Goal: Task Accomplishment & Management: Use online tool/utility

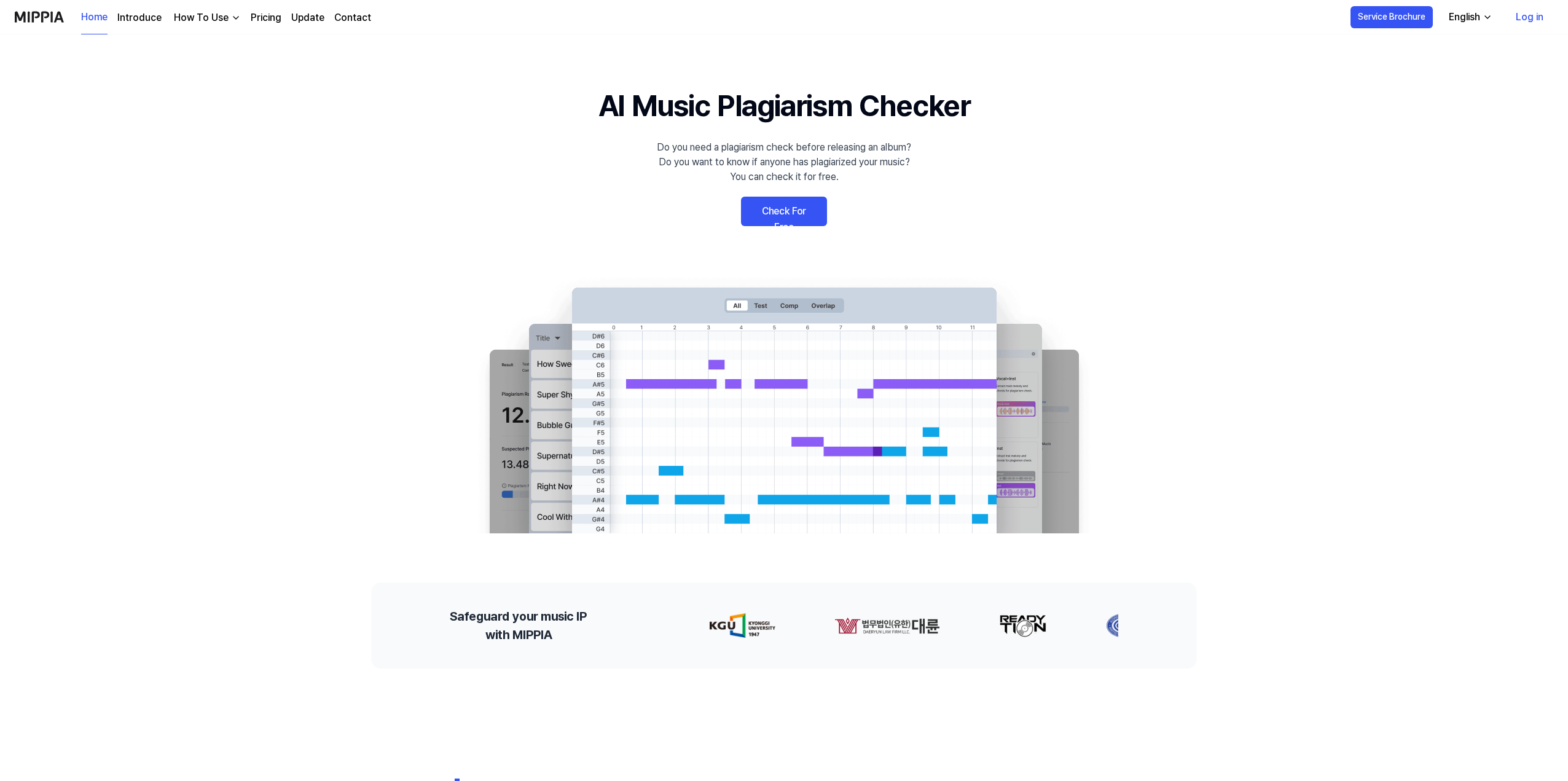
click at [801, 204] on link "Check For Free" at bounding box center [784, 210] width 86 height 29
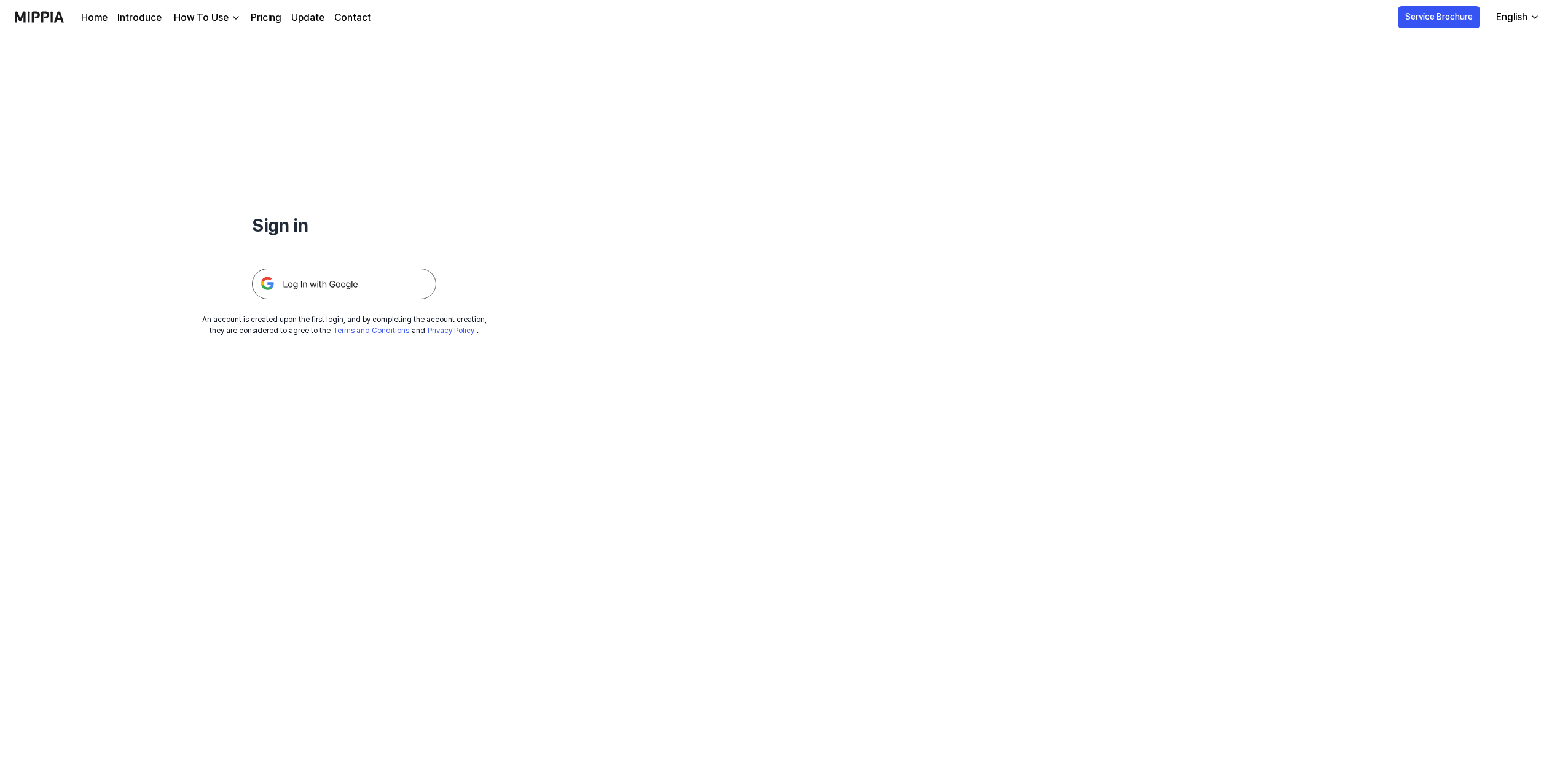
click at [334, 279] on img at bounding box center [344, 283] width 185 height 31
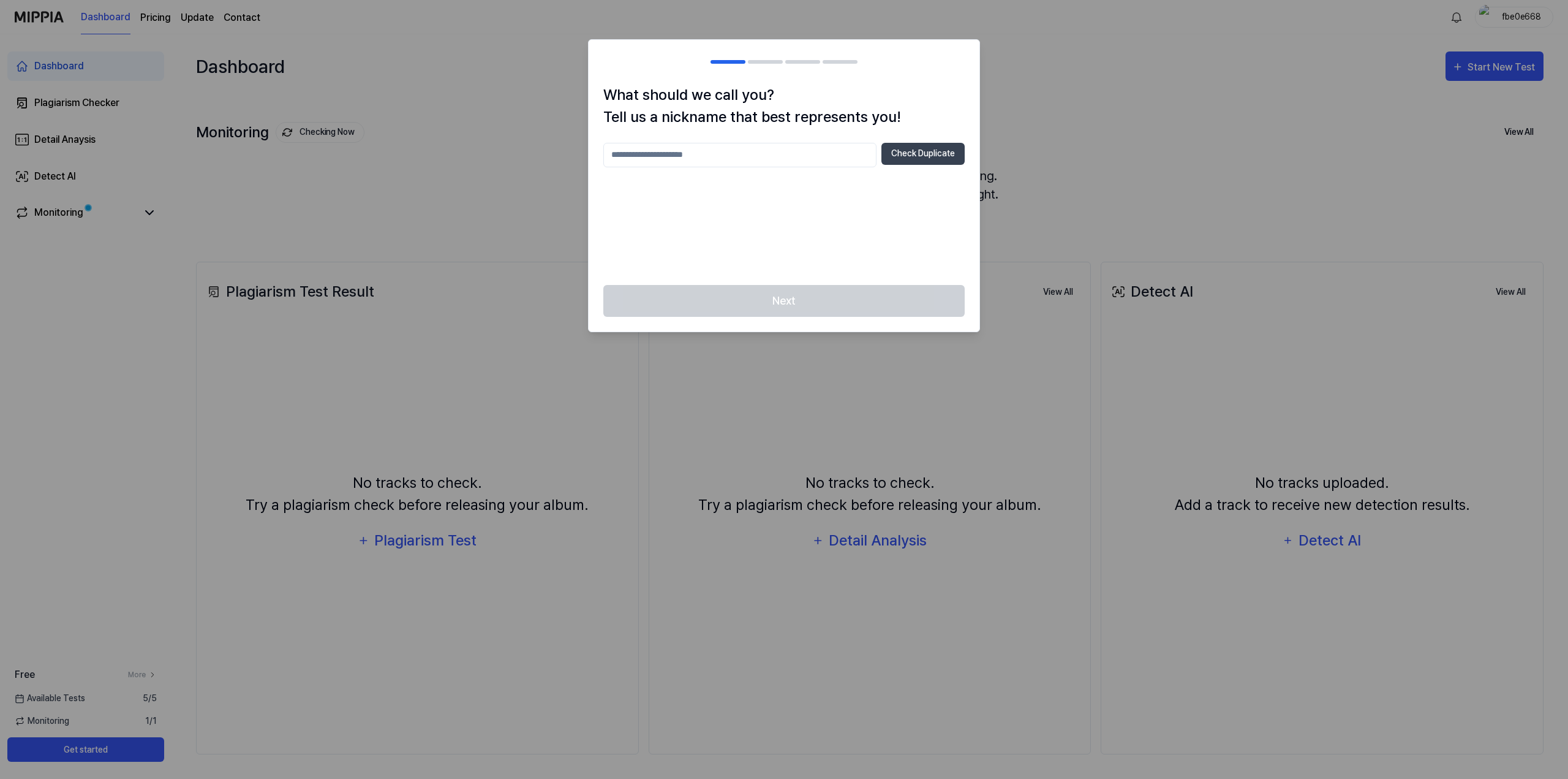
click at [772, 148] on input "text" at bounding box center [740, 154] width 273 height 24
type input "******"
click at [933, 158] on button "Check Duplicate" at bounding box center [923, 153] width 83 height 22
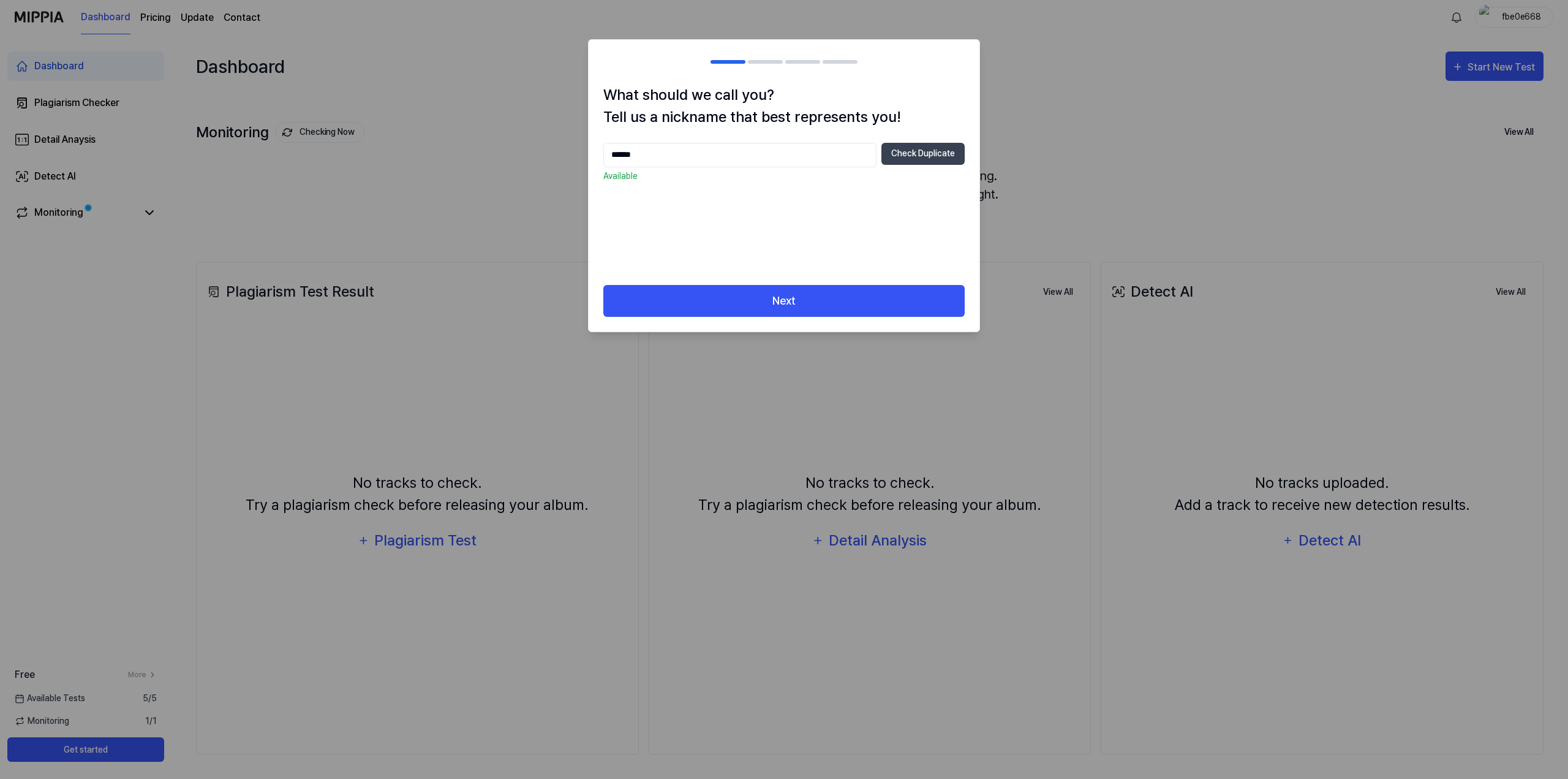
drag, startPoint x: 769, startPoint y: 154, endPoint x: 587, endPoint y: 154, distance: 182.0
click at [587, 154] on body "Dashboard Pricing Update Contact fbe0e668 Dashboard Plagiarism Checker Detail A…" at bounding box center [784, 389] width 1568 height 779
click at [783, 295] on button "Next" at bounding box center [784, 301] width 362 height 32
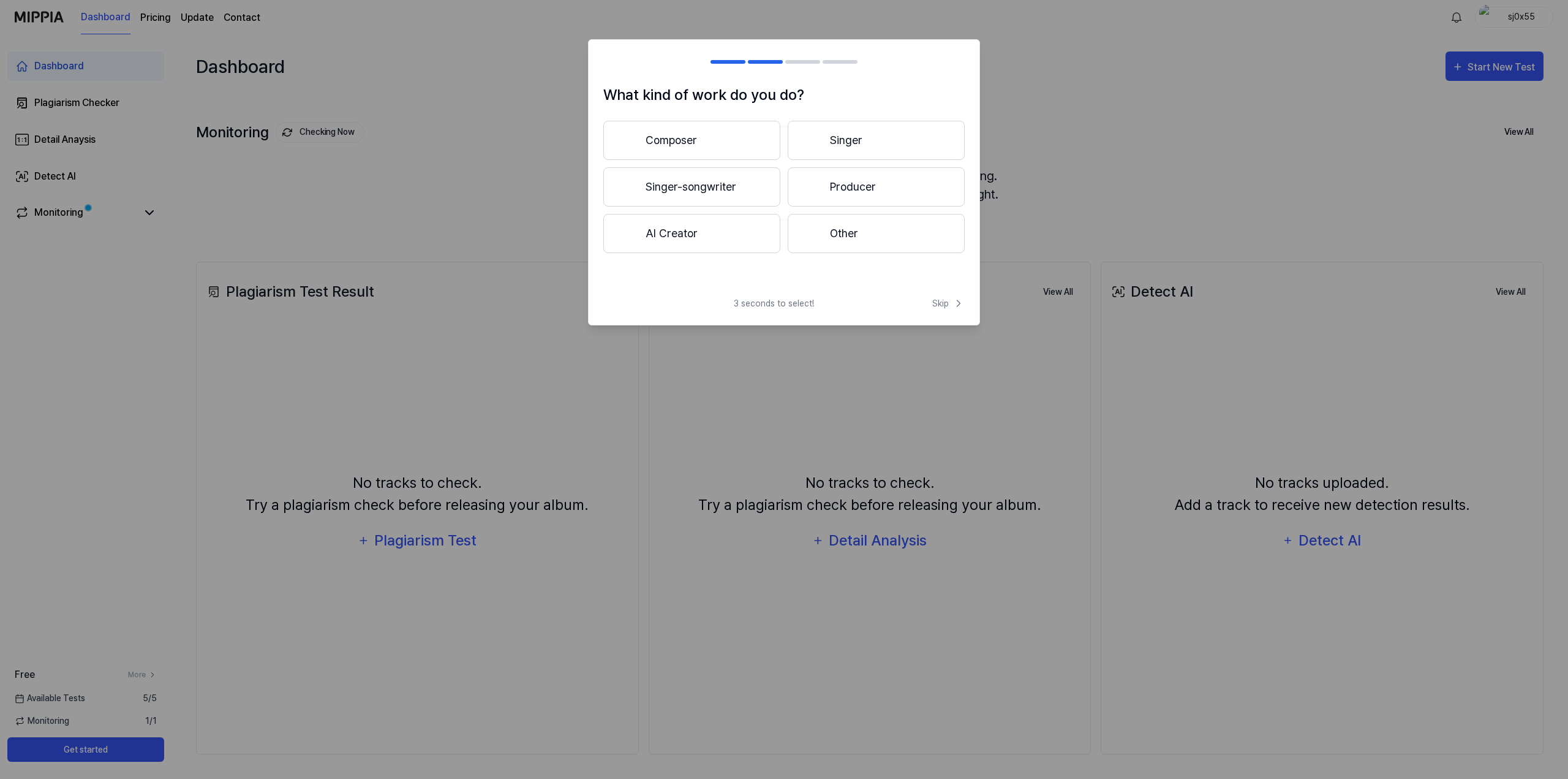
click at [825, 191] on button "Producer" at bounding box center [876, 187] width 177 height 39
click at [718, 195] on button "Less than 3 years" at bounding box center [692, 187] width 177 height 39
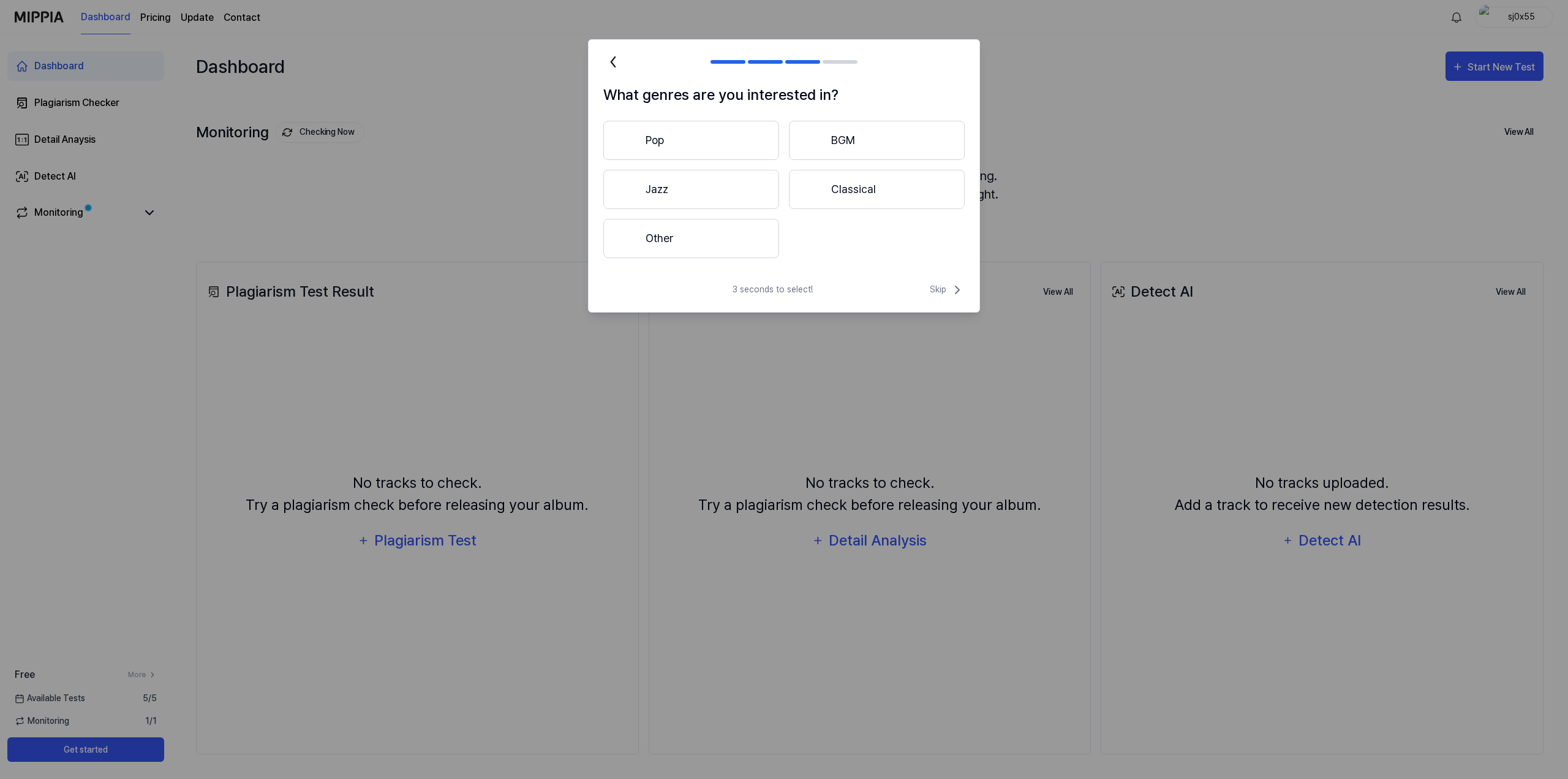
click at [619, 60] on icon at bounding box center [613, 62] width 20 height 20
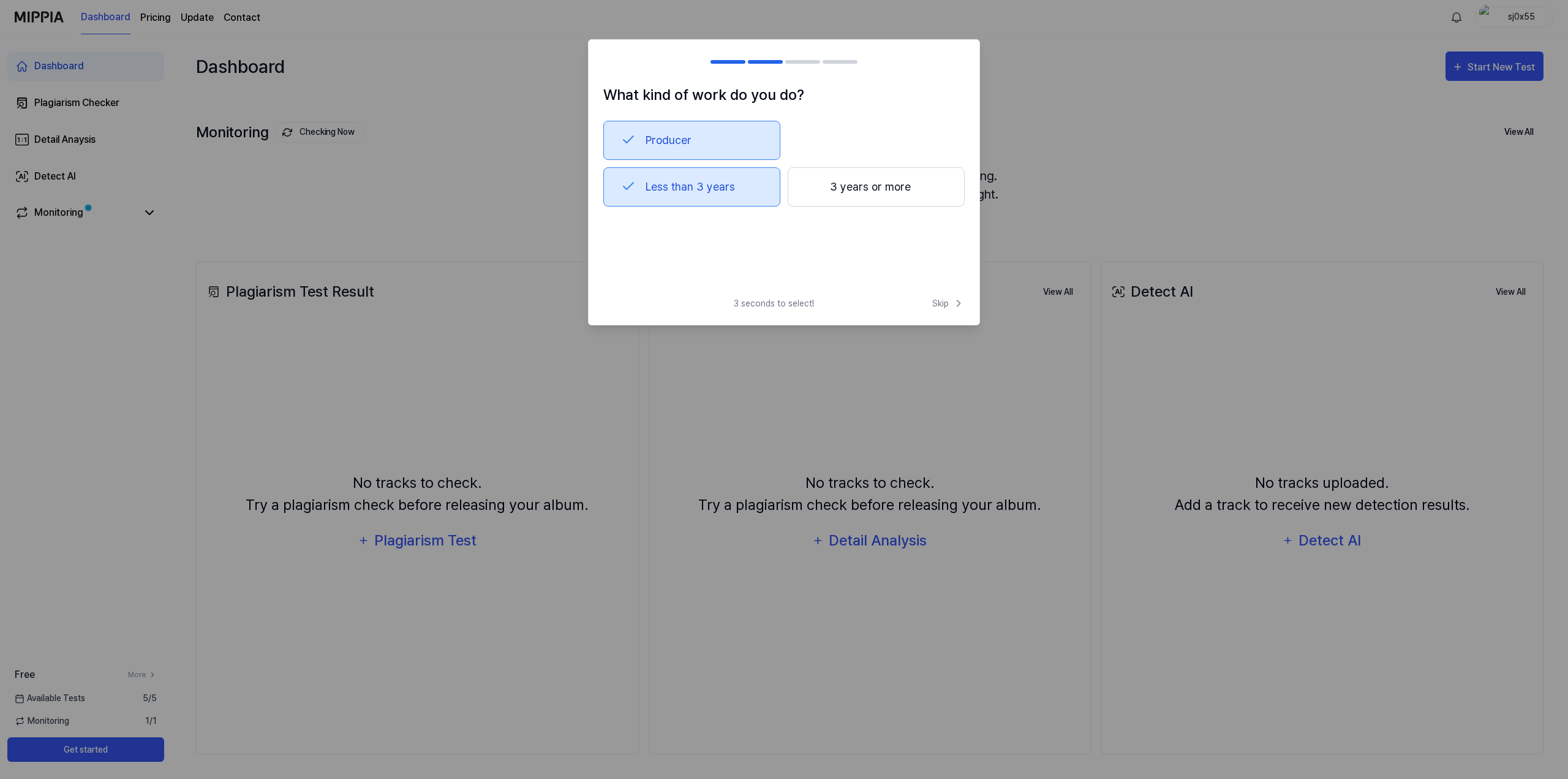
click at [669, 145] on button "Producer" at bounding box center [692, 140] width 177 height 39
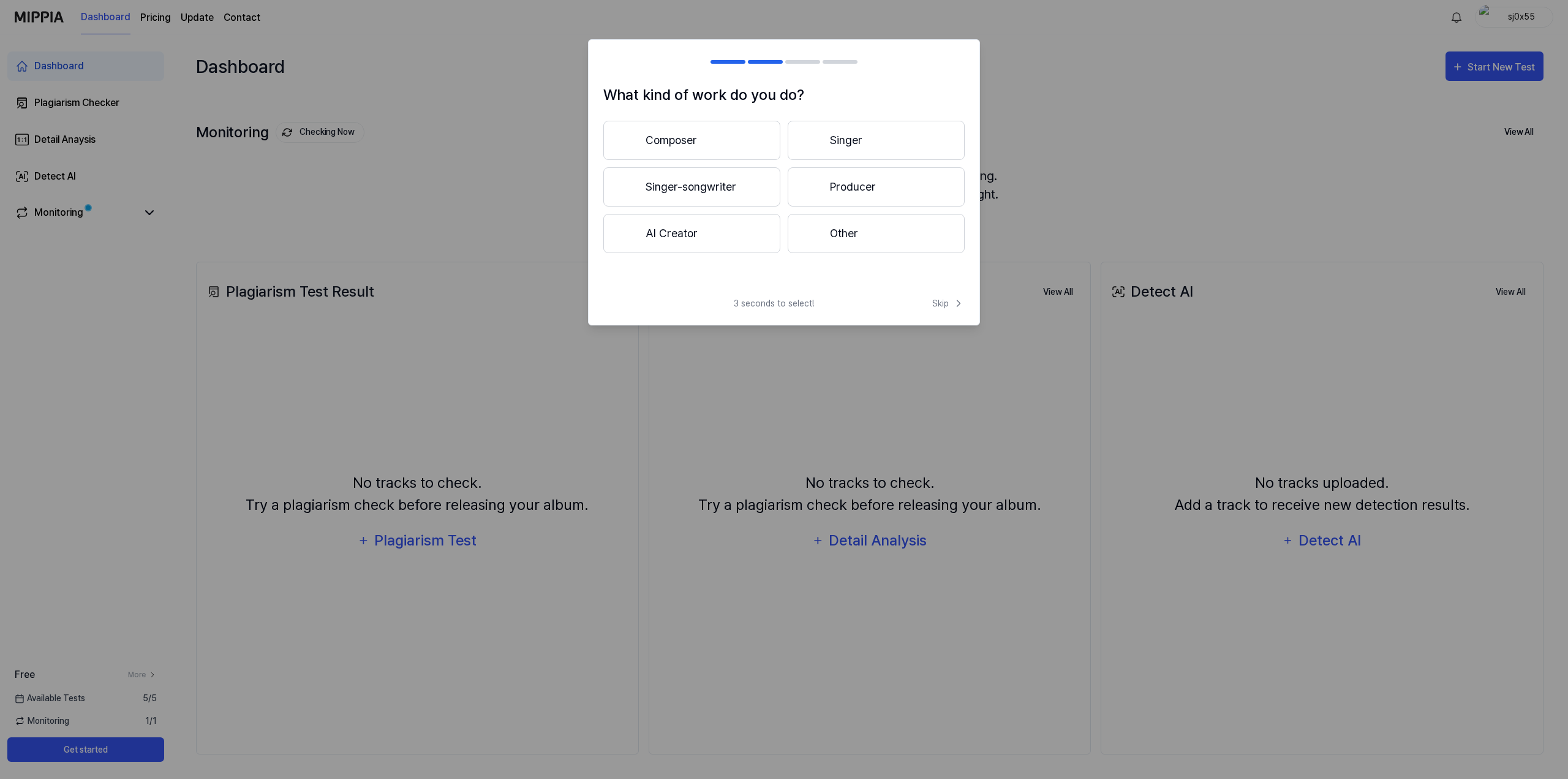
click at [859, 187] on button "Producer" at bounding box center [876, 187] width 177 height 39
click at [875, 197] on button "3 years or more" at bounding box center [876, 187] width 177 height 39
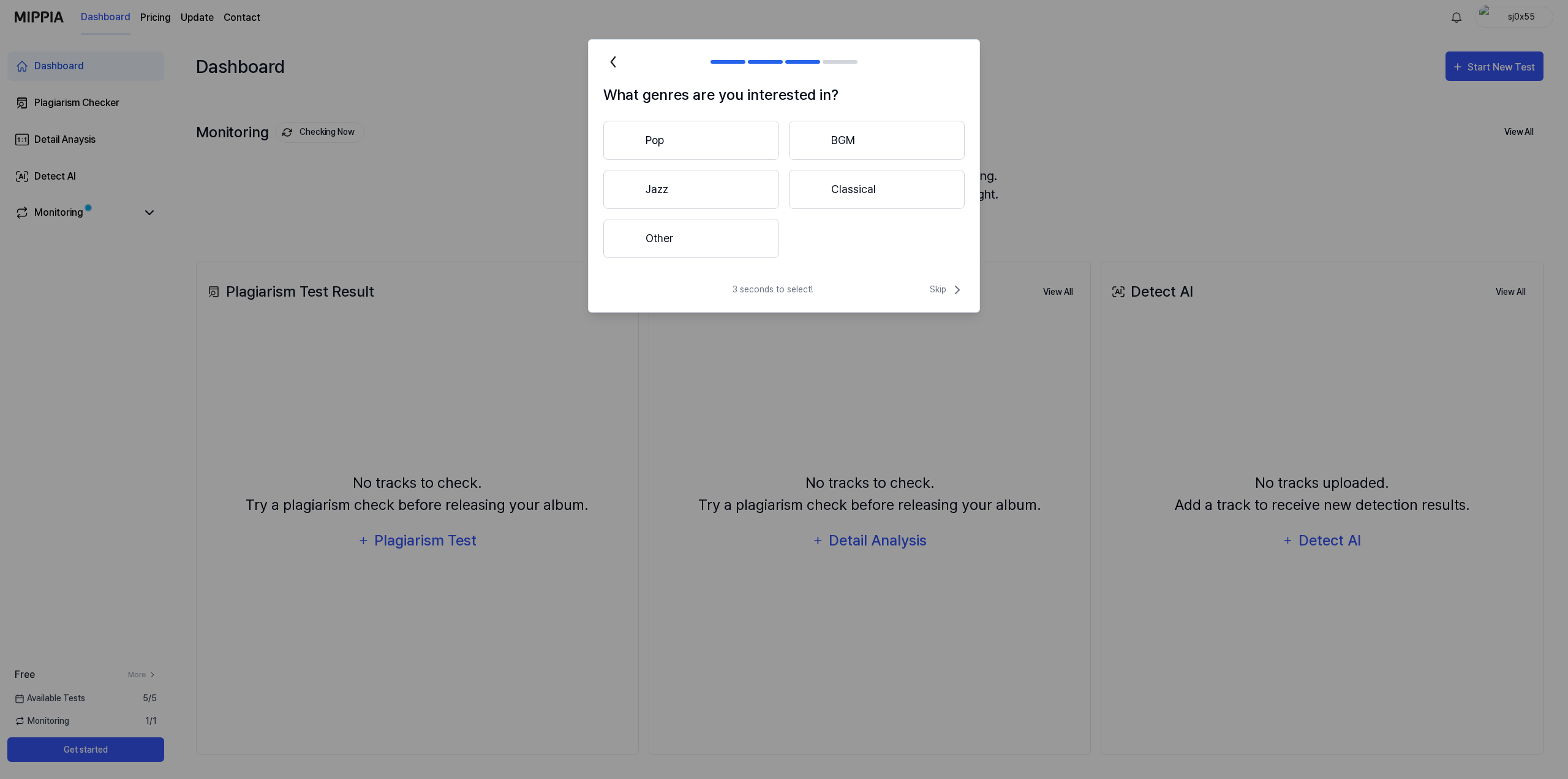
click at [717, 236] on button "Other" at bounding box center [691, 237] width 176 height 39
click at [809, 226] on div "Submit" at bounding box center [784, 237] width 362 height 39
click at [801, 247] on input "text" at bounding box center [766, 238] width 262 height 20
type input "***"
click at [941, 240] on button "Submit" at bounding box center [934, 238] width 42 height 20
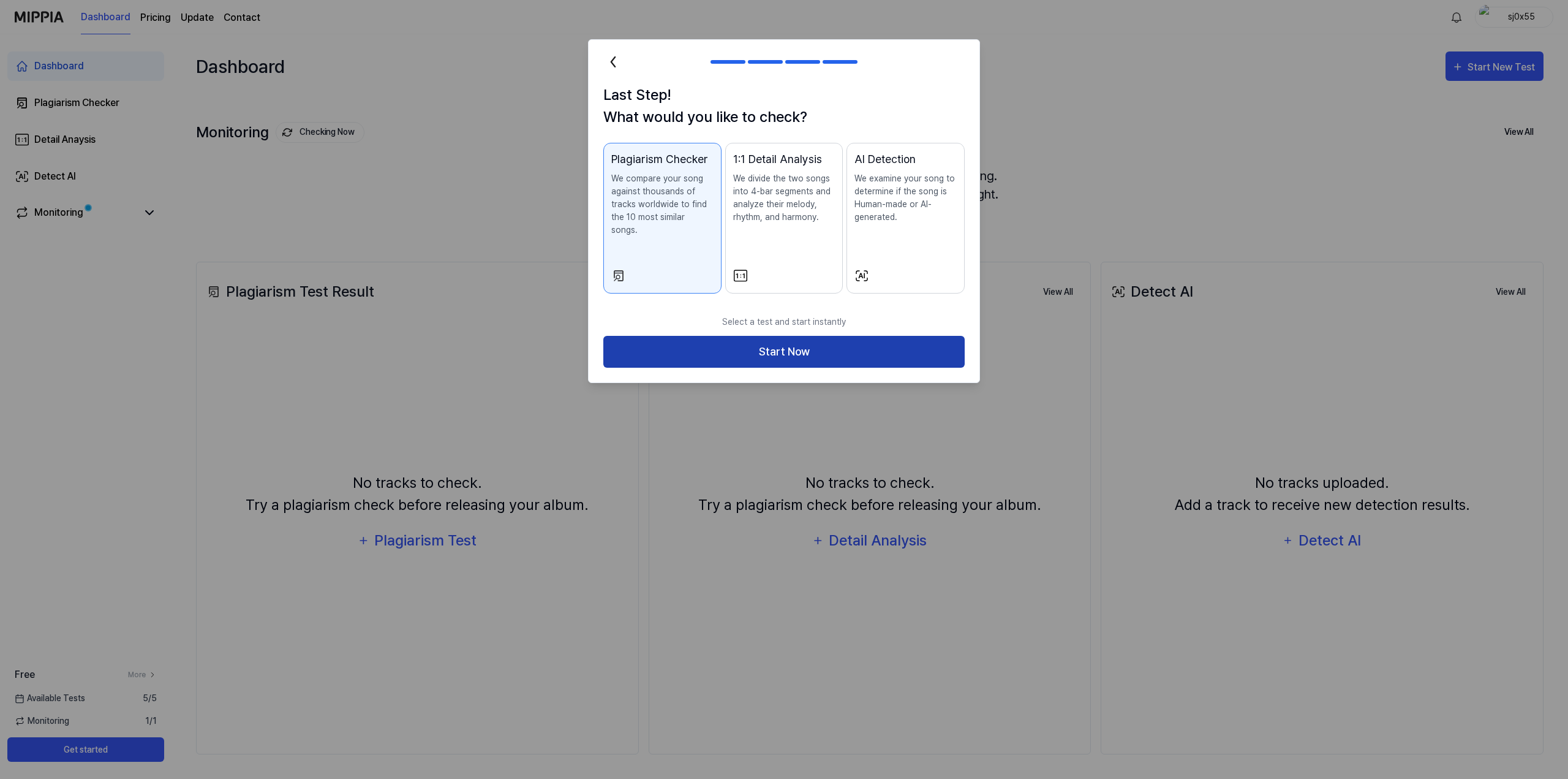
click at [796, 336] on button "Start Now" at bounding box center [784, 352] width 362 height 32
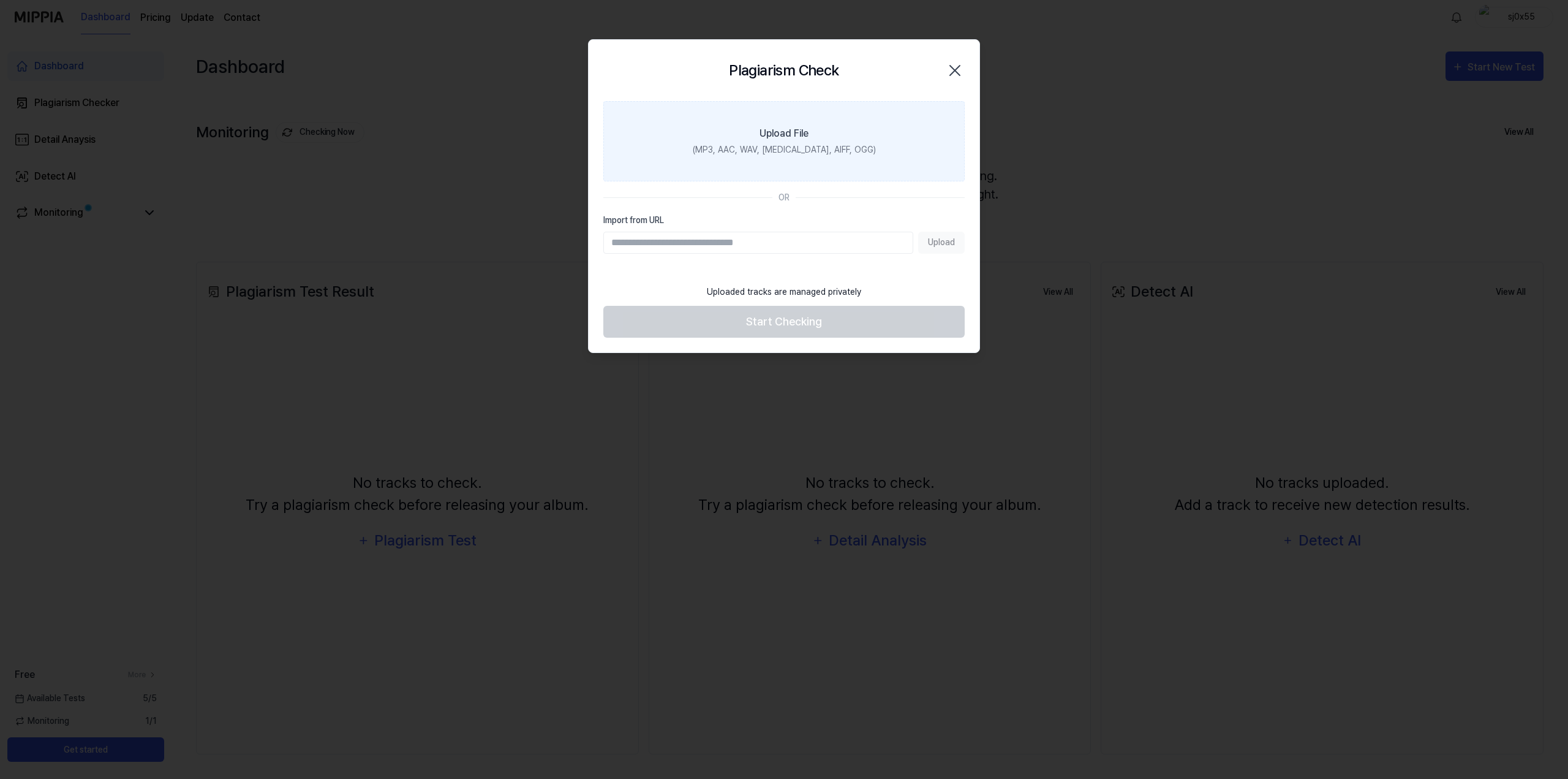
click at [784, 142] on label "Upload File (MP3, AAC, WAV, FLAC, AIFF, OGG)" at bounding box center [784, 141] width 362 height 80
click at [0, 0] on input "Upload File (MP3, AAC, WAV, FLAC, AIFF, OGG)" at bounding box center [0, 0] width 0 height 0
click at [722, 153] on div "(MP3, AAC, WAV, FLAC, AIFF, OGG)" at bounding box center [785, 149] width 183 height 12
click at [0, 0] on input "Upload File (MP3, AAC, WAV, FLAC, AIFF, OGG)" at bounding box center [0, 0] width 0 height 0
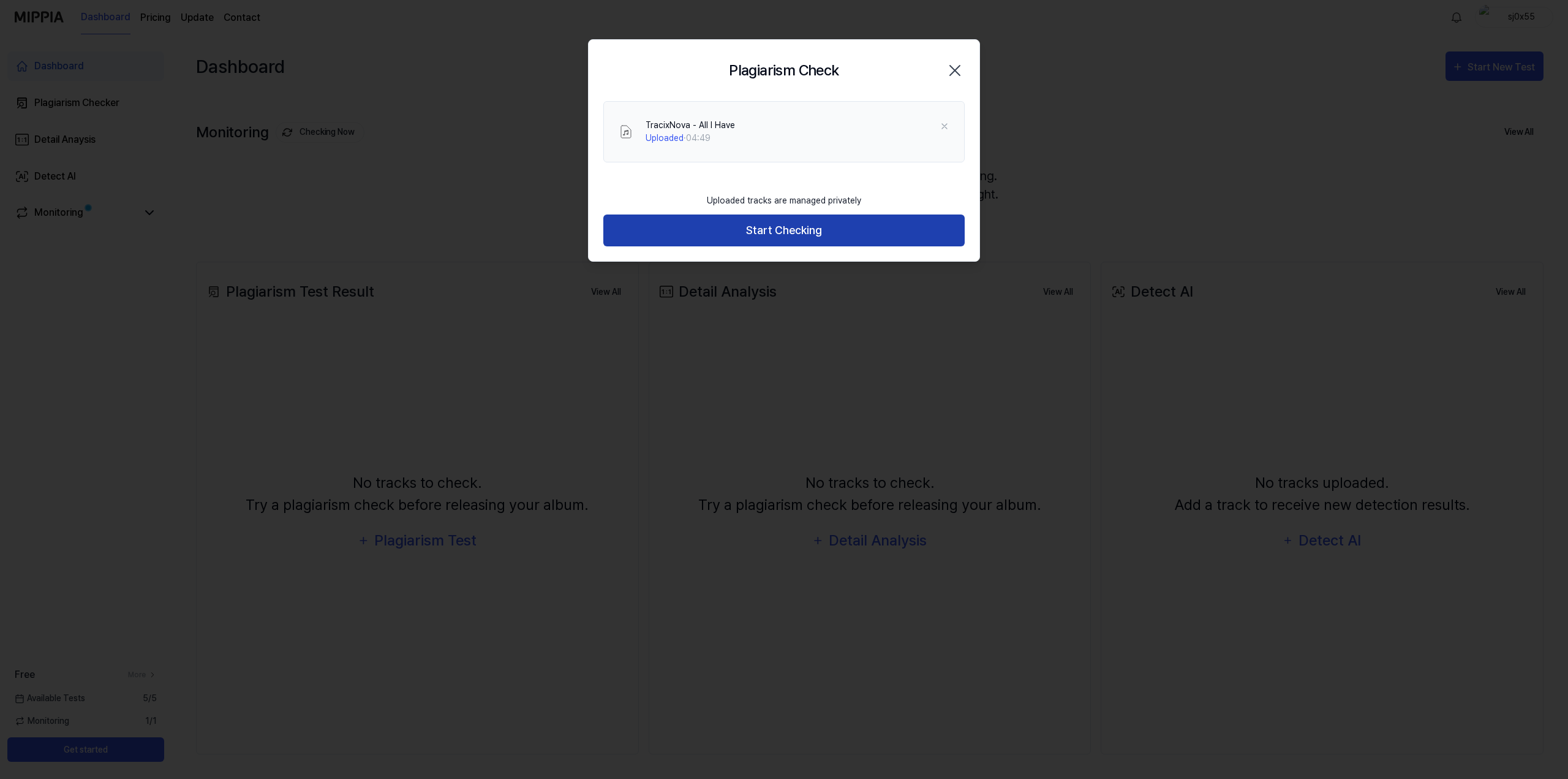
click at [794, 232] on button "Start Checking" at bounding box center [784, 230] width 362 height 32
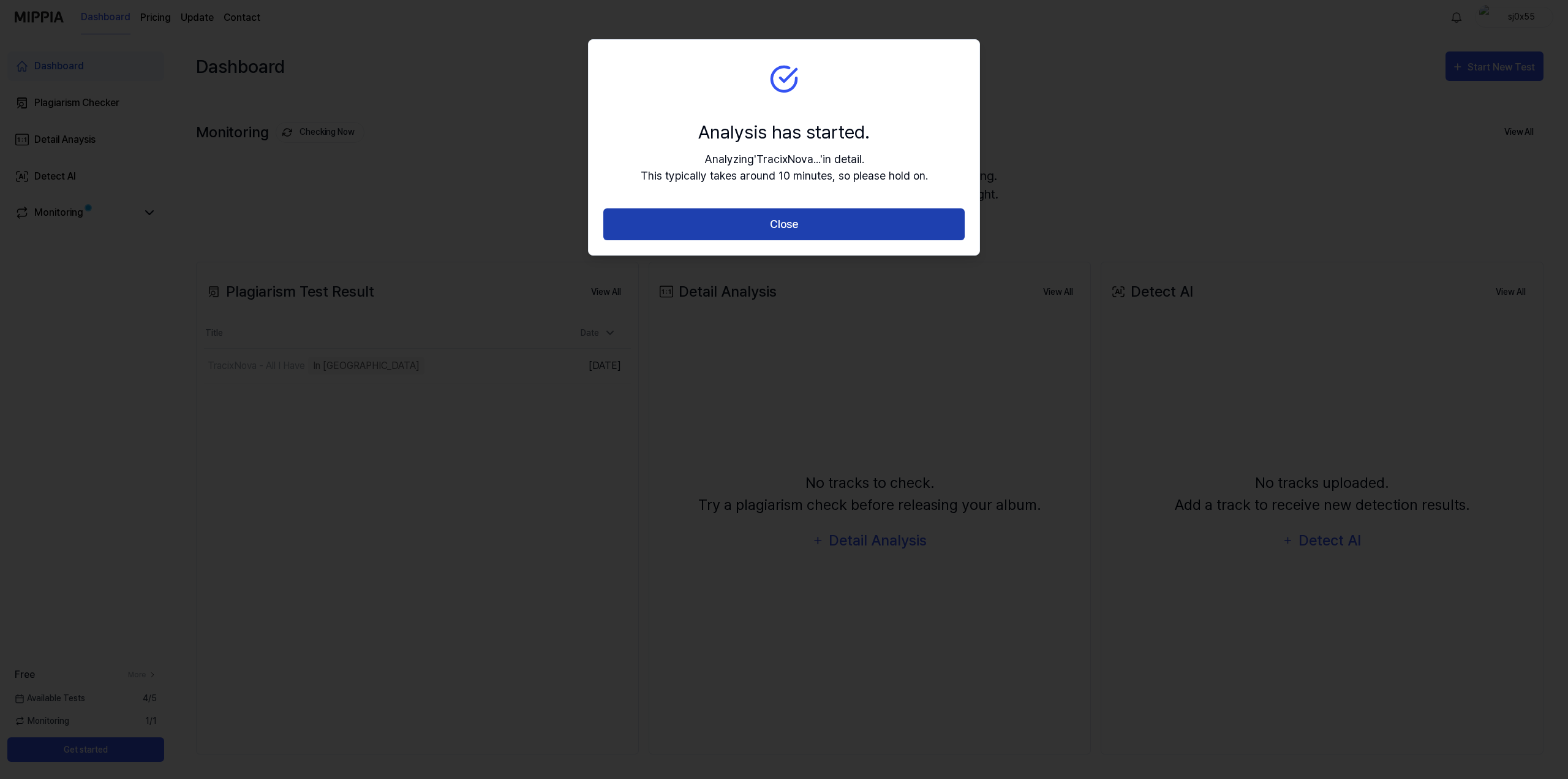
click at [801, 226] on button "Close" at bounding box center [784, 224] width 362 height 32
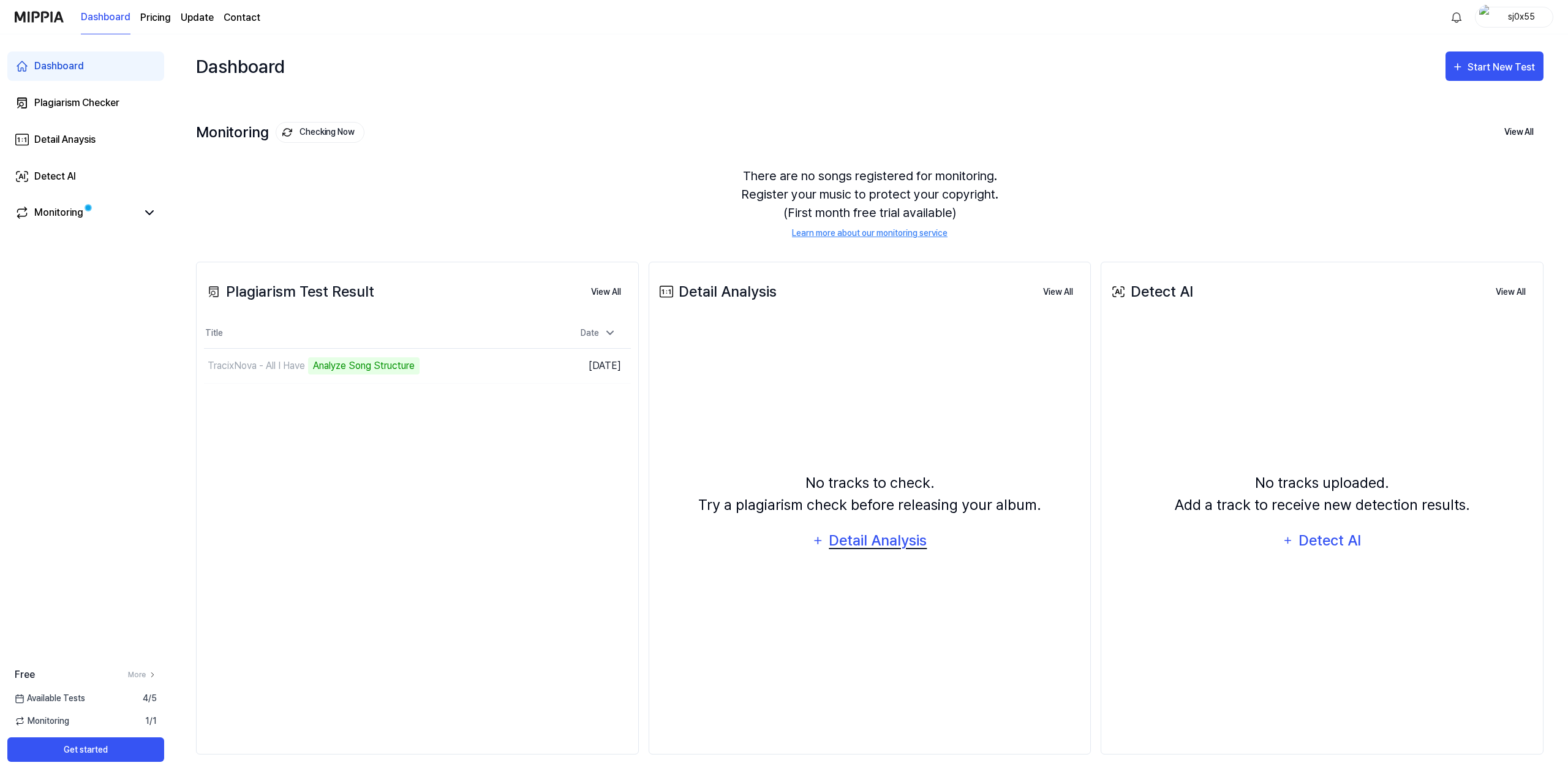
click at [895, 543] on div "Detail Analysis" at bounding box center [878, 541] width 100 height 23
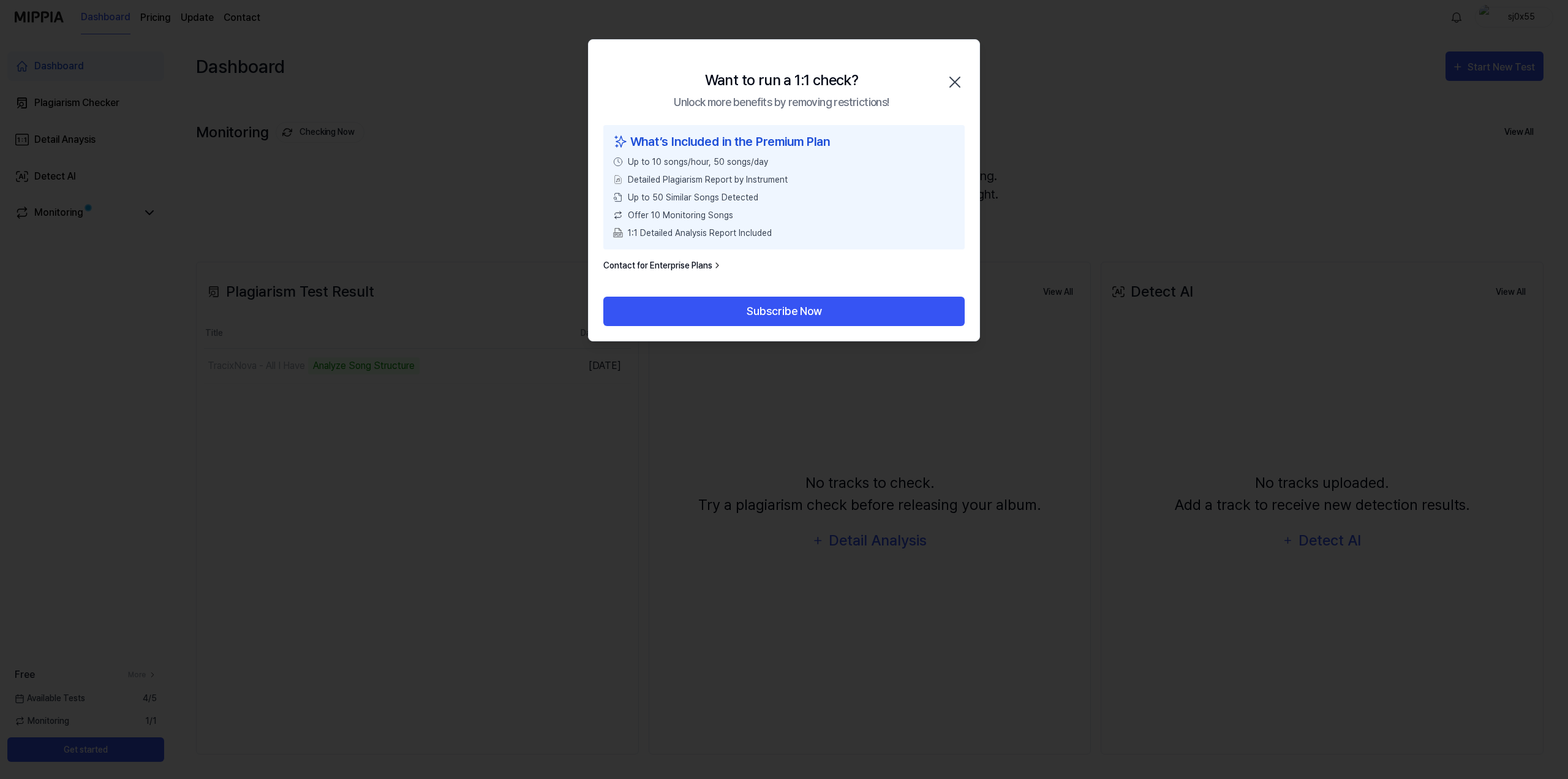
drag, startPoint x: 800, startPoint y: 313, endPoint x: 693, endPoint y: 270, distance: 115.3
click at [709, 270] on div "Want to run a 1:1 check? Unlock more benefits by removing restrictions! Close W…" at bounding box center [784, 190] width 392 height 302
click at [747, 314] on button "Subscribe Now" at bounding box center [784, 311] width 362 height 29
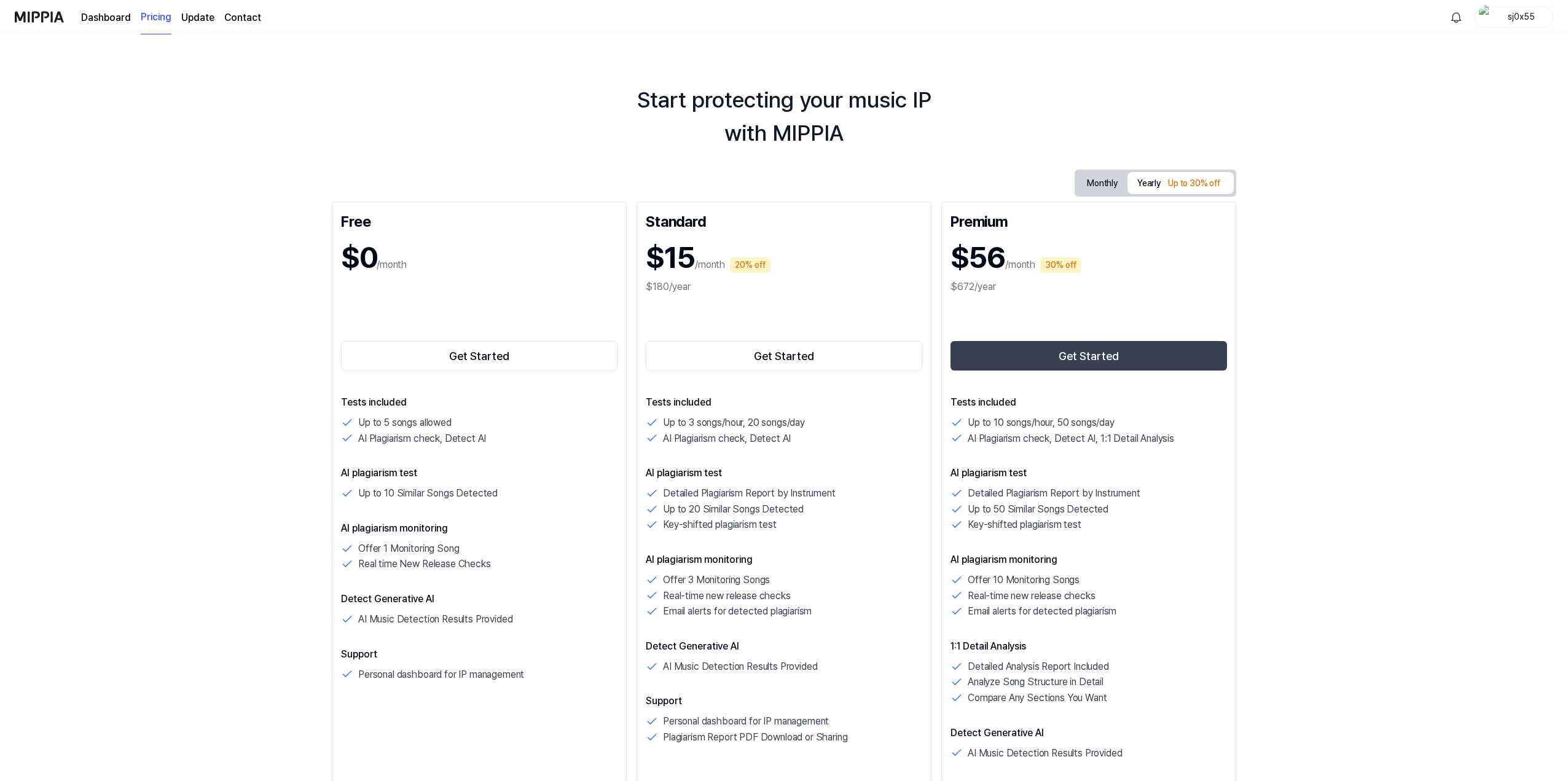
click at [1103, 179] on button "Monthly" at bounding box center [1102, 183] width 50 height 23
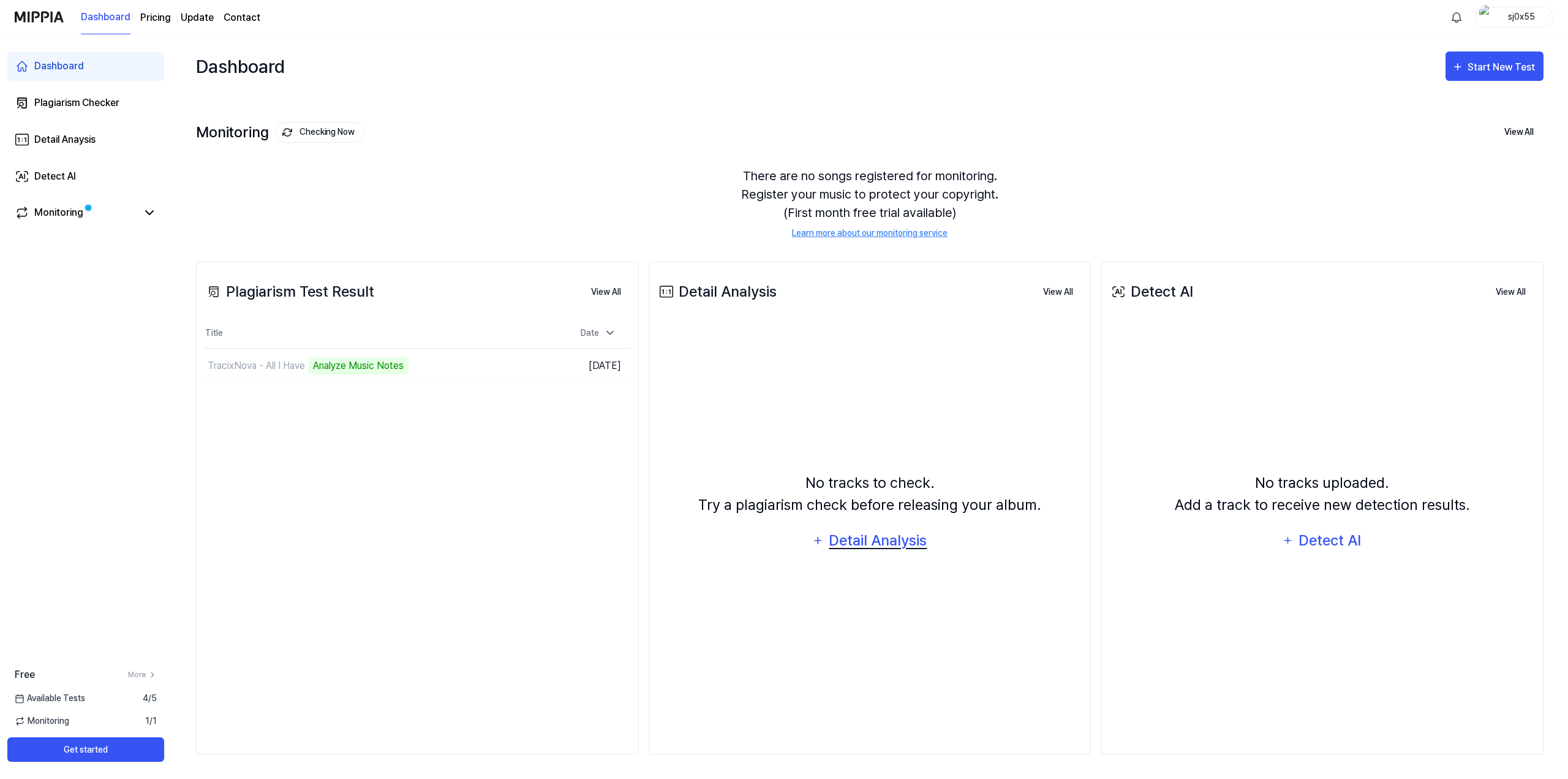
click at [846, 537] on div "Detail Analysis" at bounding box center [878, 541] width 100 height 23
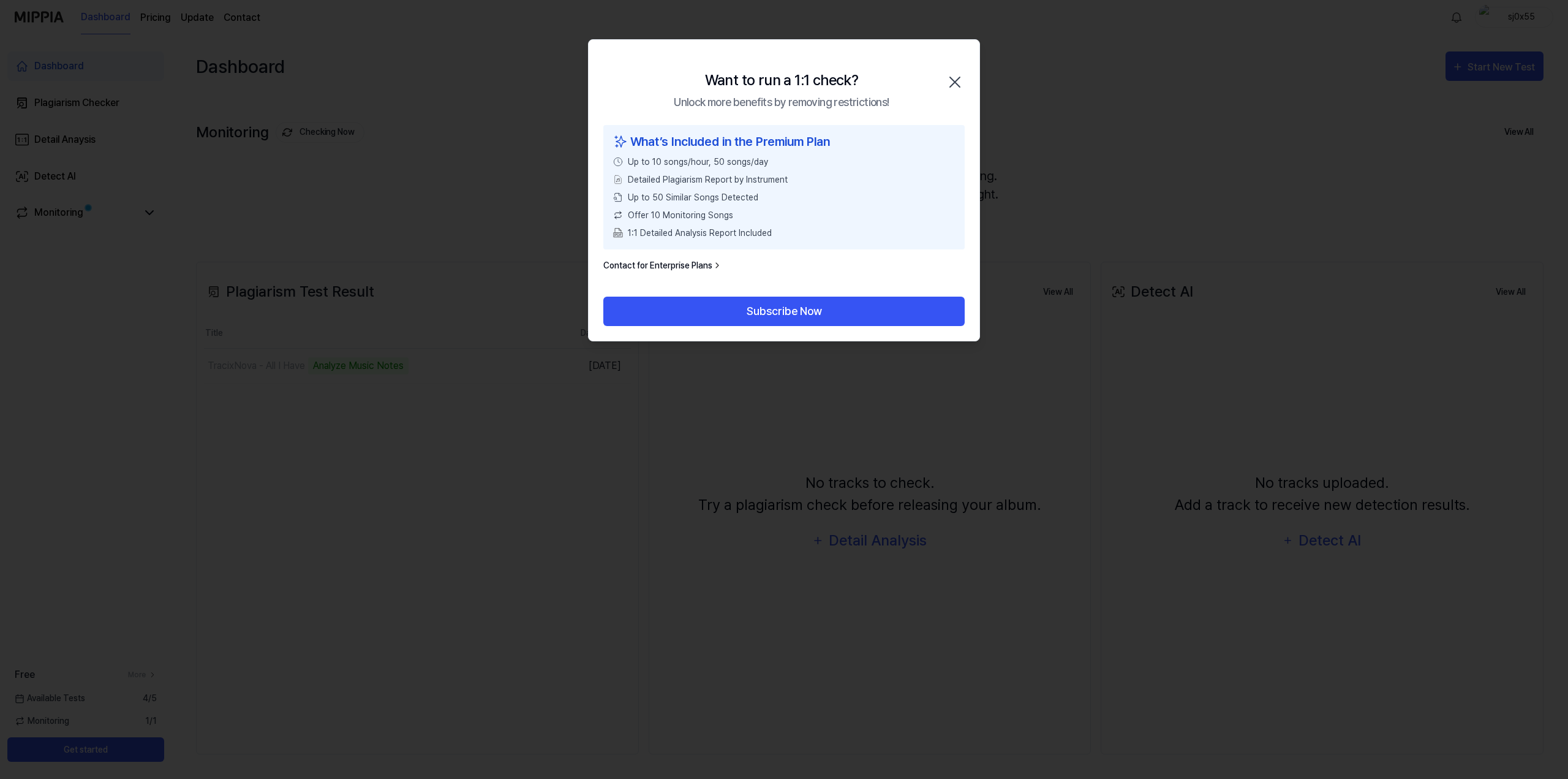
click at [952, 77] on icon "button" at bounding box center [955, 82] width 20 height 20
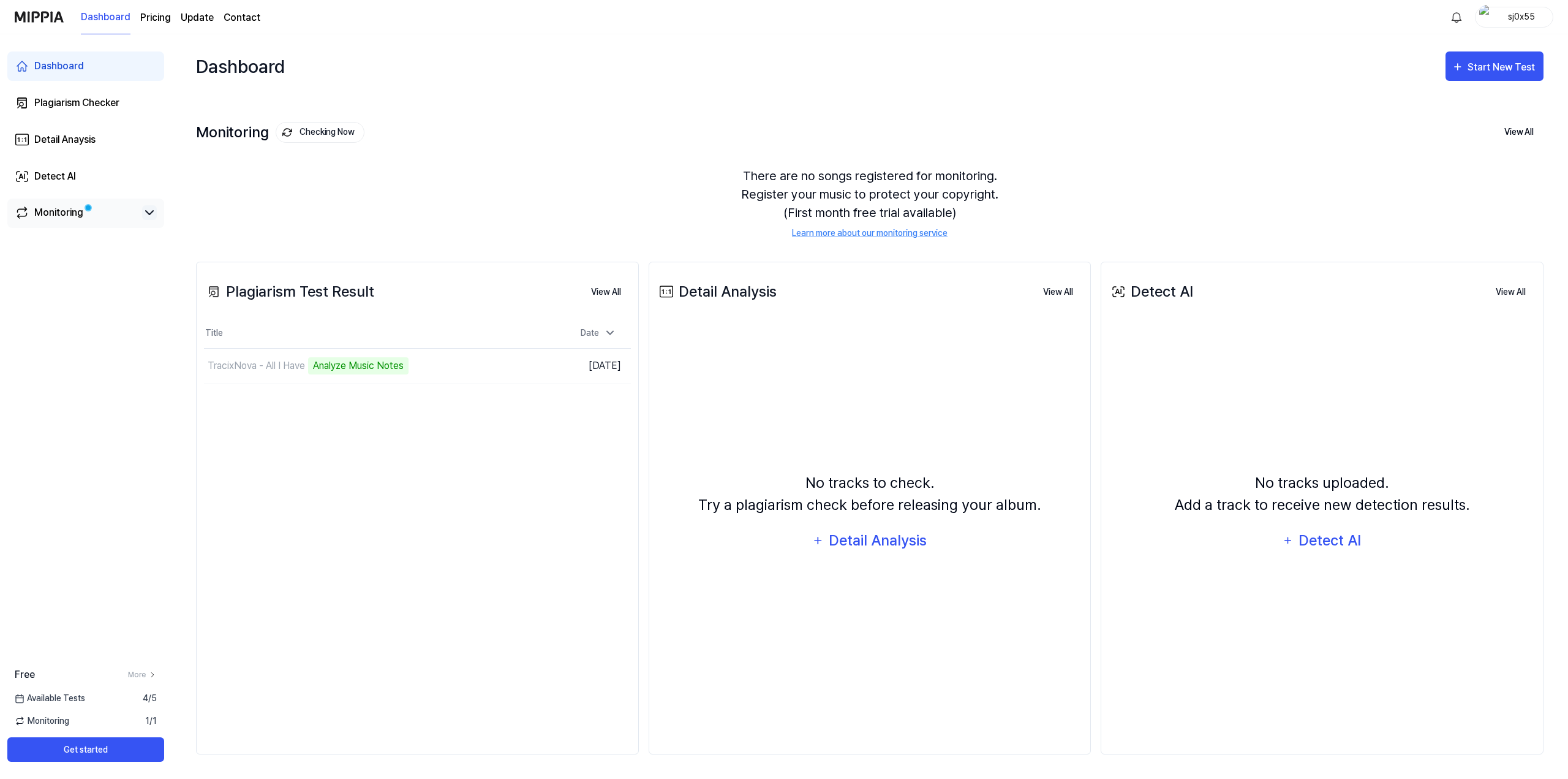
click at [154, 212] on icon at bounding box center [150, 212] width 15 height 15
click at [152, 212] on icon at bounding box center [150, 212] width 15 height 15
click at [491, 369] on td "TracixNova - All I Have Analyze Music Notes Go to Results" at bounding box center [364, 365] width 321 height 34
click at [509, 367] on button "Go to Results" at bounding box center [492, 366] width 66 height 20
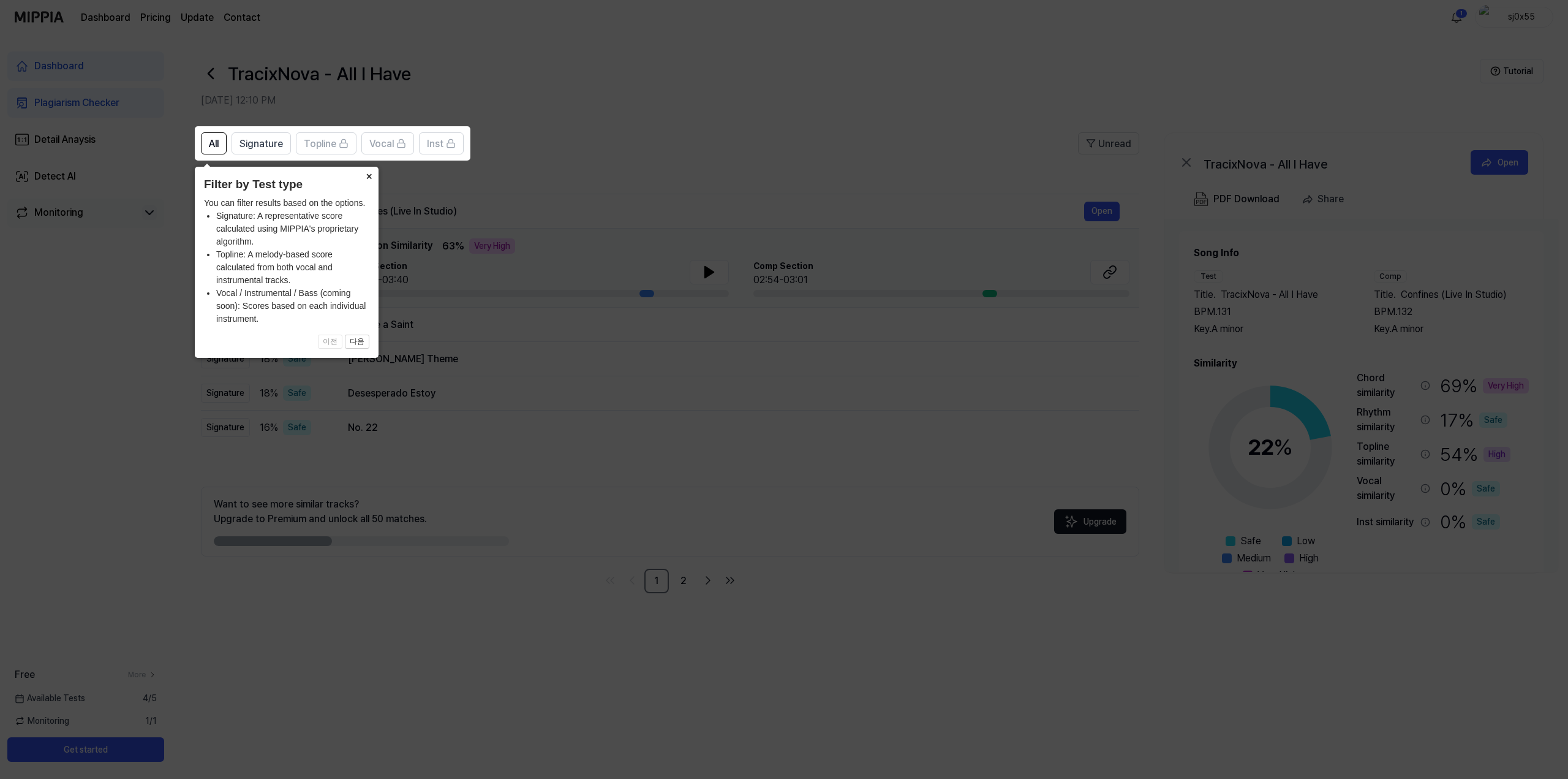
click at [367, 175] on button "×" at bounding box center [369, 175] width 20 height 17
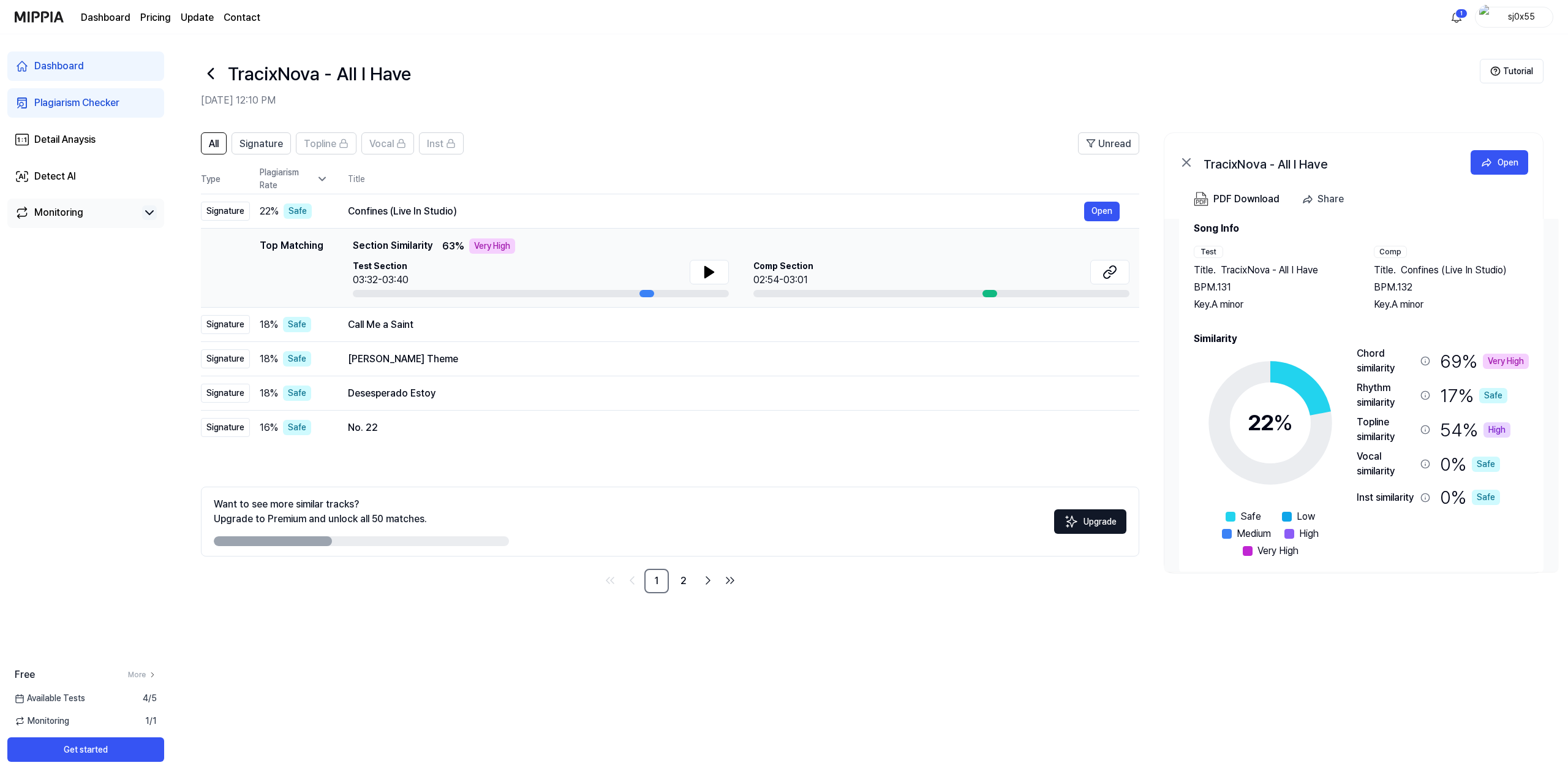
scroll to position [38, 0]
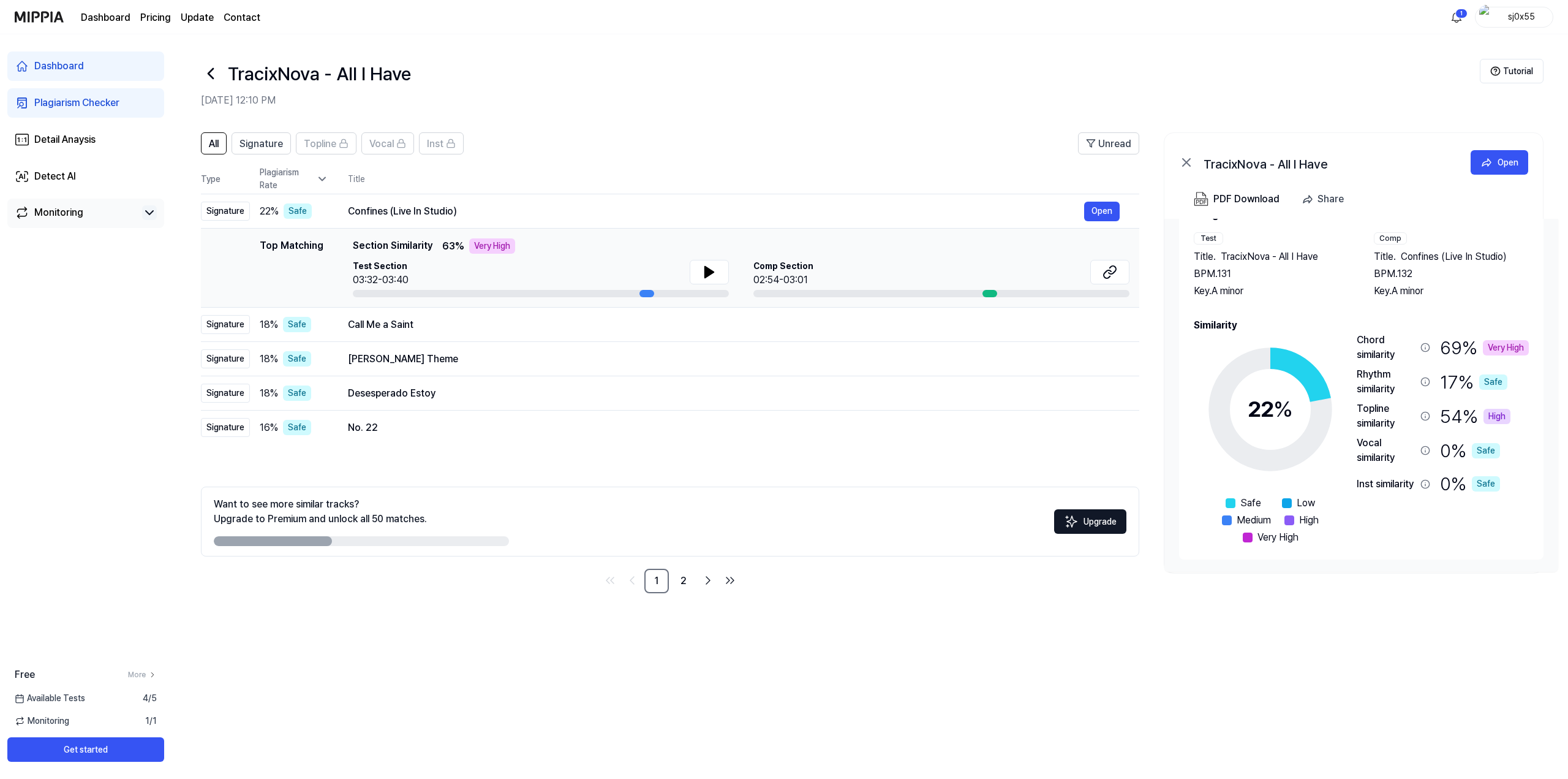
click at [1381, 416] on div "Topline similarity" at bounding box center [1386, 416] width 59 height 29
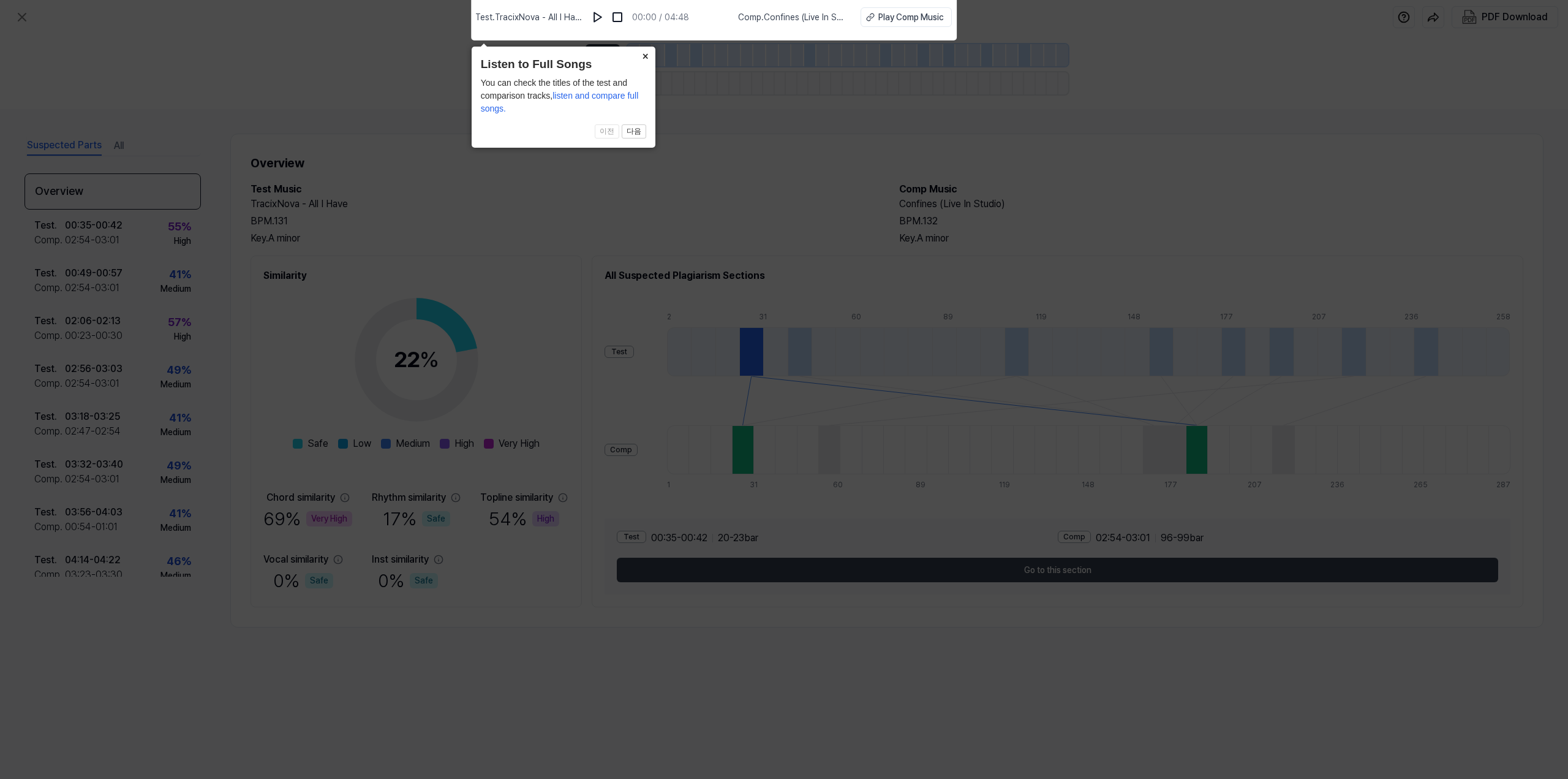
click at [645, 57] on button "×" at bounding box center [646, 55] width 20 height 17
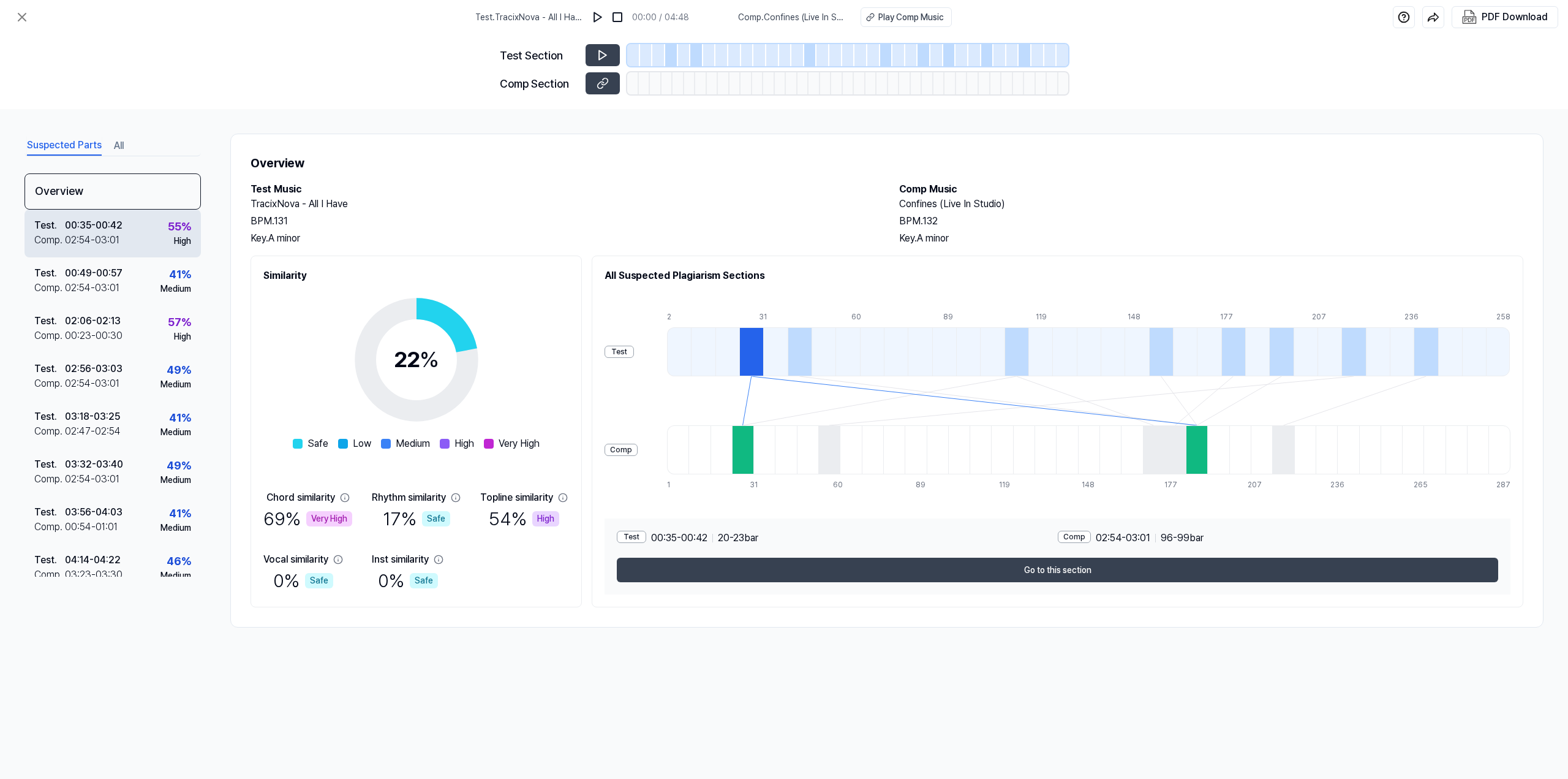
click at [132, 238] on div "Test . 00:35 - 00:42 Comp . 02:54 - 03:01 55 % High" at bounding box center [112, 232] width 177 height 47
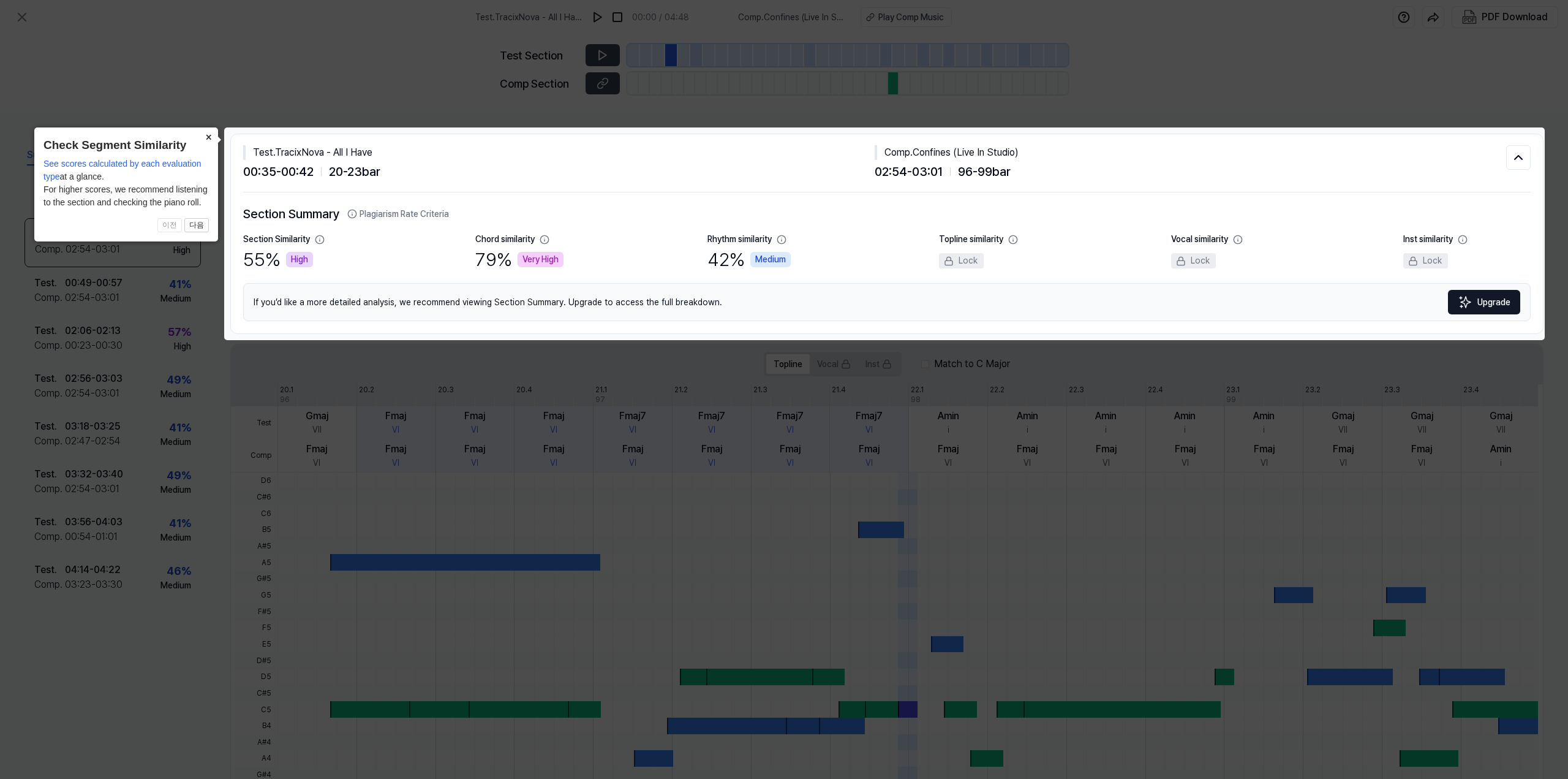
click at [207, 136] on button "×" at bounding box center [208, 136] width 20 height 17
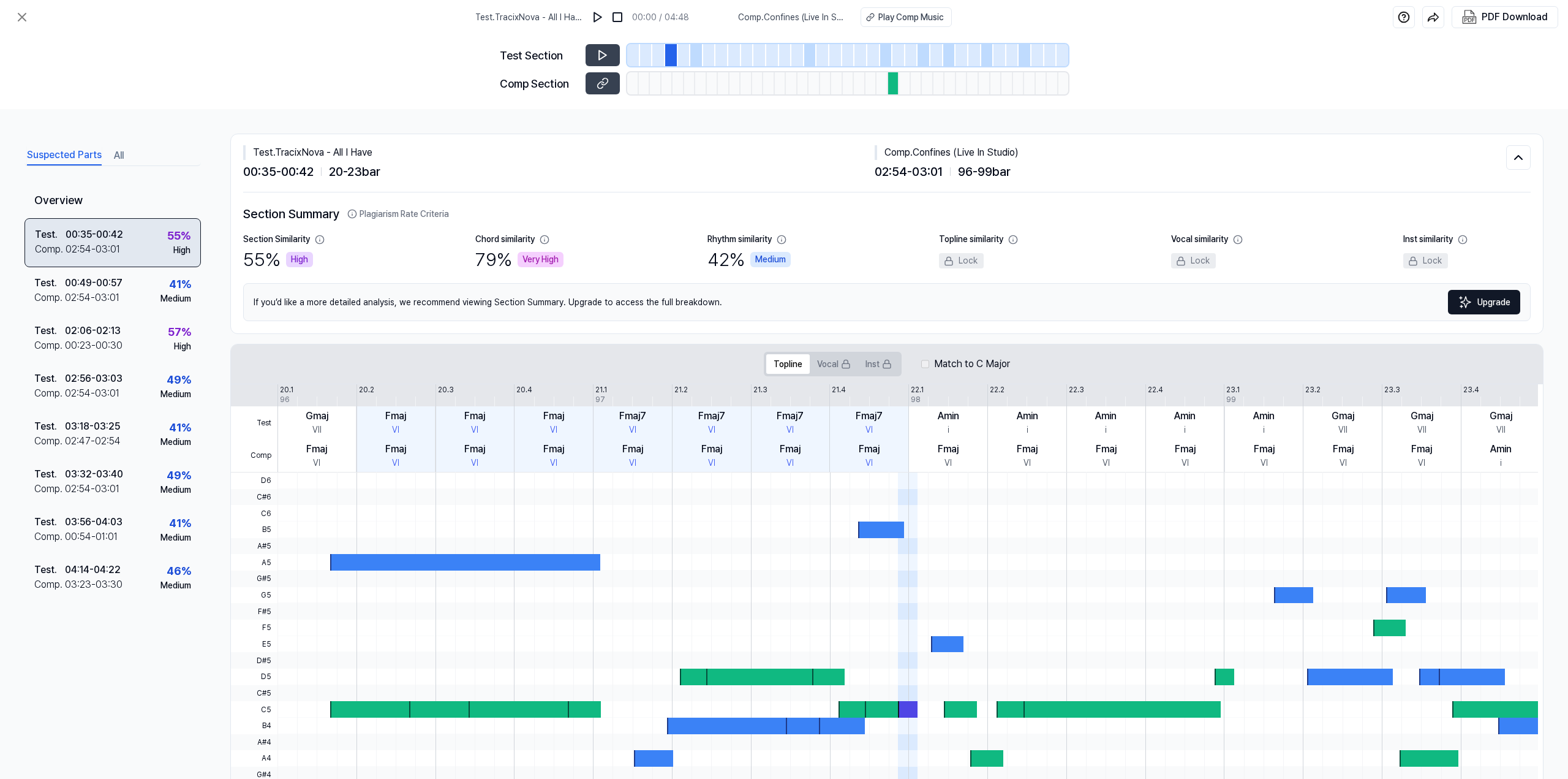
click at [147, 247] on div "Test . 00:35 - 00:42 Comp . 02:54 - 03:01 55 % High" at bounding box center [112, 242] width 177 height 49
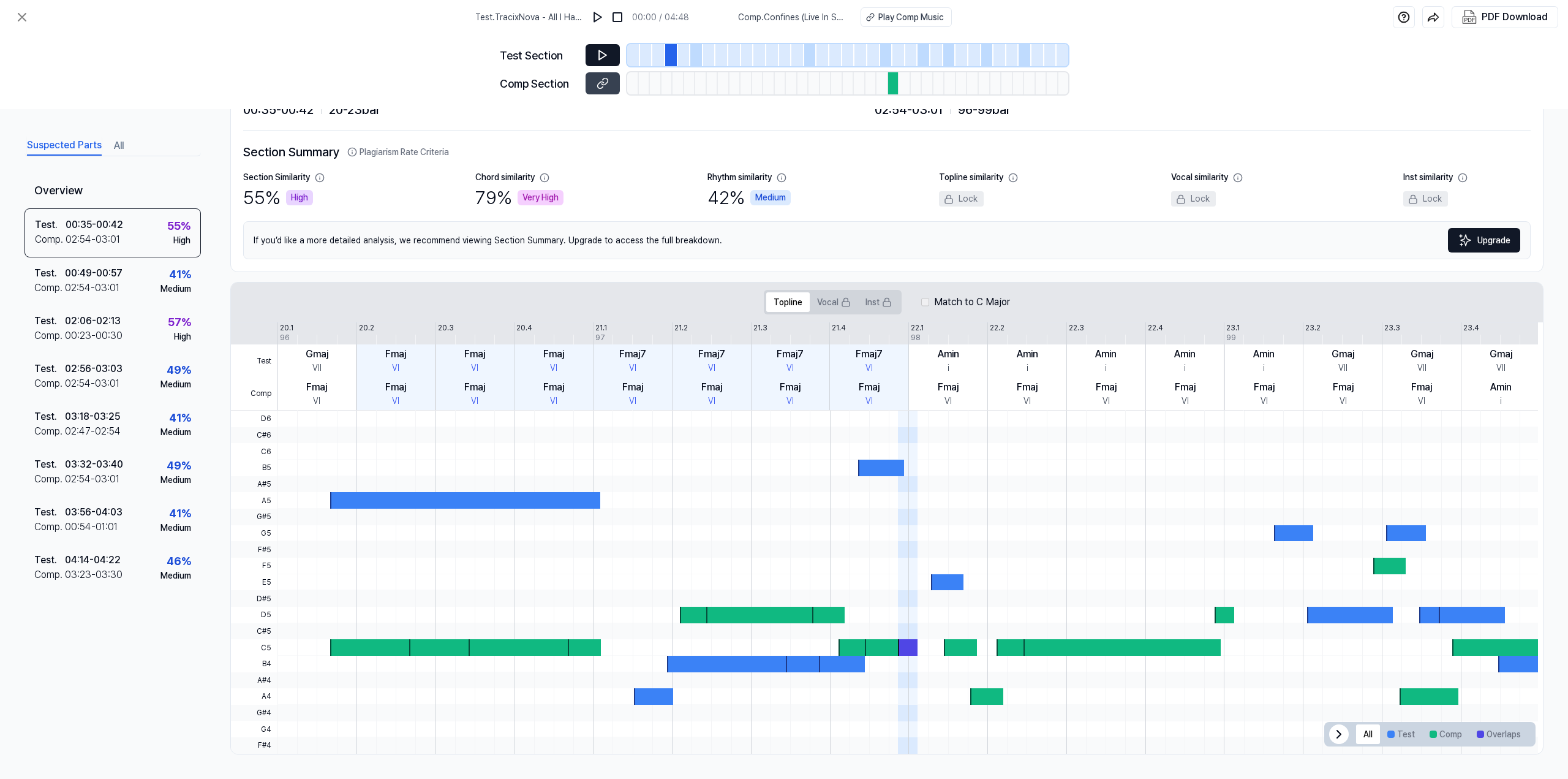
click at [607, 55] on icon at bounding box center [602, 55] width 12 height 12
click at [91, 323] on div "02:06 - 02:13" at bounding box center [92, 321] width 56 height 15
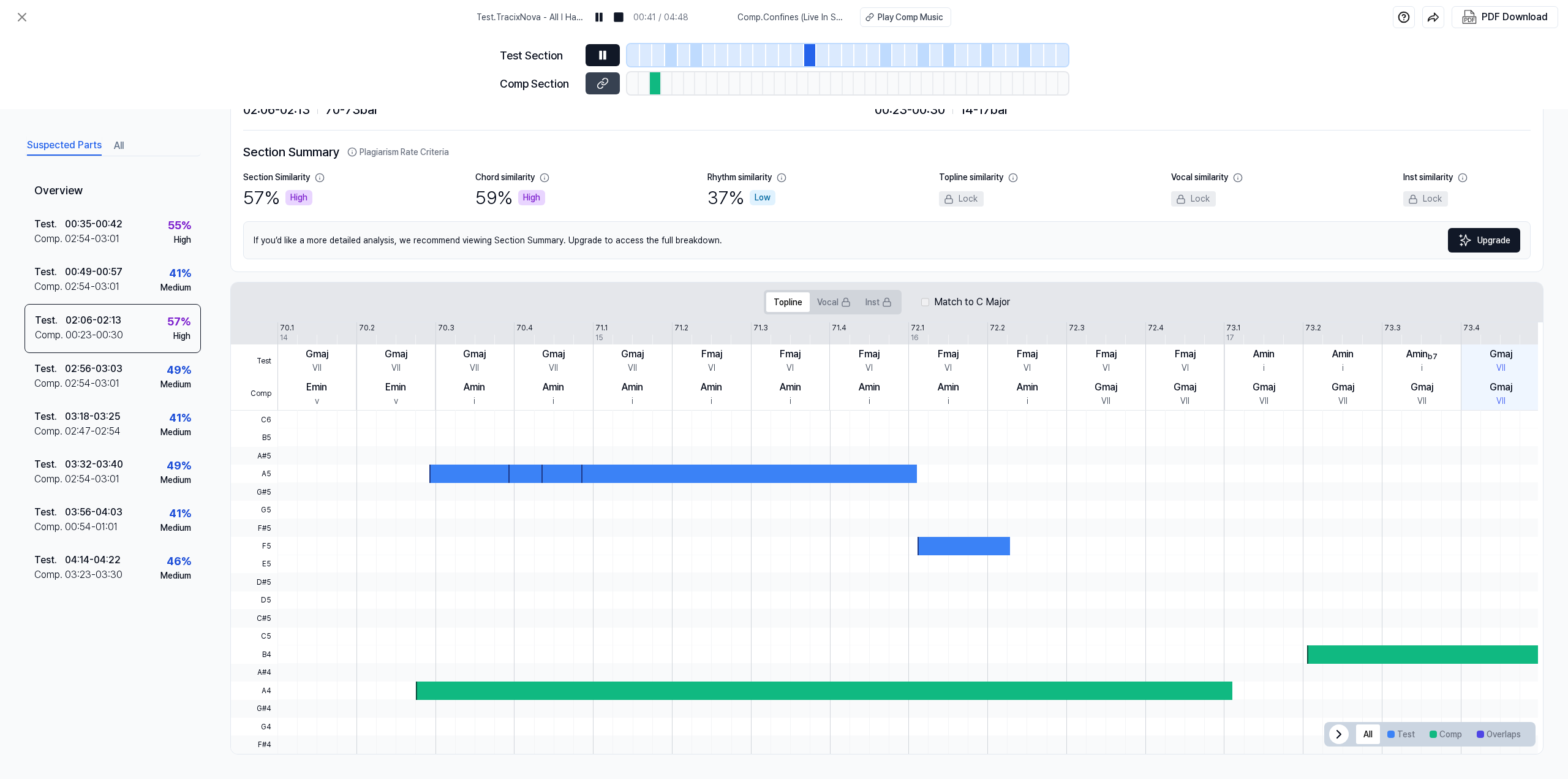
click at [605, 59] on icon at bounding box center [605, 55] width 2 height 8
click at [115, 327] on div "00:23 - 00:30" at bounding box center [94, 335] width 57 height 15
click at [105, 244] on div "02:54 - 03:01" at bounding box center [92, 239] width 54 height 15
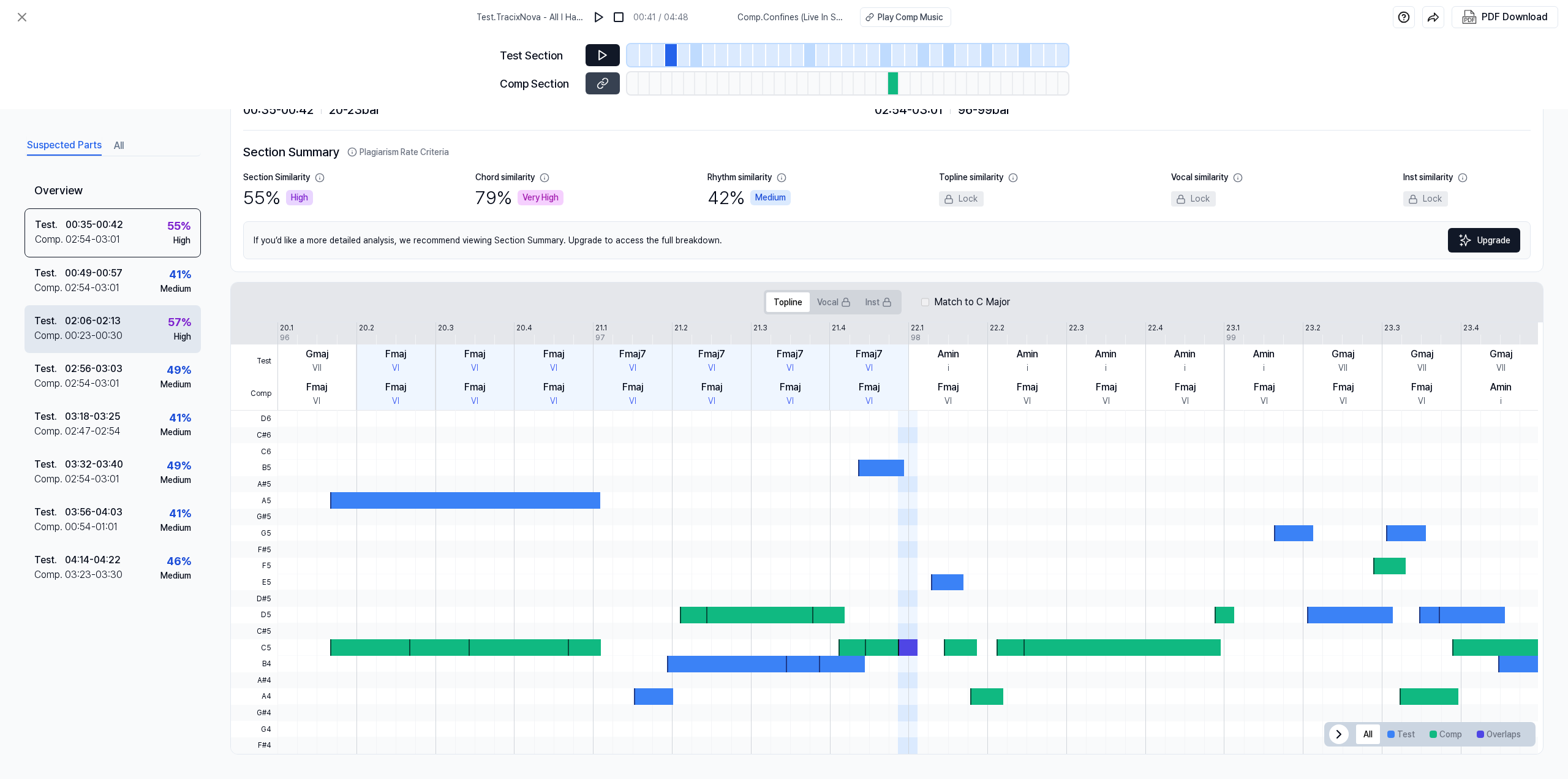
click at [111, 332] on div "00:23 - 00:30" at bounding box center [93, 336] width 57 height 15
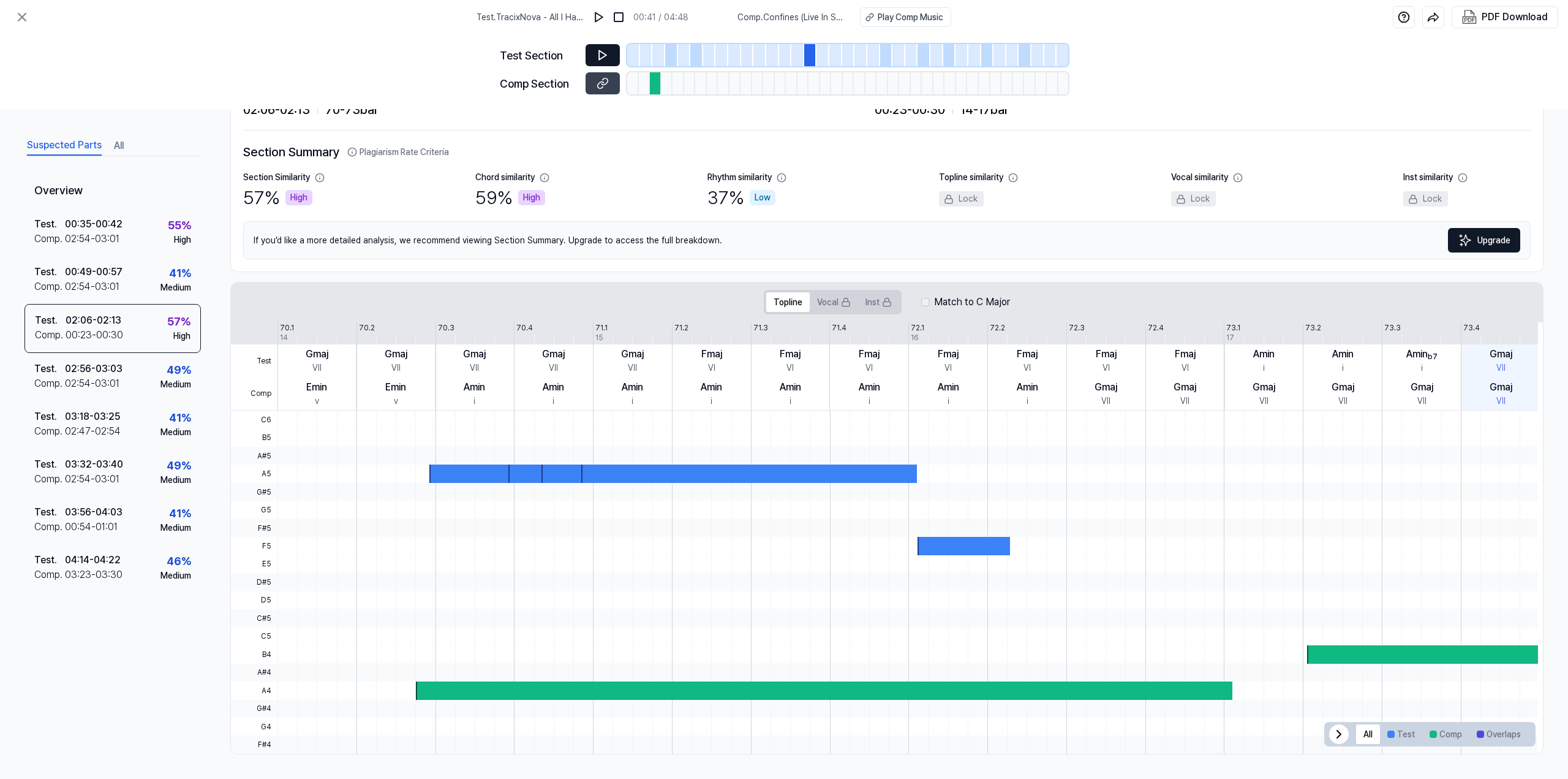
click at [602, 57] on icon at bounding box center [602, 55] width 7 height 9
click at [607, 57] on icon at bounding box center [602, 55] width 12 height 12
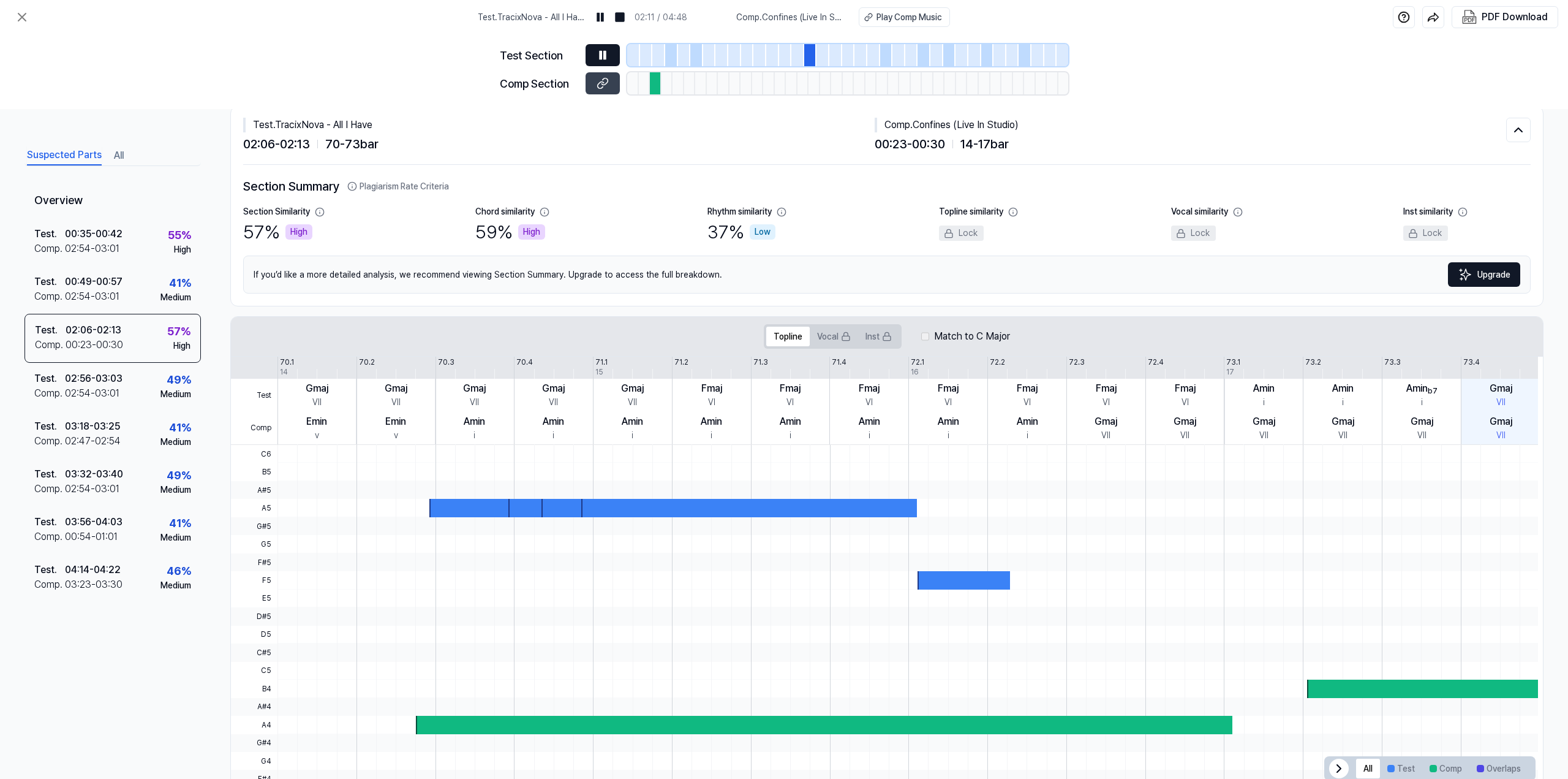
scroll to position [0, 0]
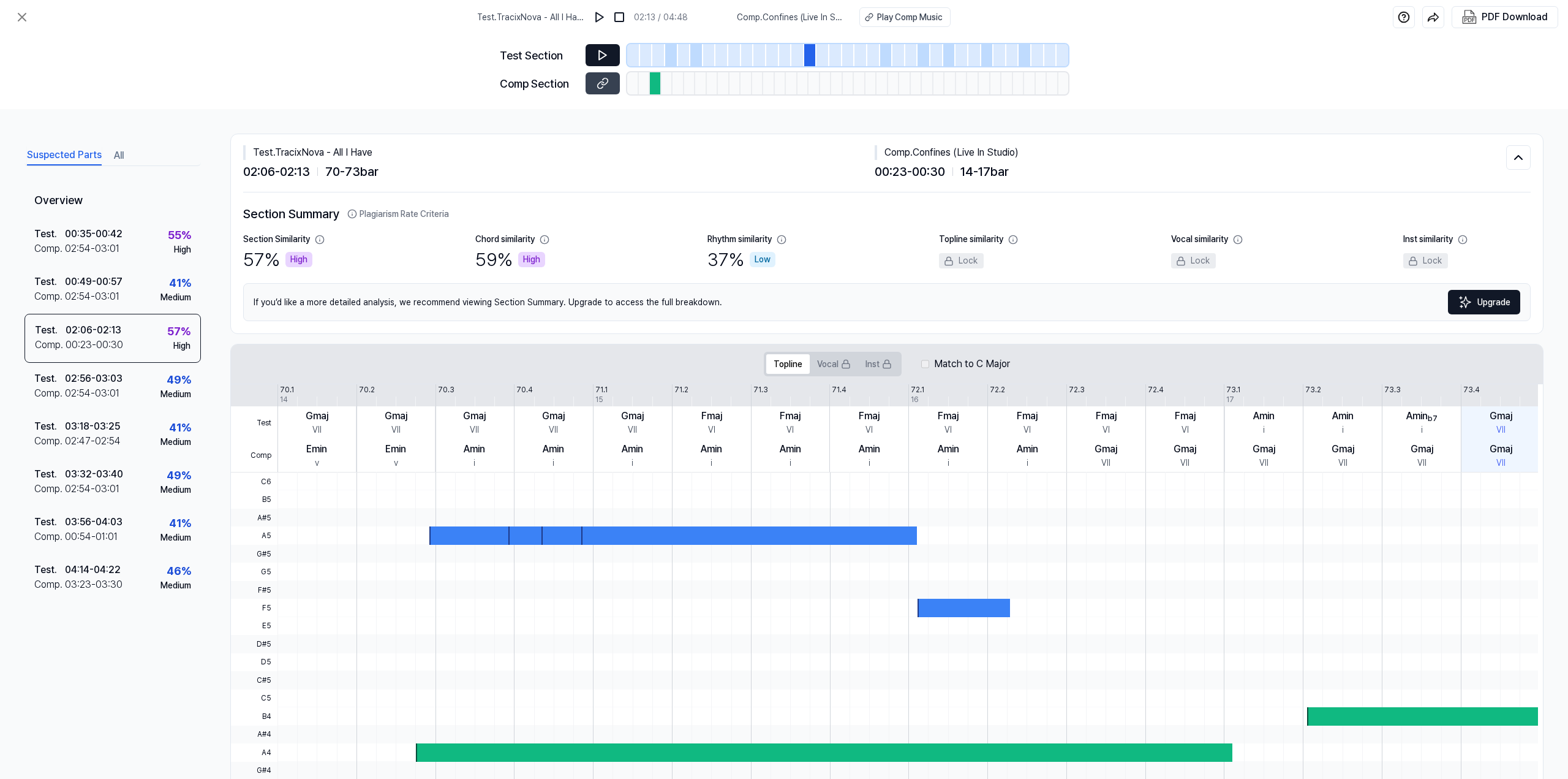
click at [656, 86] on div at bounding box center [656, 83] width 12 height 22
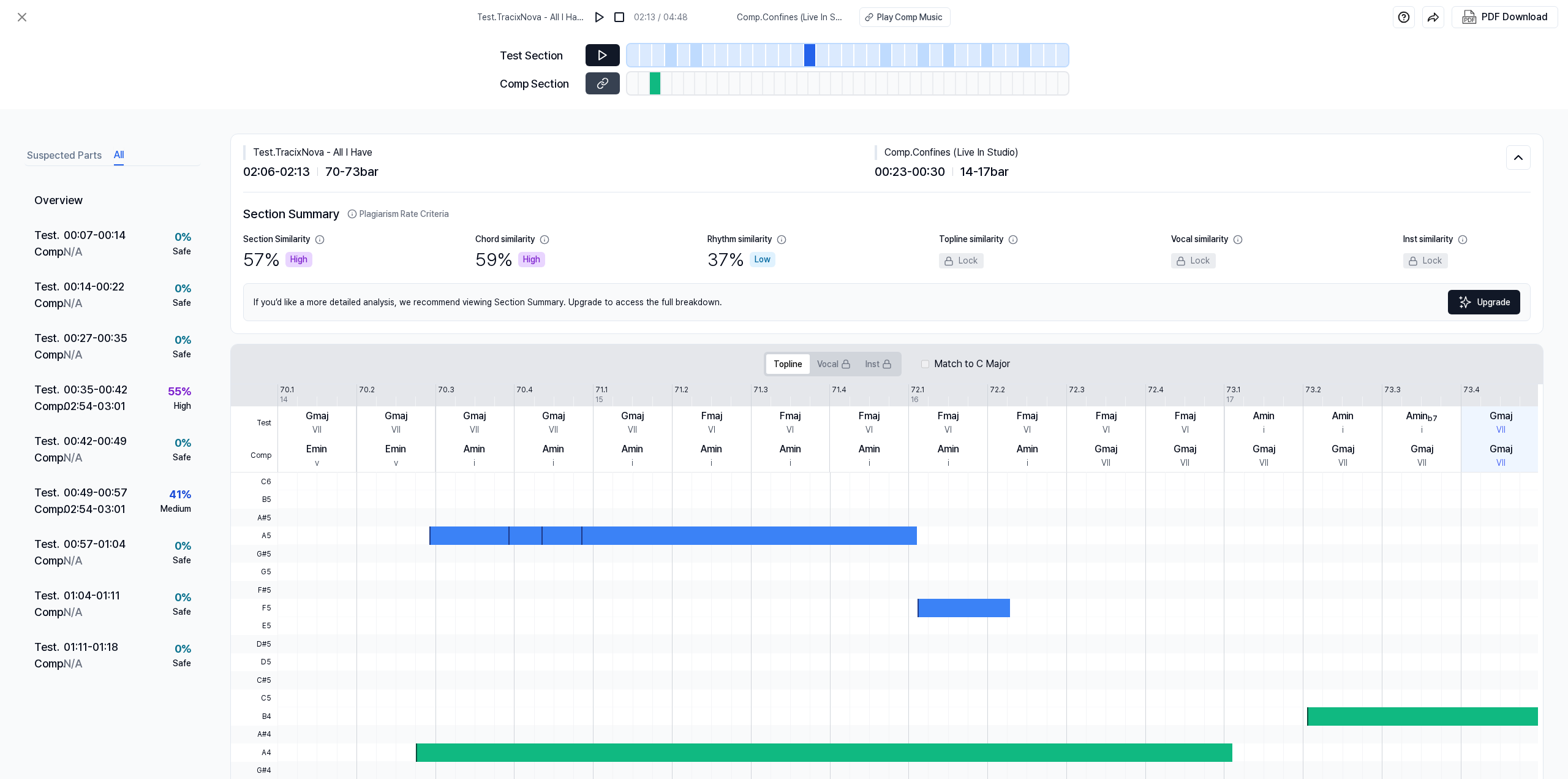
click at [122, 157] on button "All" at bounding box center [119, 156] width 10 height 20
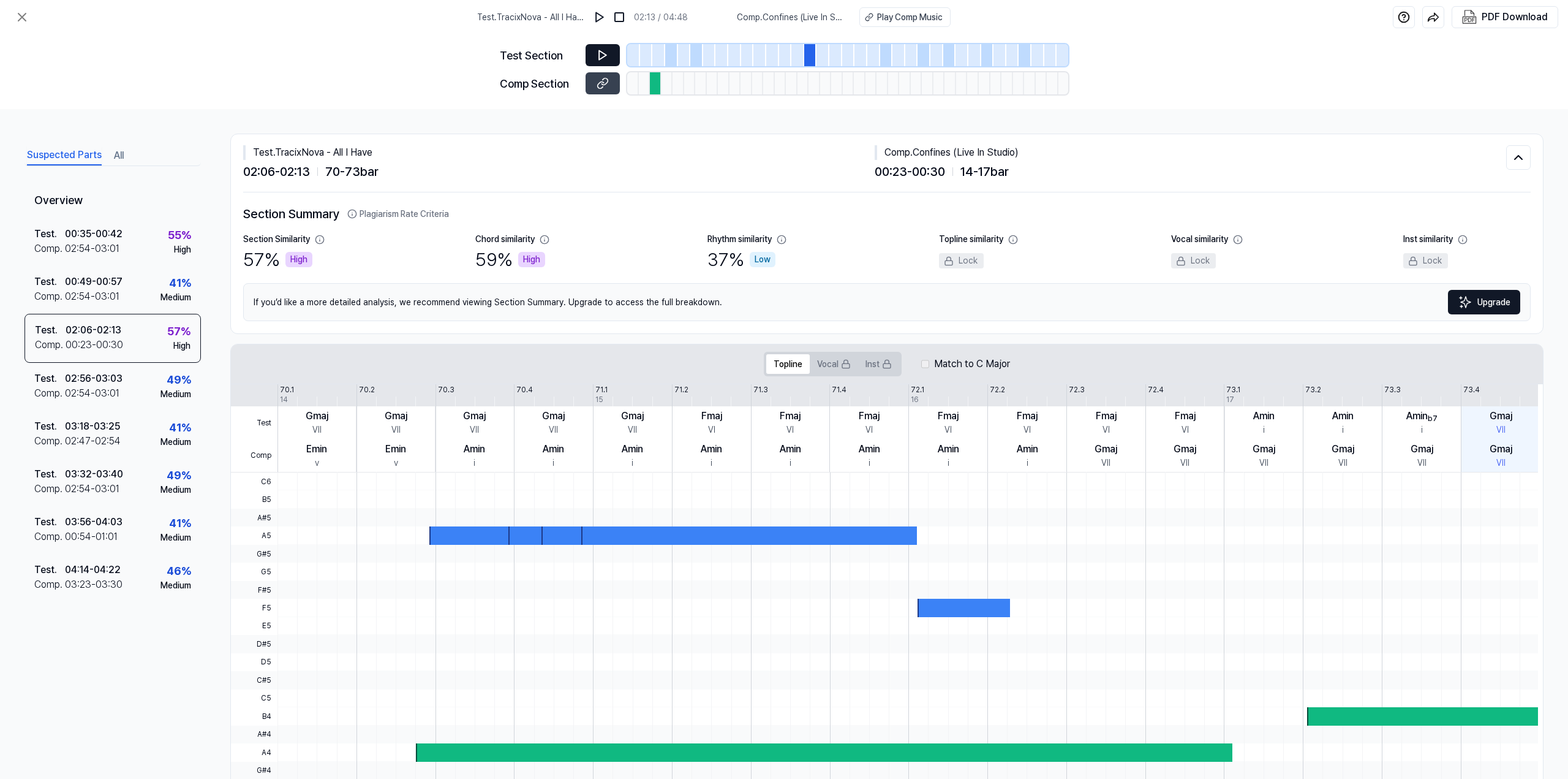
click at [75, 158] on button "Suspected Parts" at bounding box center [64, 156] width 75 height 20
click at [111, 232] on div "00:35 - 00:42" at bounding box center [93, 234] width 57 height 15
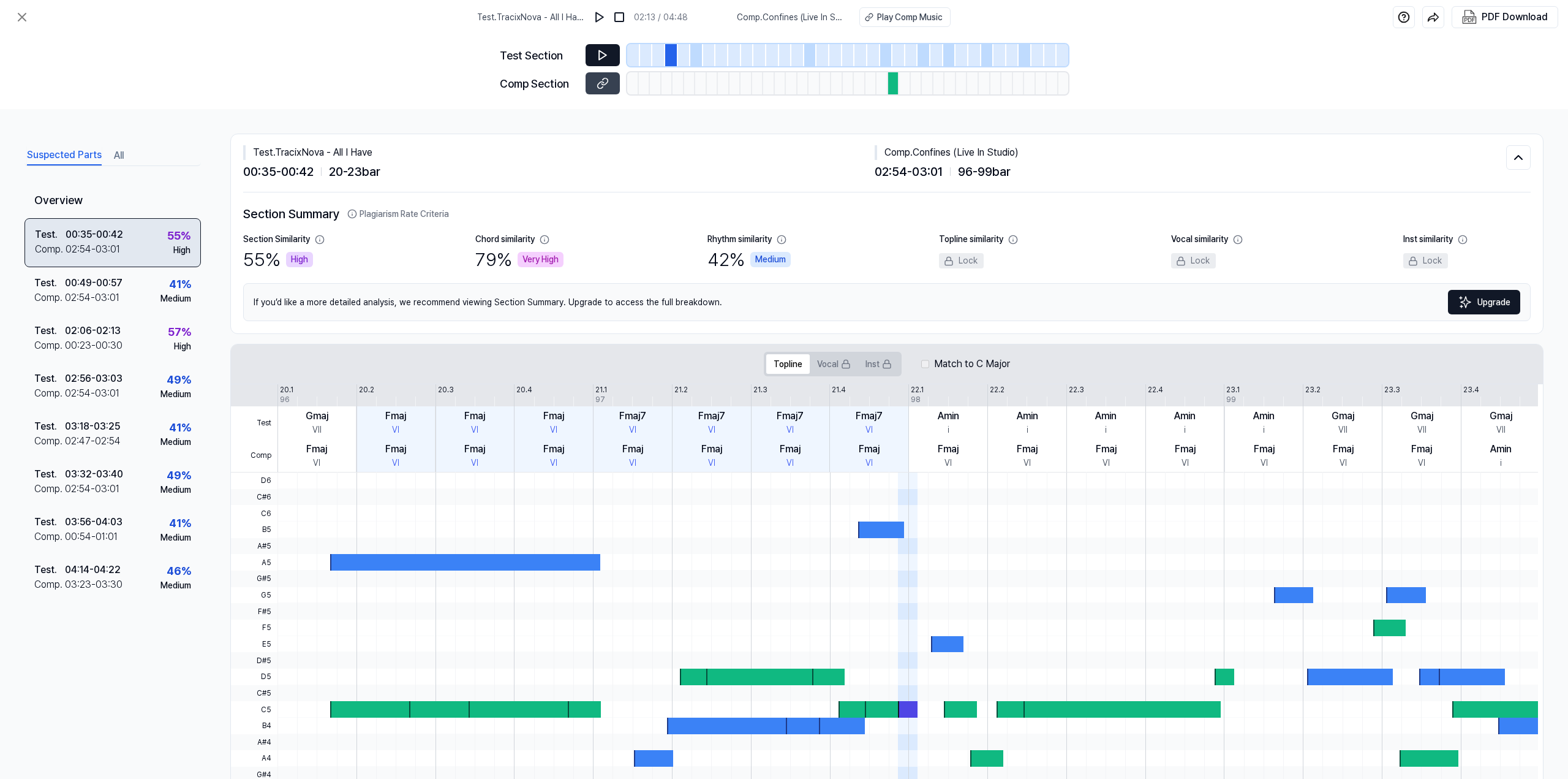
click at [117, 242] on div "02:54 - 03:01" at bounding box center [92, 249] width 54 height 15
click at [107, 244] on div "02:54 - 03:01" at bounding box center [92, 249] width 54 height 15
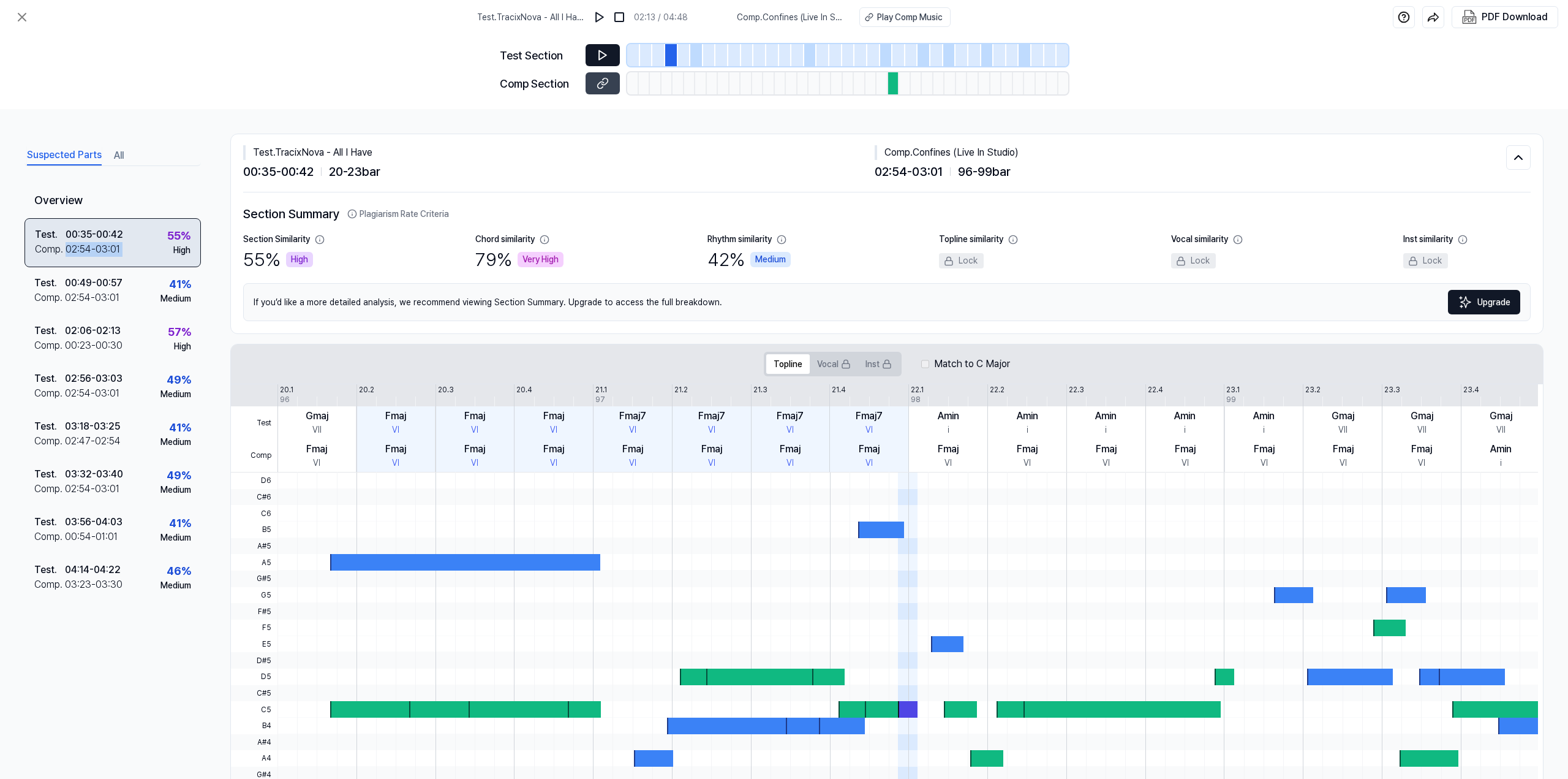
click at [107, 244] on div "02:54 - 03:01" at bounding box center [92, 249] width 54 height 15
click at [105, 267] on div "Test . 00:49 - 00:57 Comp . 02:54 - 03:01 41 % Medium" at bounding box center [112, 291] width 177 height 47
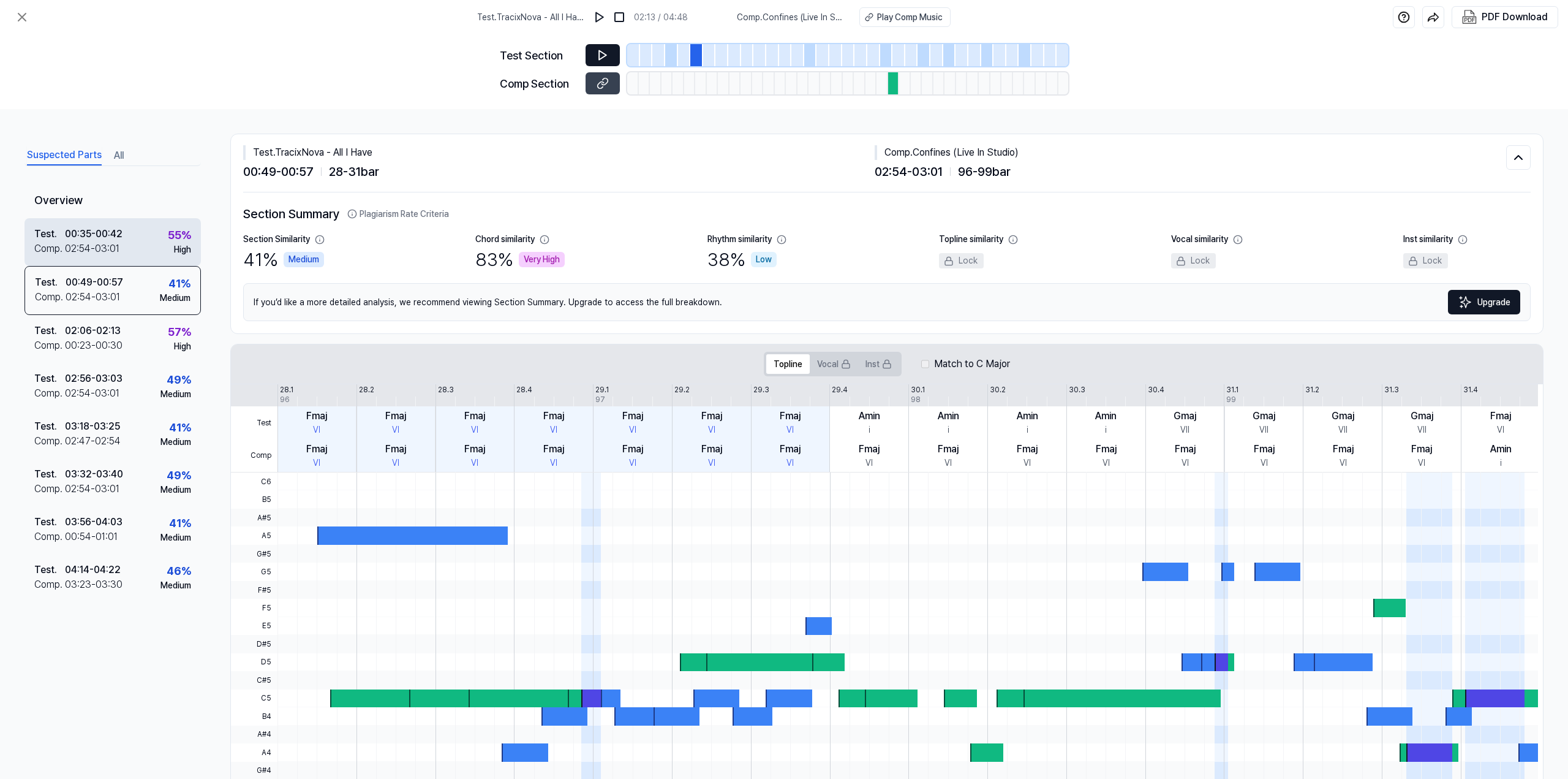
click at [100, 235] on div "00:35 - 00:42" at bounding box center [93, 234] width 57 height 15
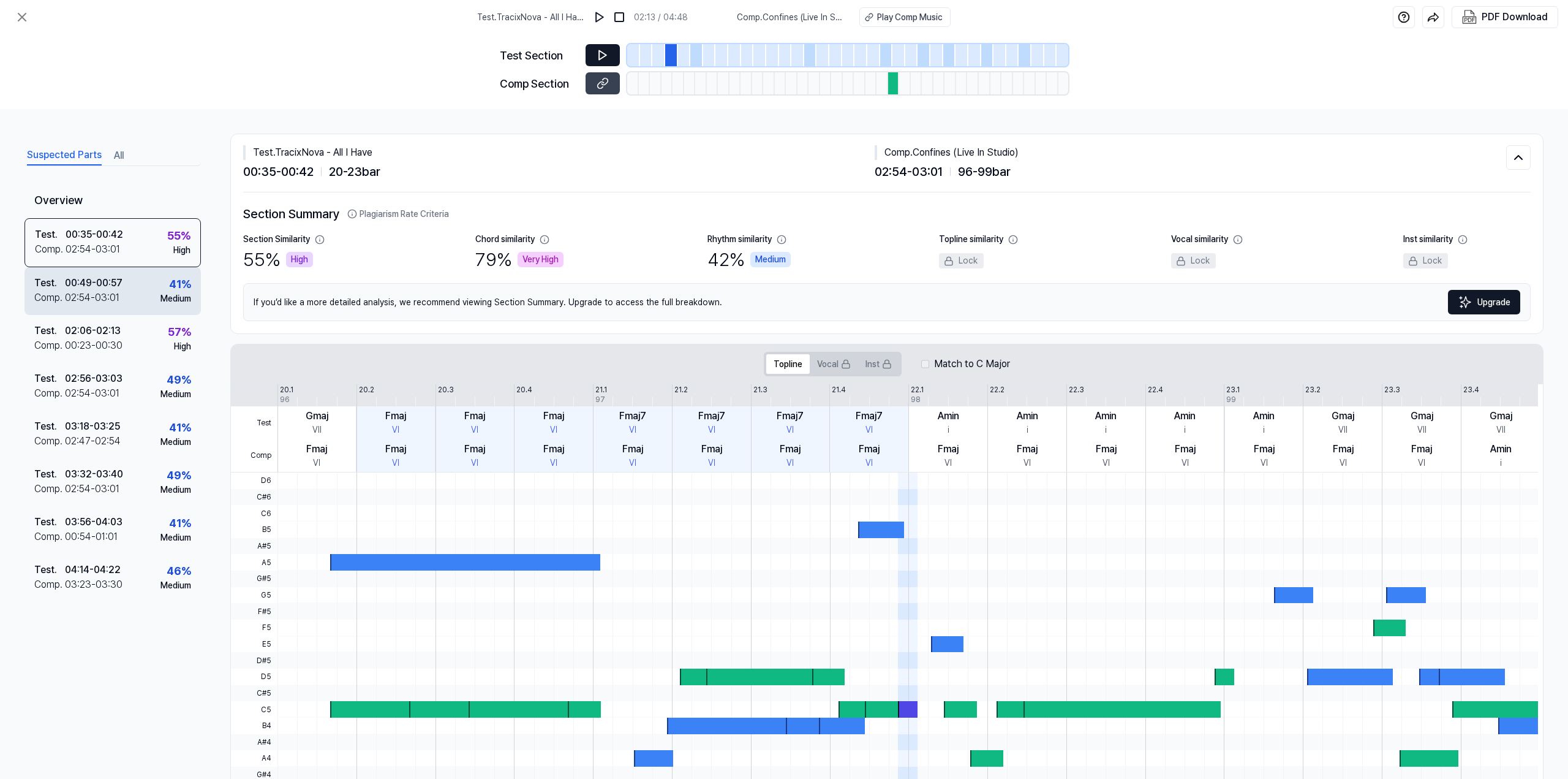
click at [93, 280] on div "00:49 - 00:57" at bounding box center [93, 283] width 57 height 15
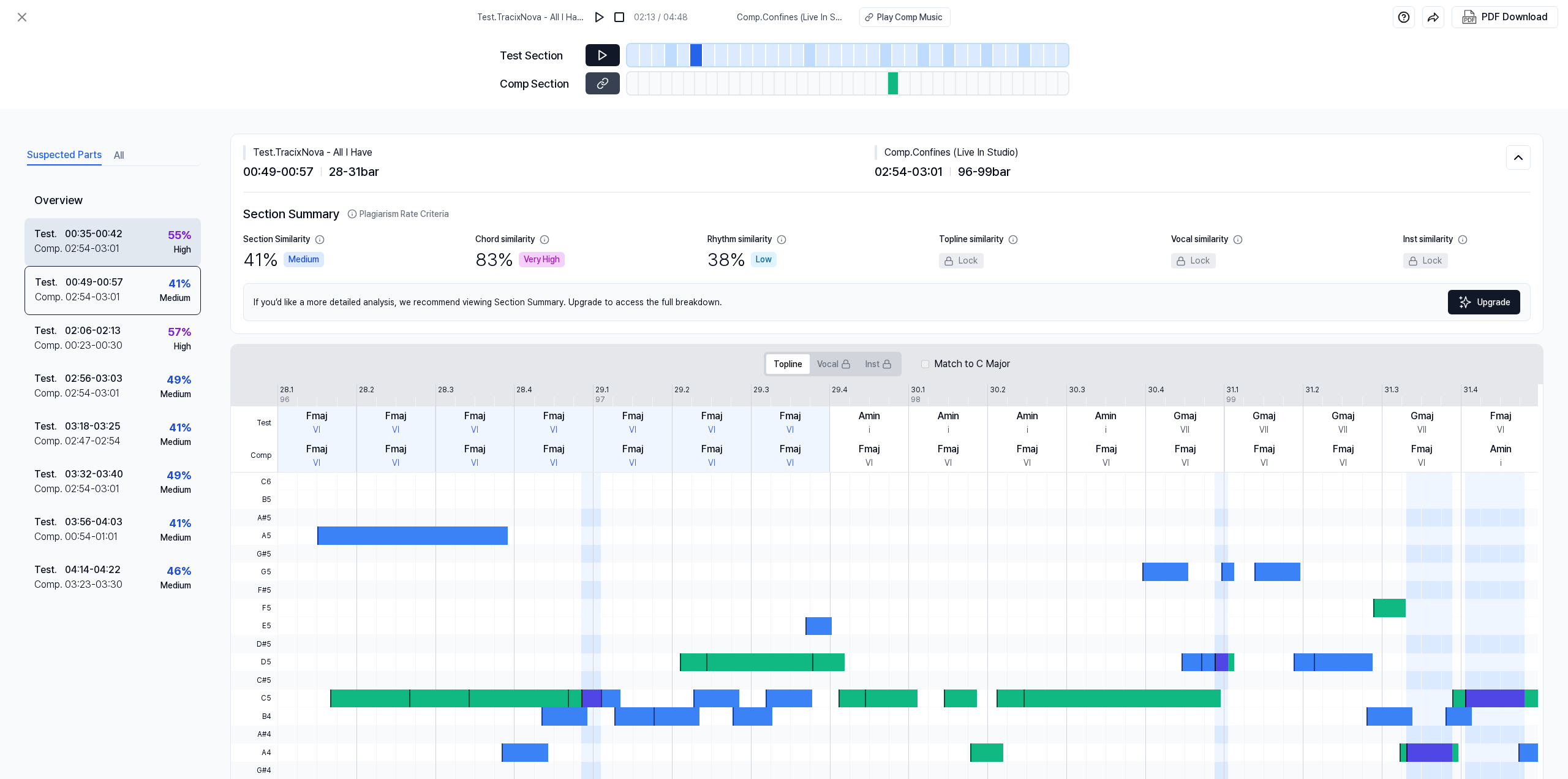
click at [94, 224] on div "Test . 00:35 - 00:42 Comp . 02:54 - 03:01 55 % High" at bounding box center [112, 242] width 177 height 47
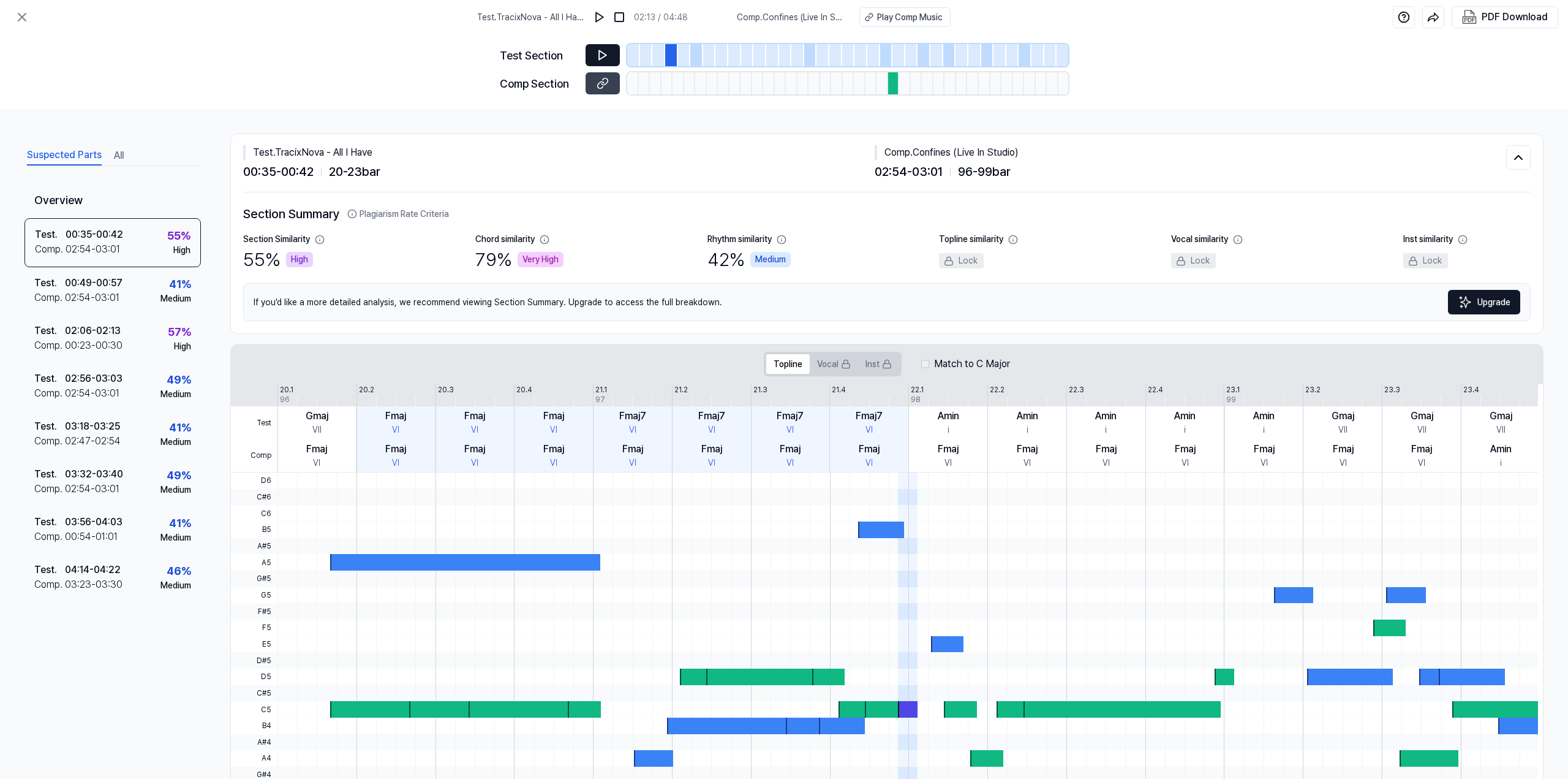
click at [600, 54] on icon at bounding box center [602, 55] width 7 height 9
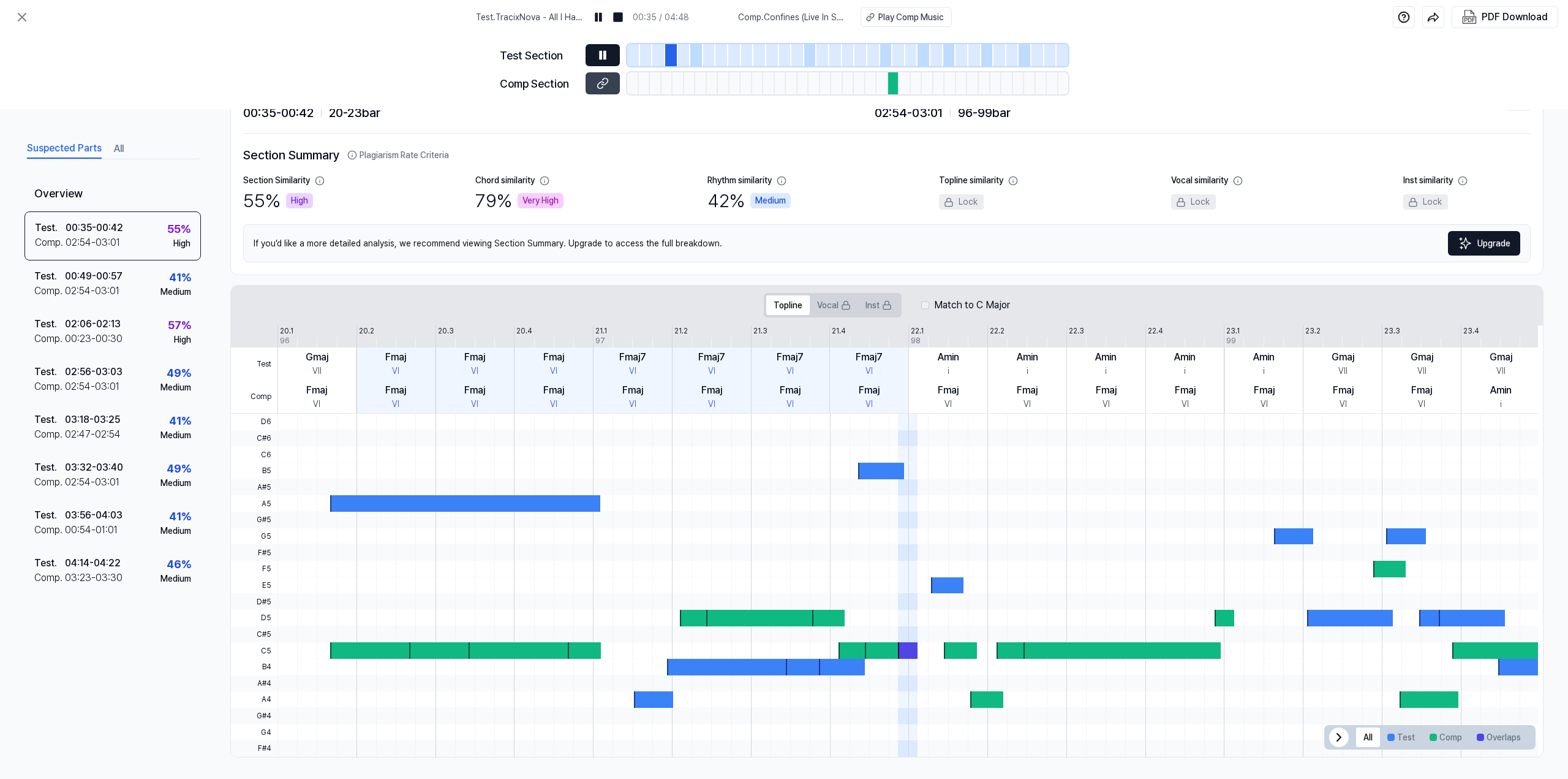
scroll to position [62, 0]
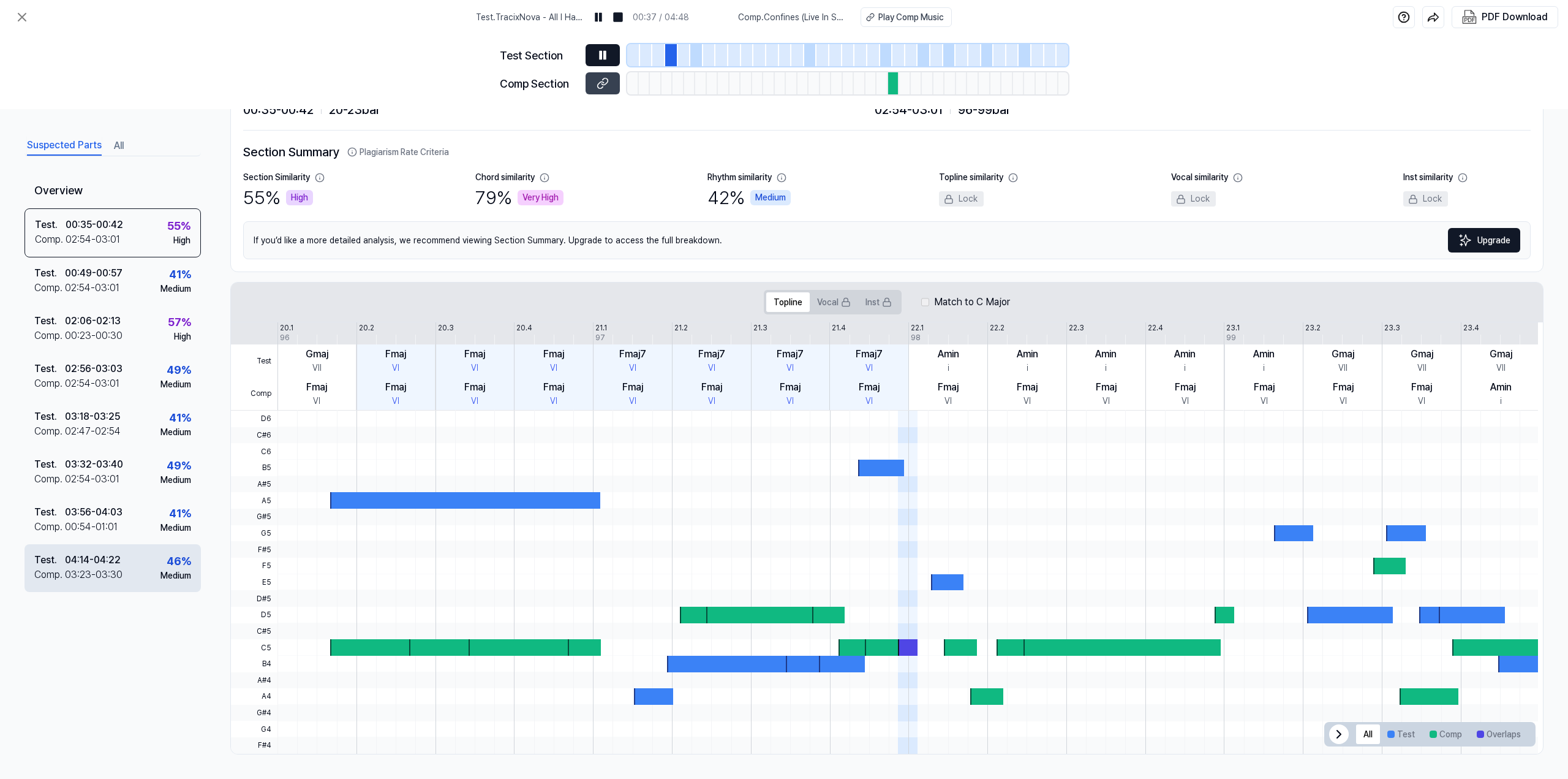
click at [85, 561] on div "04:14 - 04:22" at bounding box center [92, 560] width 56 height 15
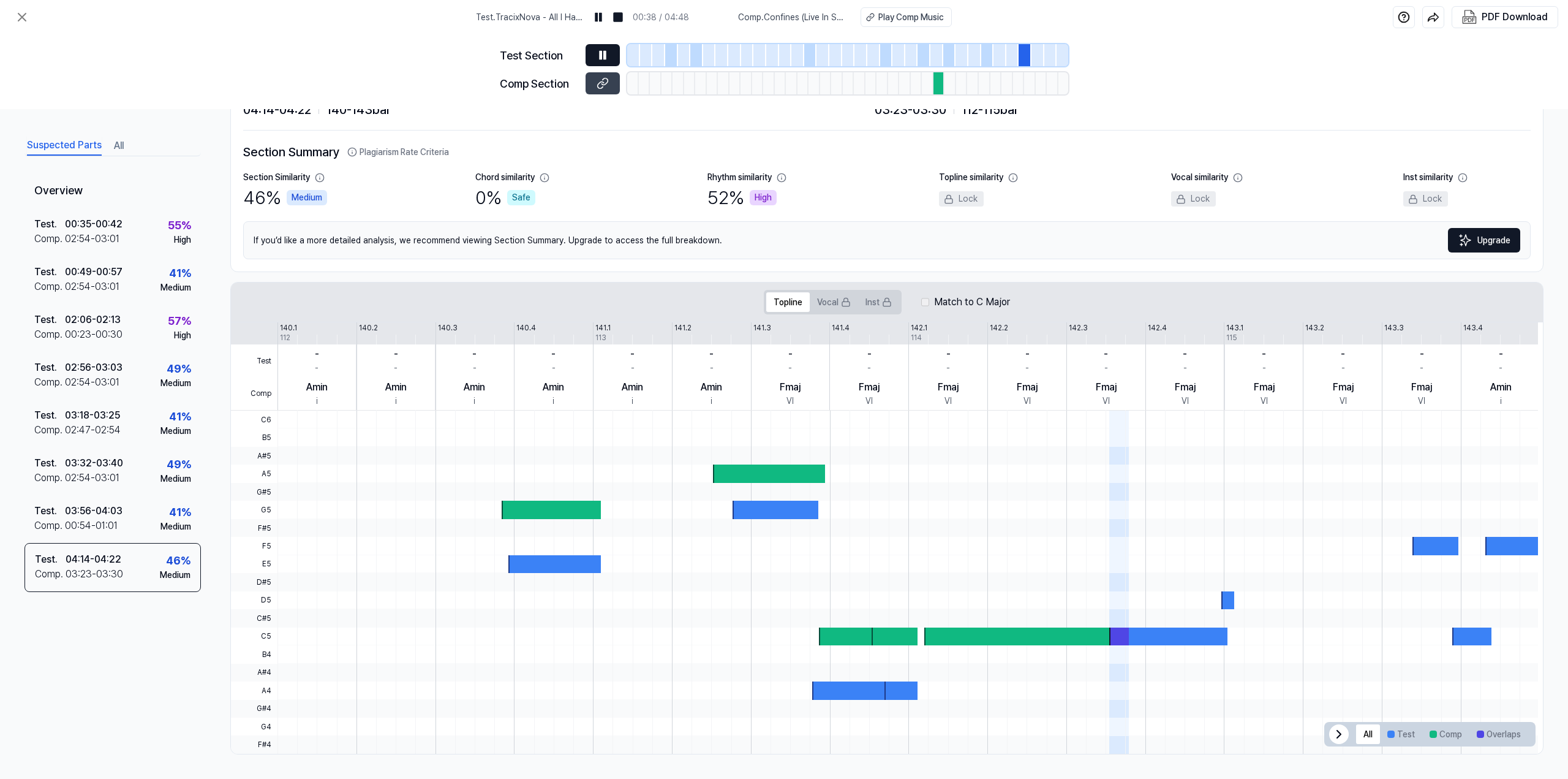
click at [601, 49] on icon at bounding box center [602, 55] width 12 height 12
click at [63, 561] on div "Test ." at bounding box center [50, 559] width 31 height 15
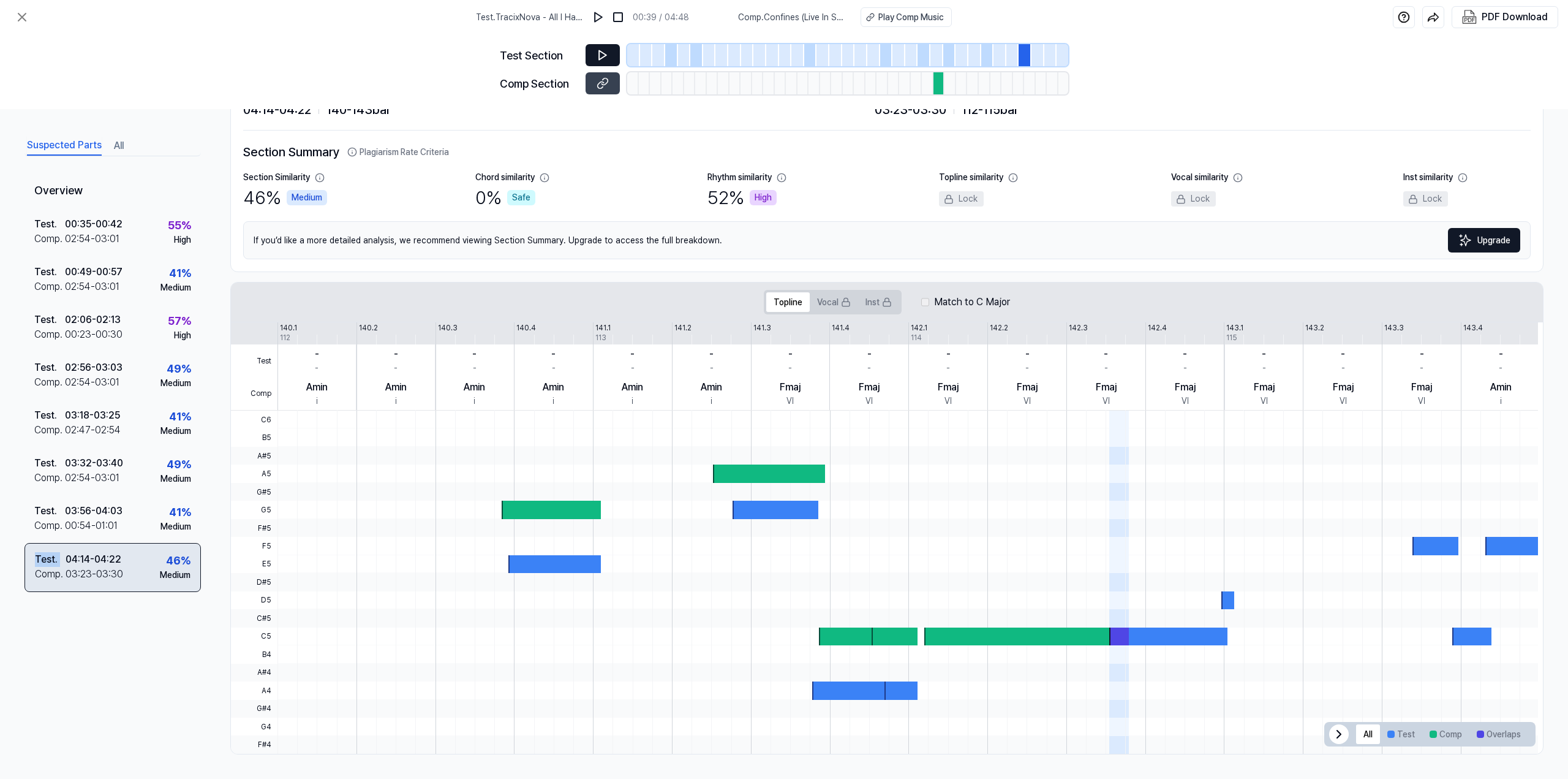
click at [63, 561] on div "Test ." at bounding box center [50, 559] width 31 height 15
click at [610, 51] on button at bounding box center [602, 55] width 34 height 22
click at [607, 56] on icon at bounding box center [602, 55] width 12 height 12
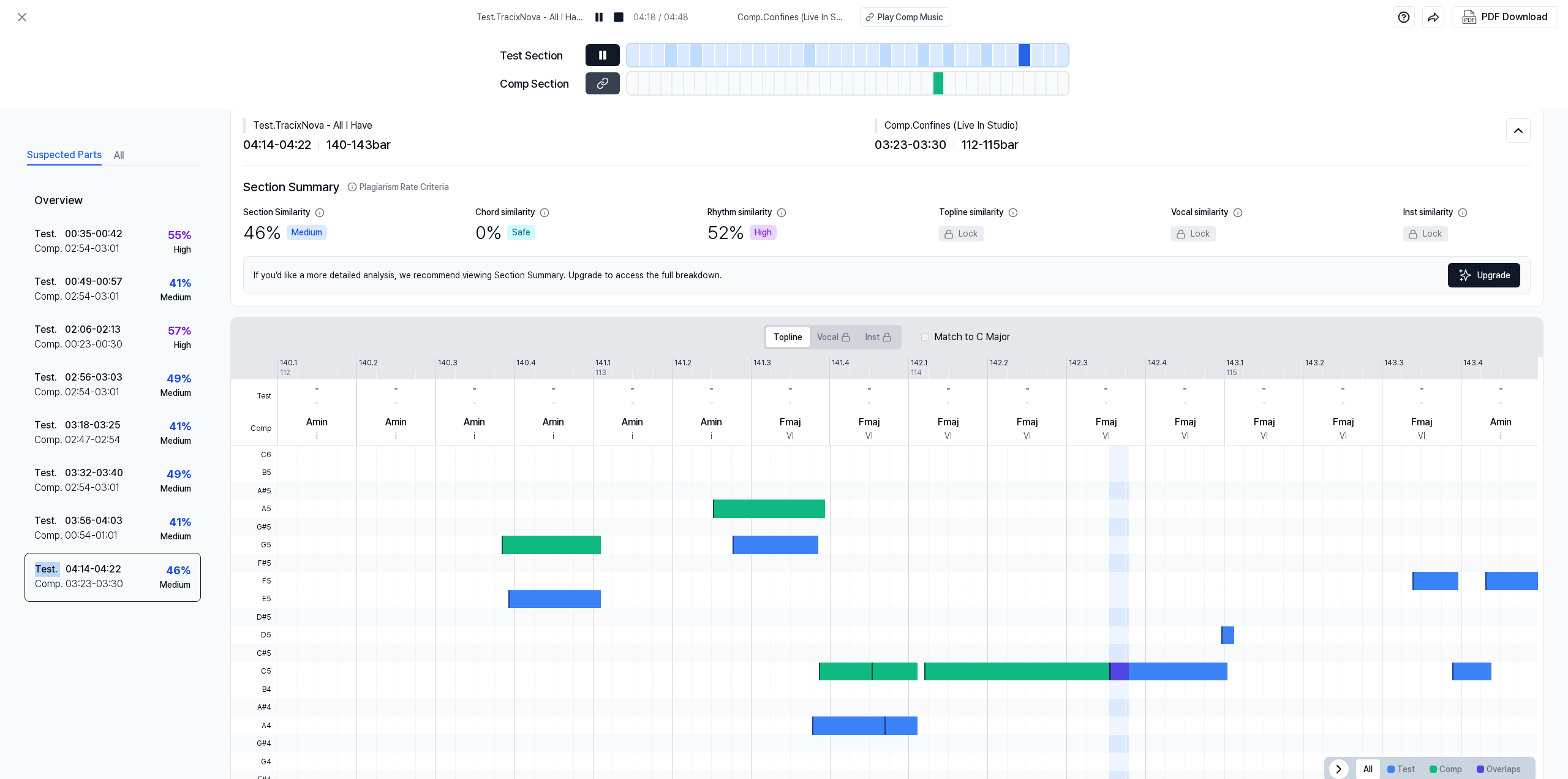
scroll to position [0, 0]
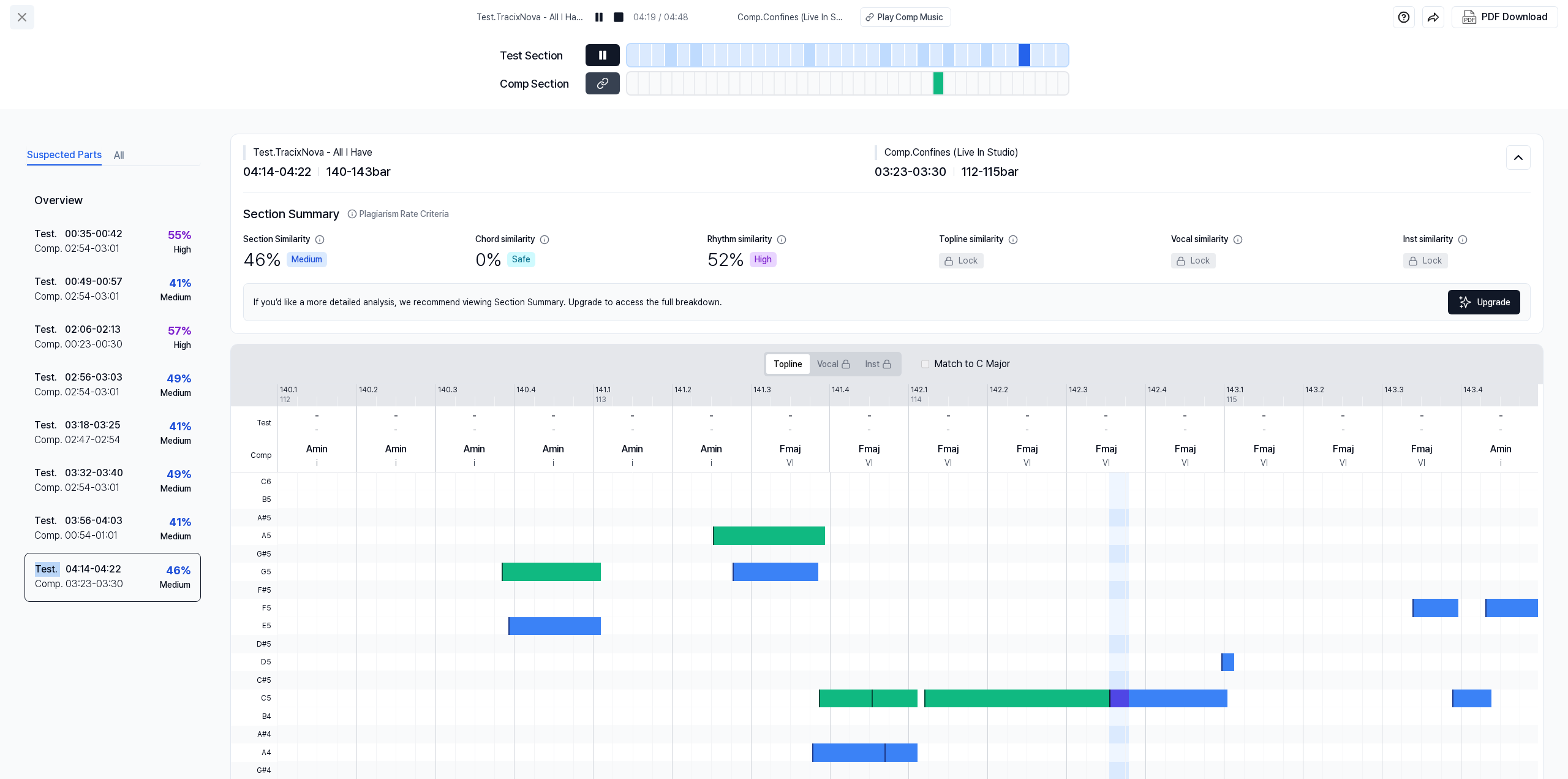
click at [26, 14] on icon at bounding box center [22, 17] width 15 height 15
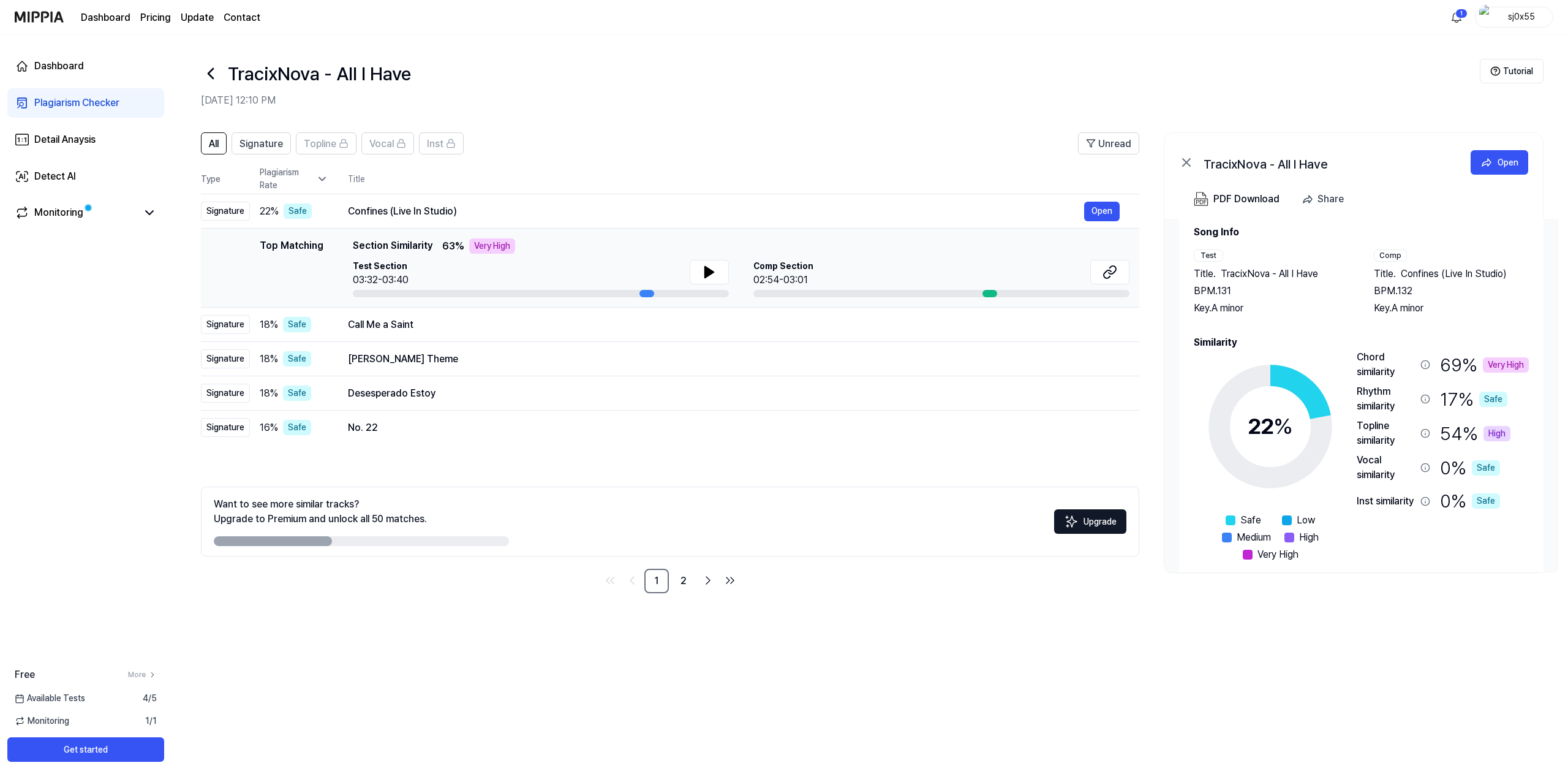
scroll to position [38, 0]
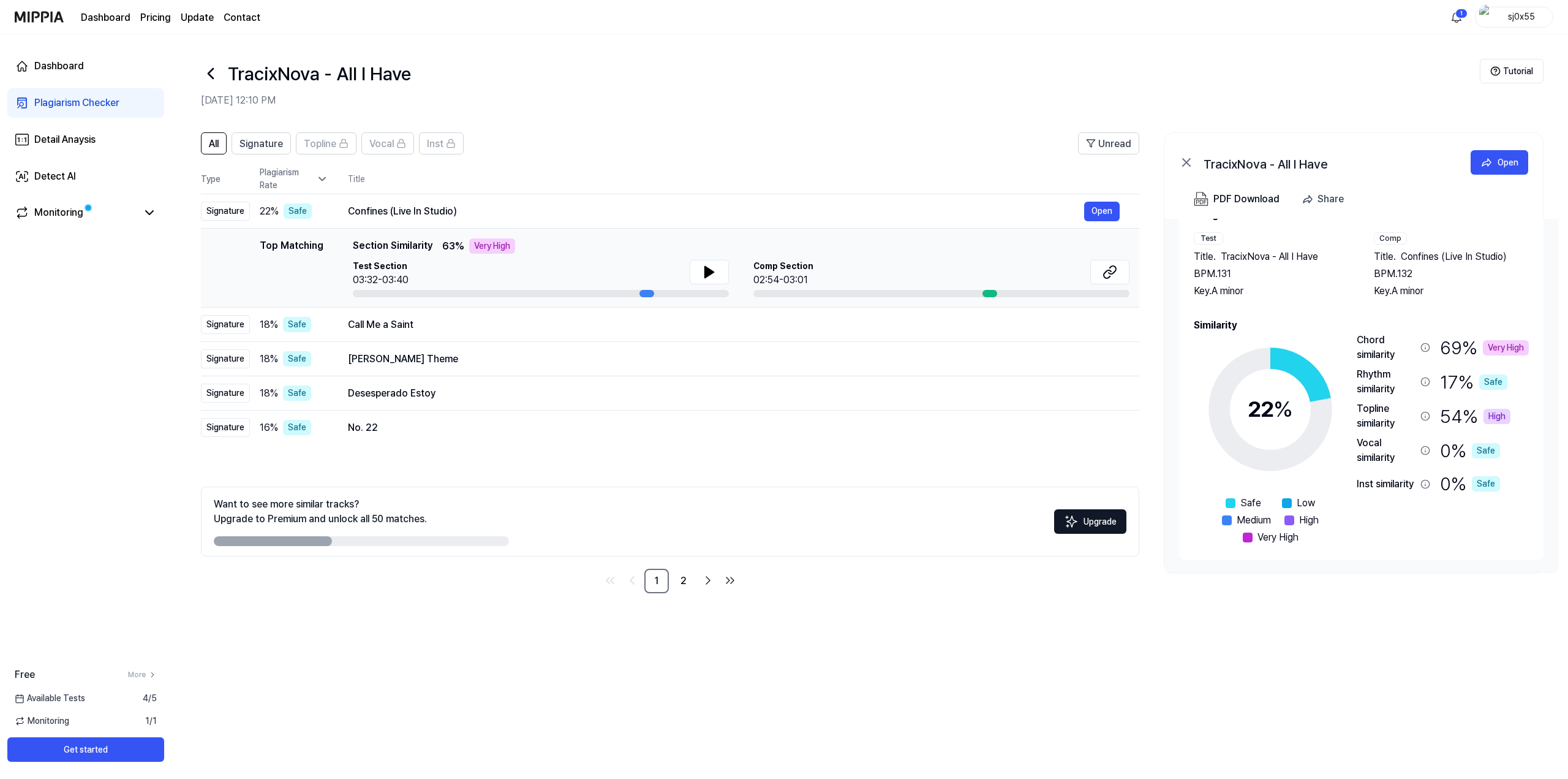
drag, startPoint x: 297, startPoint y: 539, endPoint x: 314, endPoint y: 520, distance: 25.5
click at [317, 537] on div at bounding box center [273, 541] width 118 height 10
drag, startPoint x: 278, startPoint y: 542, endPoint x: 447, endPoint y: 538, distance: 169.0
click at [416, 536] on div at bounding box center [362, 541] width 295 height 10
click at [646, 293] on div at bounding box center [647, 293] width 15 height 7
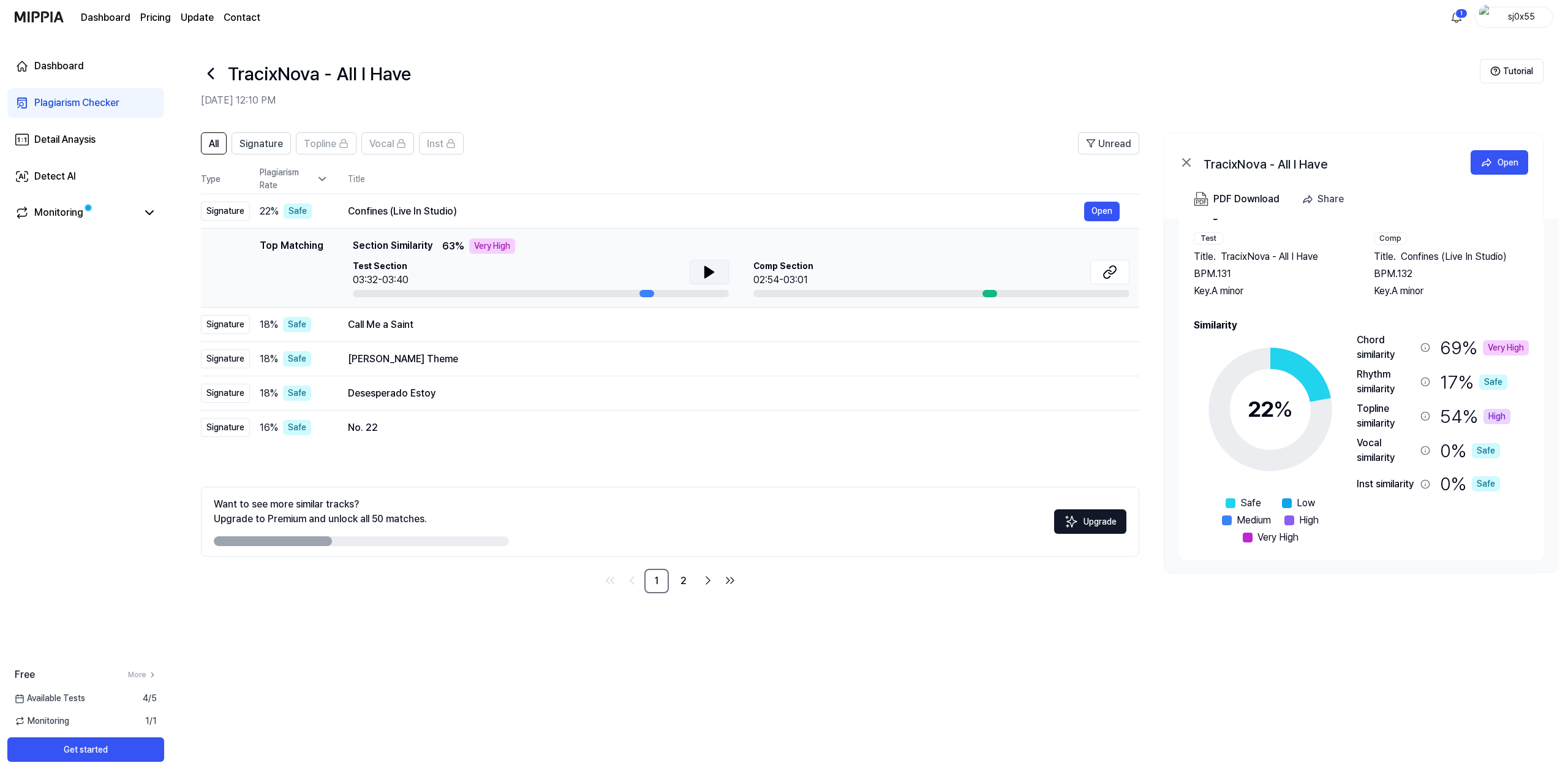
click at [715, 273] on icon at bounding box center [710, 272] width 15 height 15
click at [711, 273] on icon at bounding box center [712, 272] width 2 height 10
click at [448, 267] on div "Test Section 03:32-03:40" at bounding box center [541, 273] width 376 height 27
click at [707, 267] on icon at bounding box center [710, 272] width 15 height 15
click at [387, 207] on div "Confines (Live In Studio)" at bounding box center [717, 212] width 737 height 15
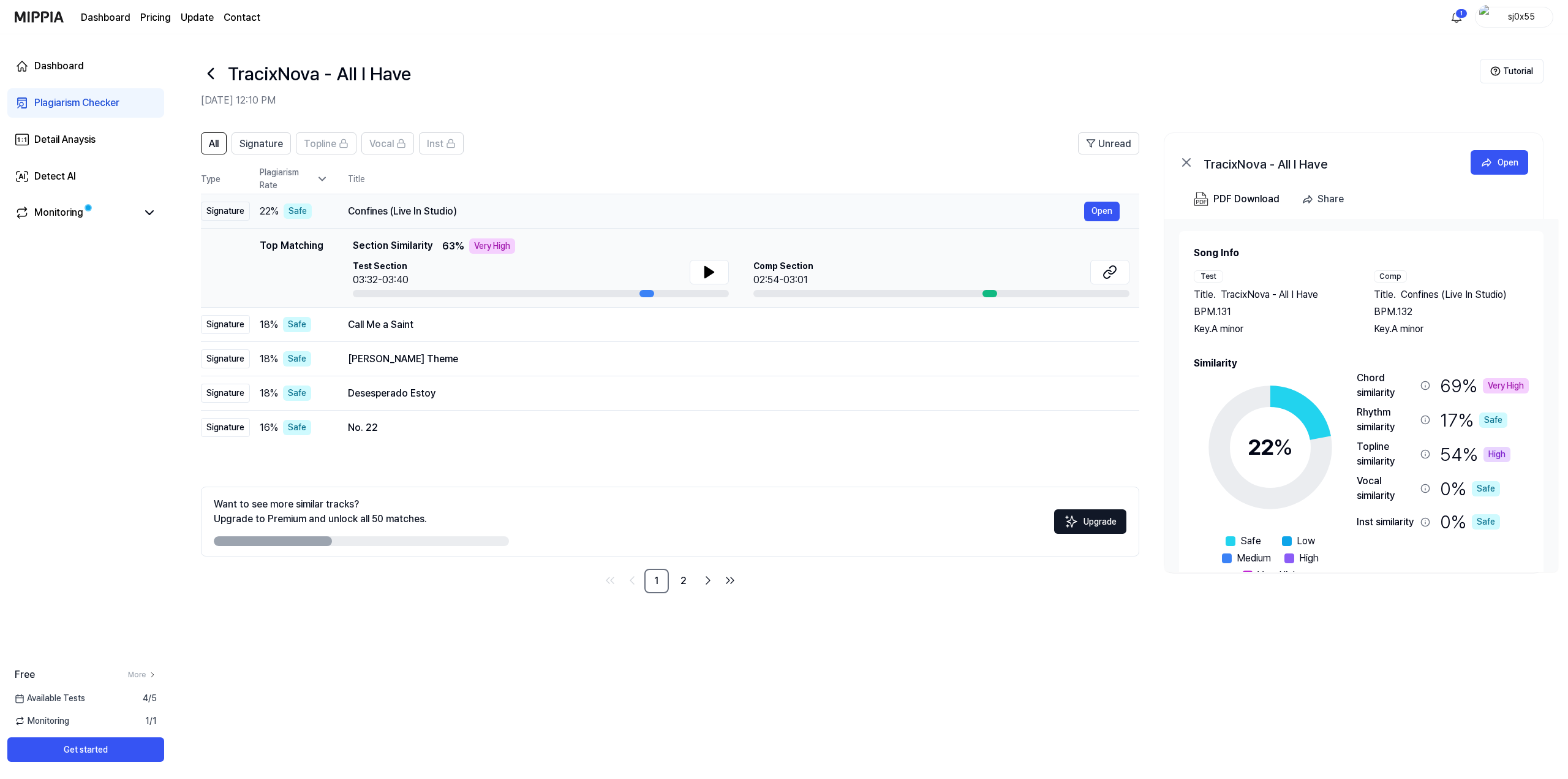
click at [390, 206] on div "Confines (Live In Studio)" at bounding box center [717, 212] width 737 height 15
click at [402, 206] on div "Confines (Live In Studio)" at bounding box center [717, 212] width 737 height 15
click at [1106, 213] on button "Open" at bounding box center [1101, 212] width 36 height 20
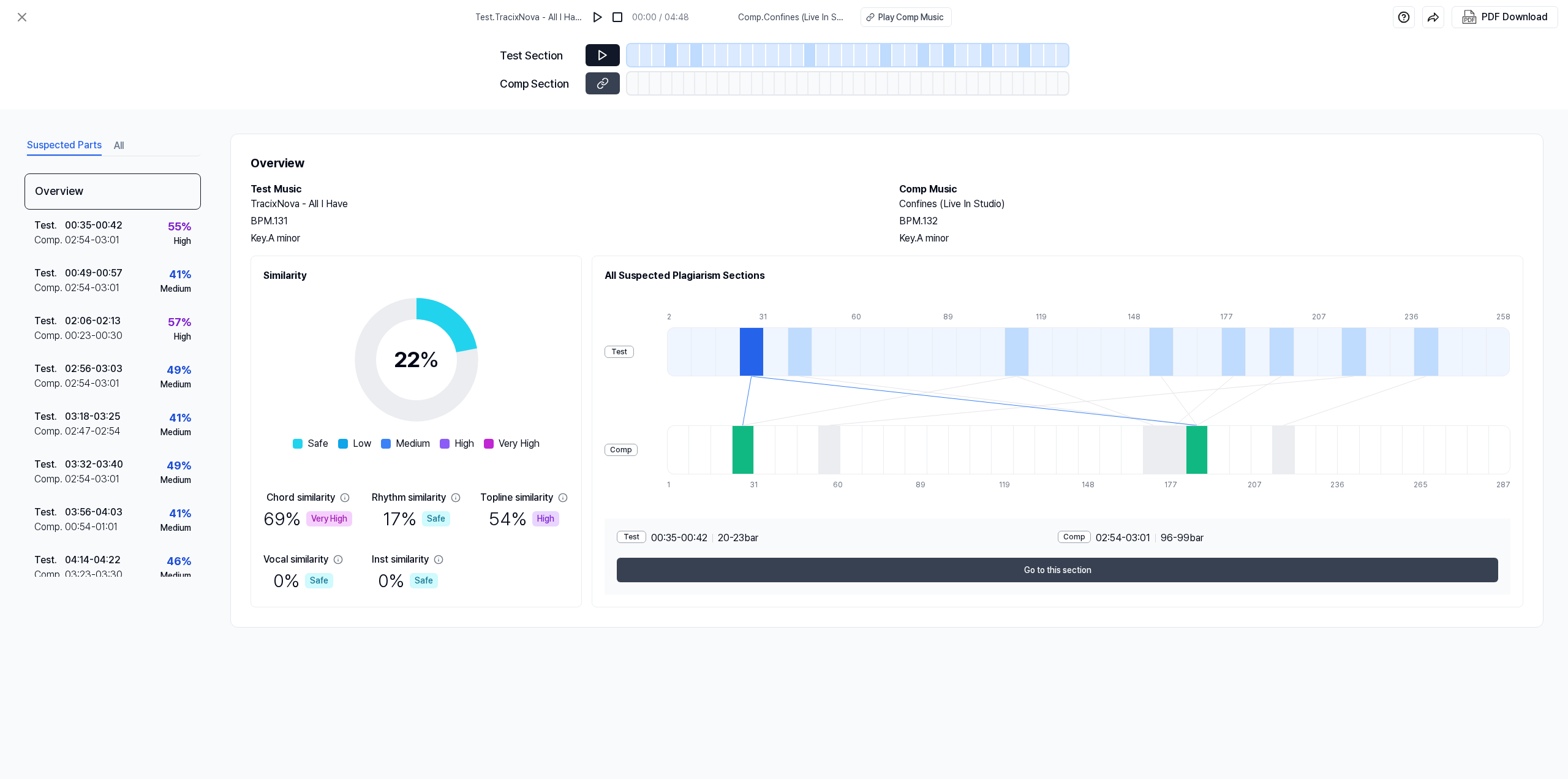
click at [603, 54] on icon at bounding box center [602, 55] width 7 height 9
click at [602, 52] on icon at bounding box center [602, 55] width 7 height 9
click at [24, 22] on icon at bounding box center [22, 17] width 15 height 15
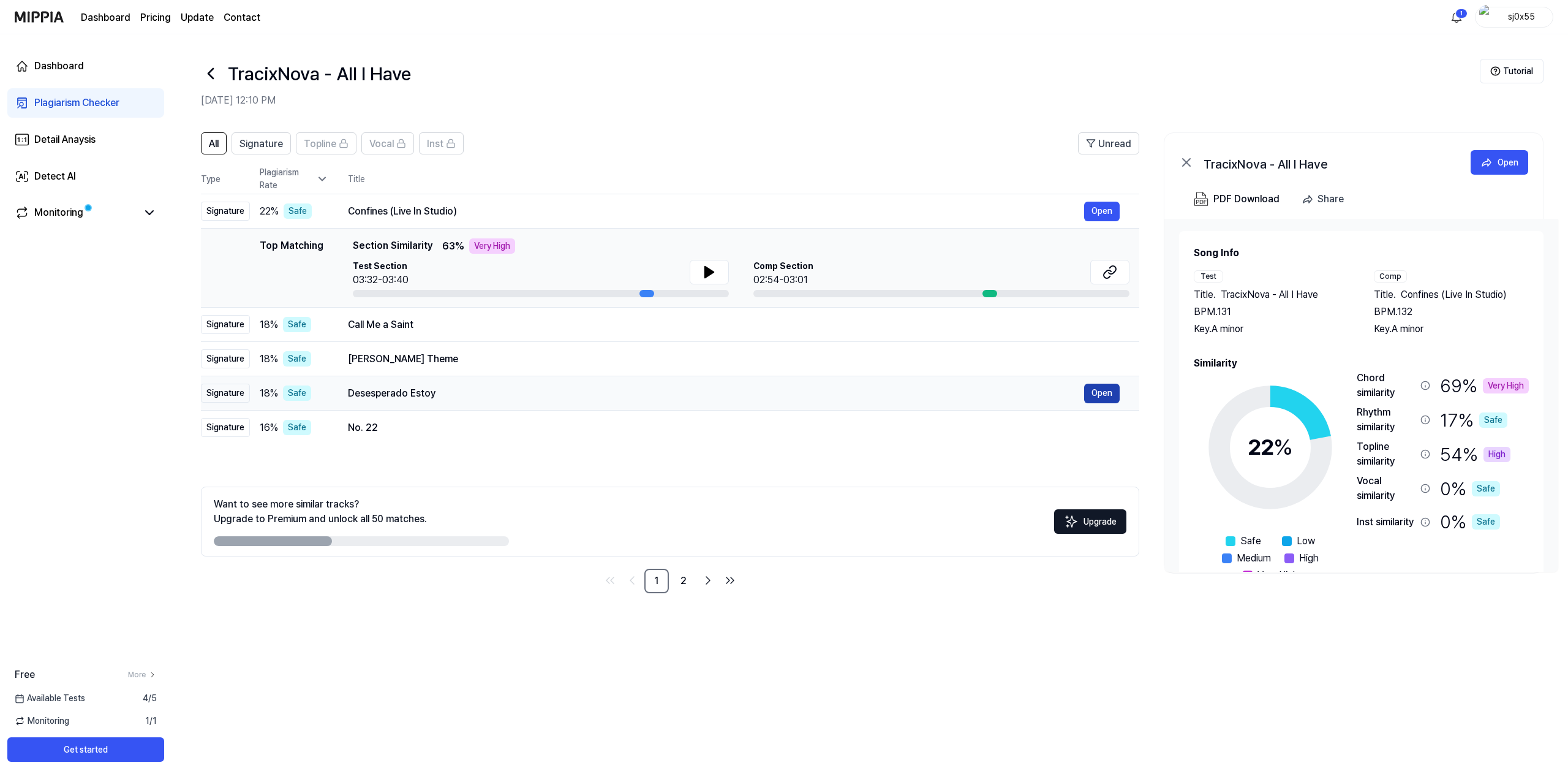
click at [1101, 395] on button "Open" at bounding box center [1101, 393] width 36 height 20
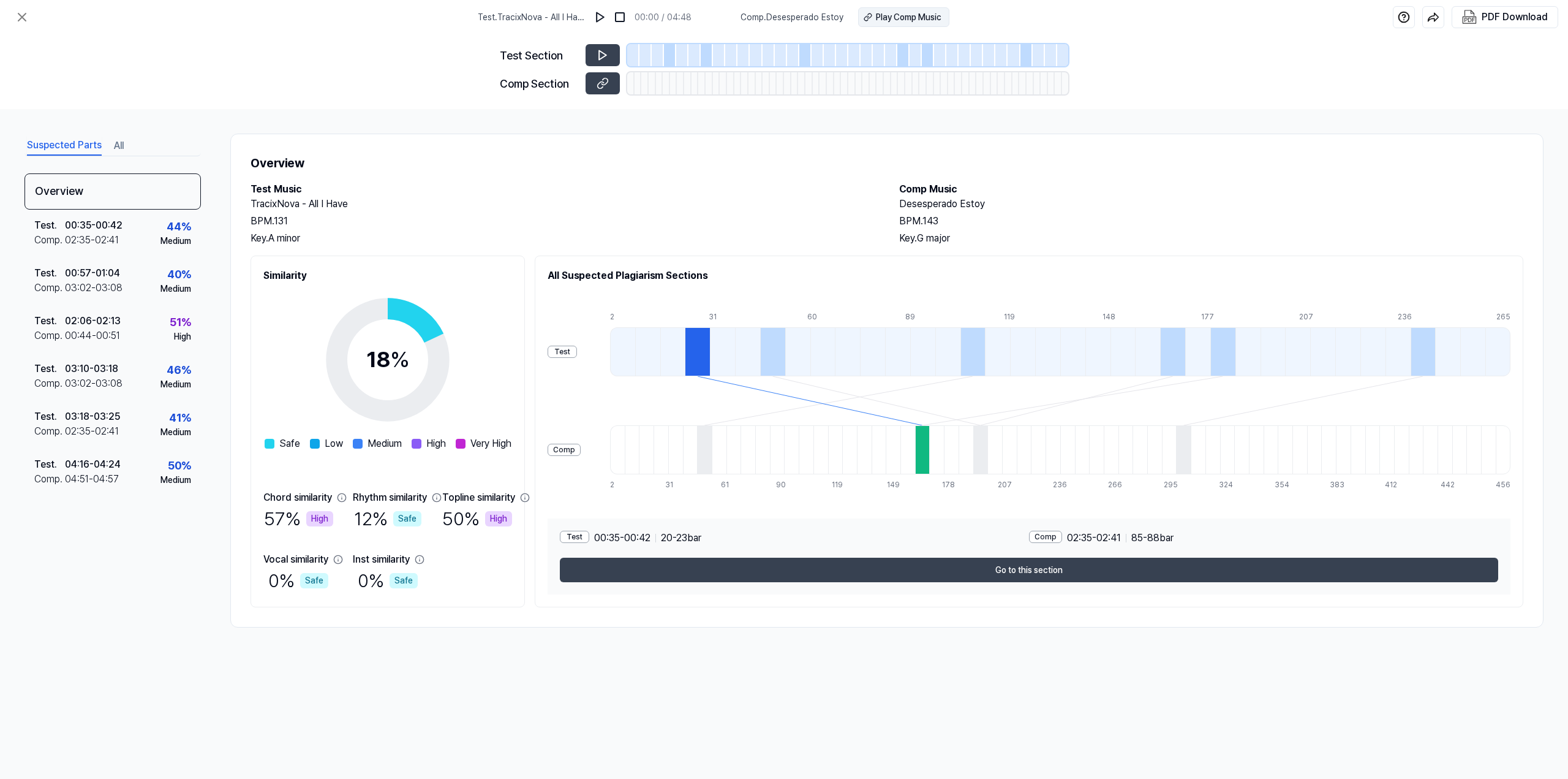
click at [907, 21] on div "Play Comp Music" at bounding box center [908, 17] width 66 height 12
click at [602, 54] on icon at bounding box center [602, 55] width 12 height 12
click at [602, 57] on icon at bounding box center [602, 55] width 12 height 12
click at [606, 18] on img at bounding box center [600, 17] width 12 height 12
click at [602, 17] on img at bounding box center [601, 17] width 12 height 12
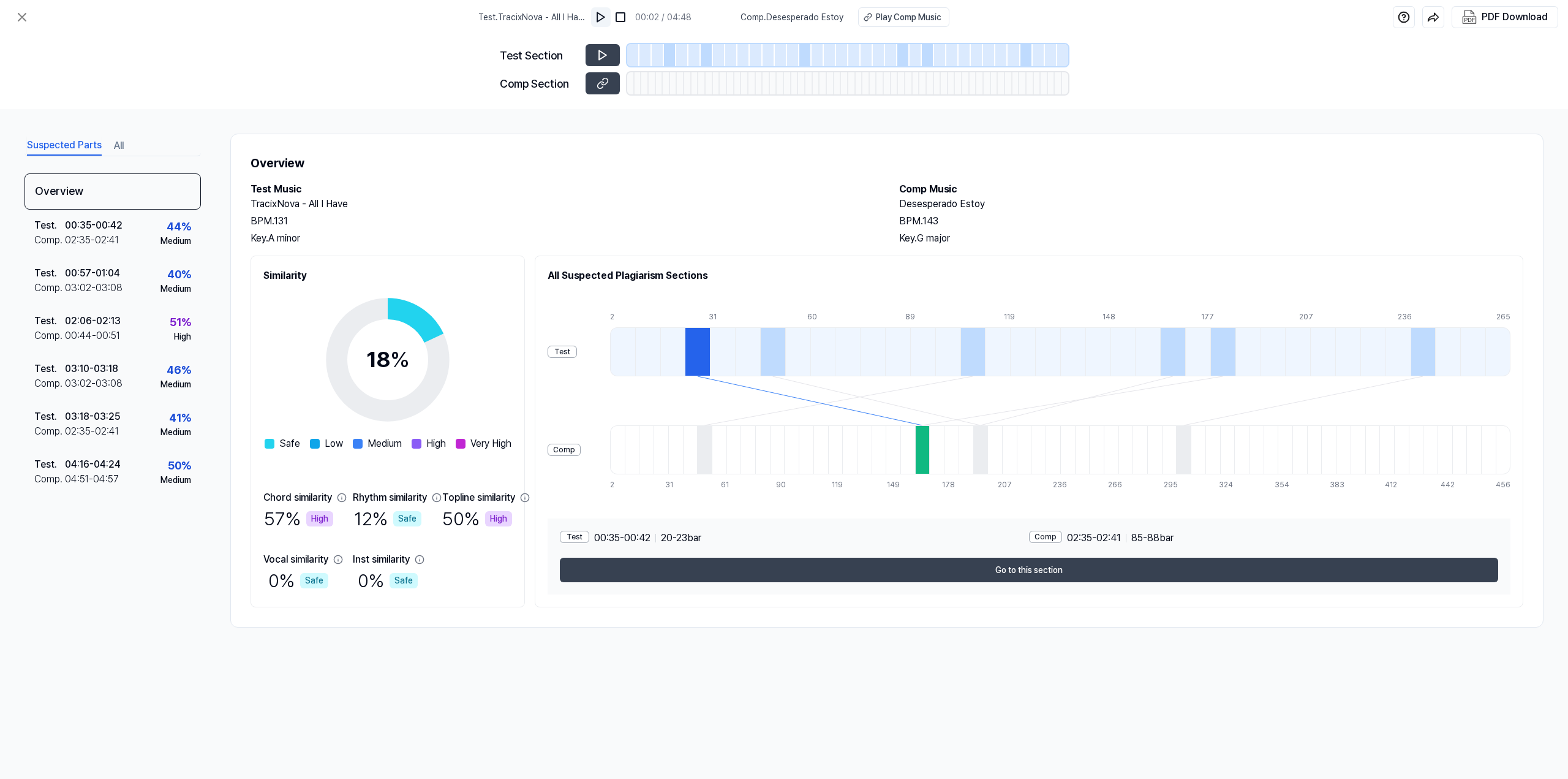
click at [602, 17] on img at bounding box center [601, 17] width 12 height 12
click at [710, 346] on div at bounding box center [697, 352] width 25 height 49
click at [986, 348] on div at bounding box center [973, 352] width 25 height 49
click at [786, 347] on div at bounding box center [772, 352] width 25 height 49
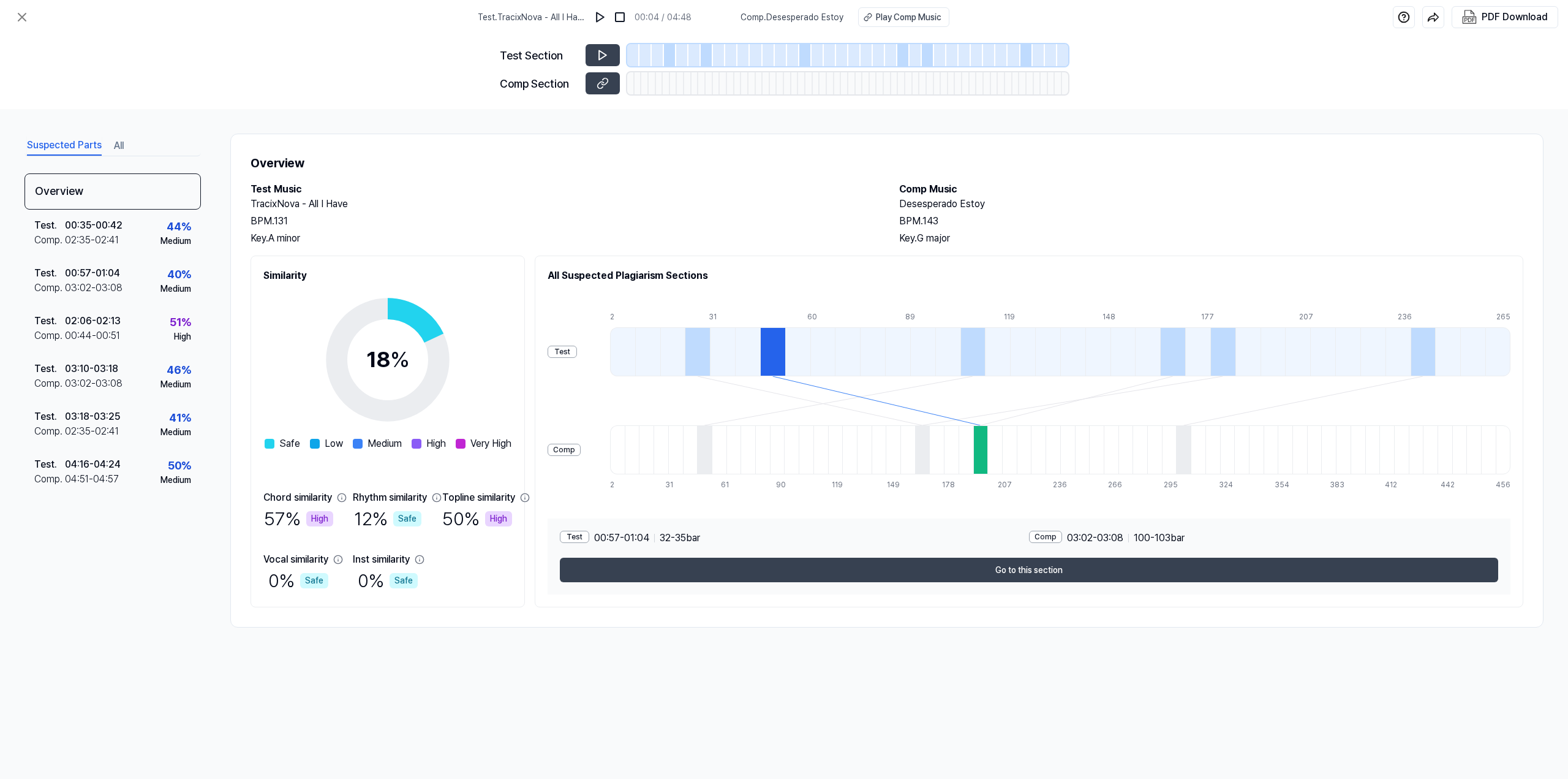
drag, startPoint x: 765, startPoint y: 437, endPoint x: 766, endPoint y: 427, distance: 10.0
click at [712, 437] on div at bounding box center [705, 449] width 15 height 49
click at [710, 367] on div at bounding box center [697, 352] width 25 height 49
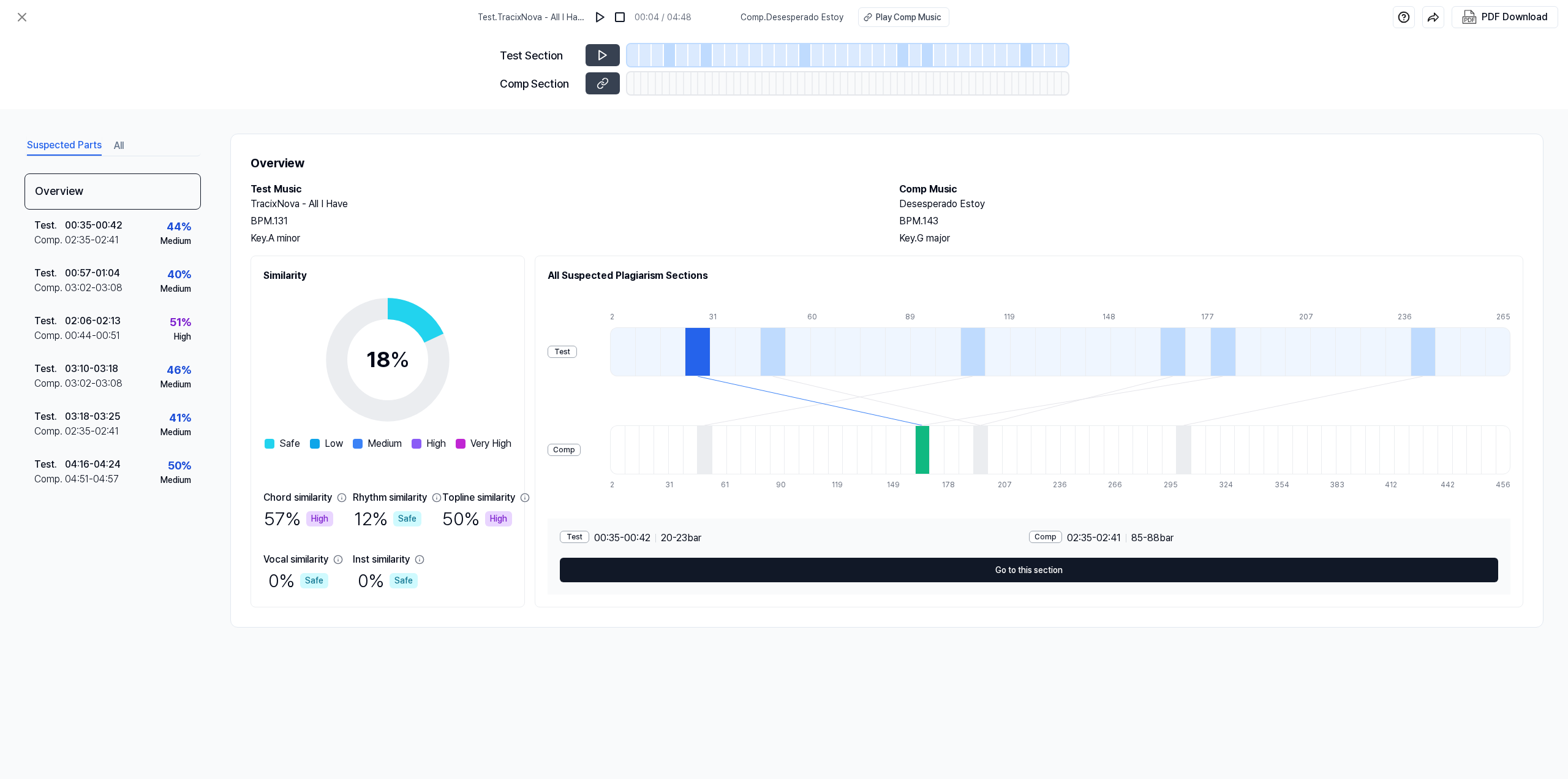
click at [1056, 575] on button "Go to this section" at bounding box center [1029, 569] width 938 height 24
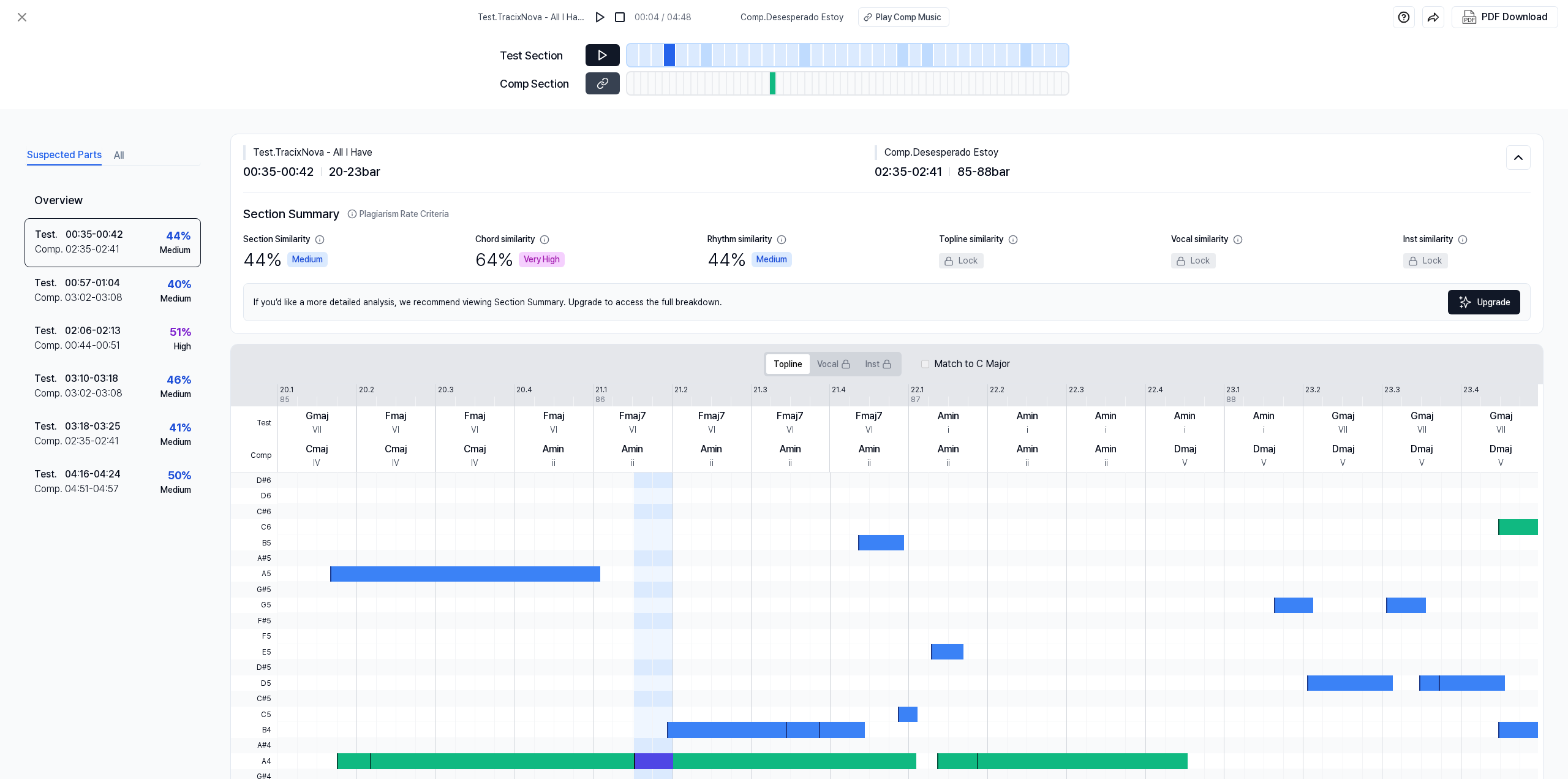
click at [606, 59] on icon at bounding box center [602, 55] width 12 height 12
drag, startPoint x: 841, startPoint y: 20, endPoint x: 763, endPoint y: 22, distance: 78.0
click at [763, 22] on div "Comp . Desesperado Estoy Play Comp Music" at bounding box center [845, 17] width 209 height 20
copy span "Desesperado Estoy"
click at [29, 12] on icon at bounding box center [22, 17] width 15 height 15
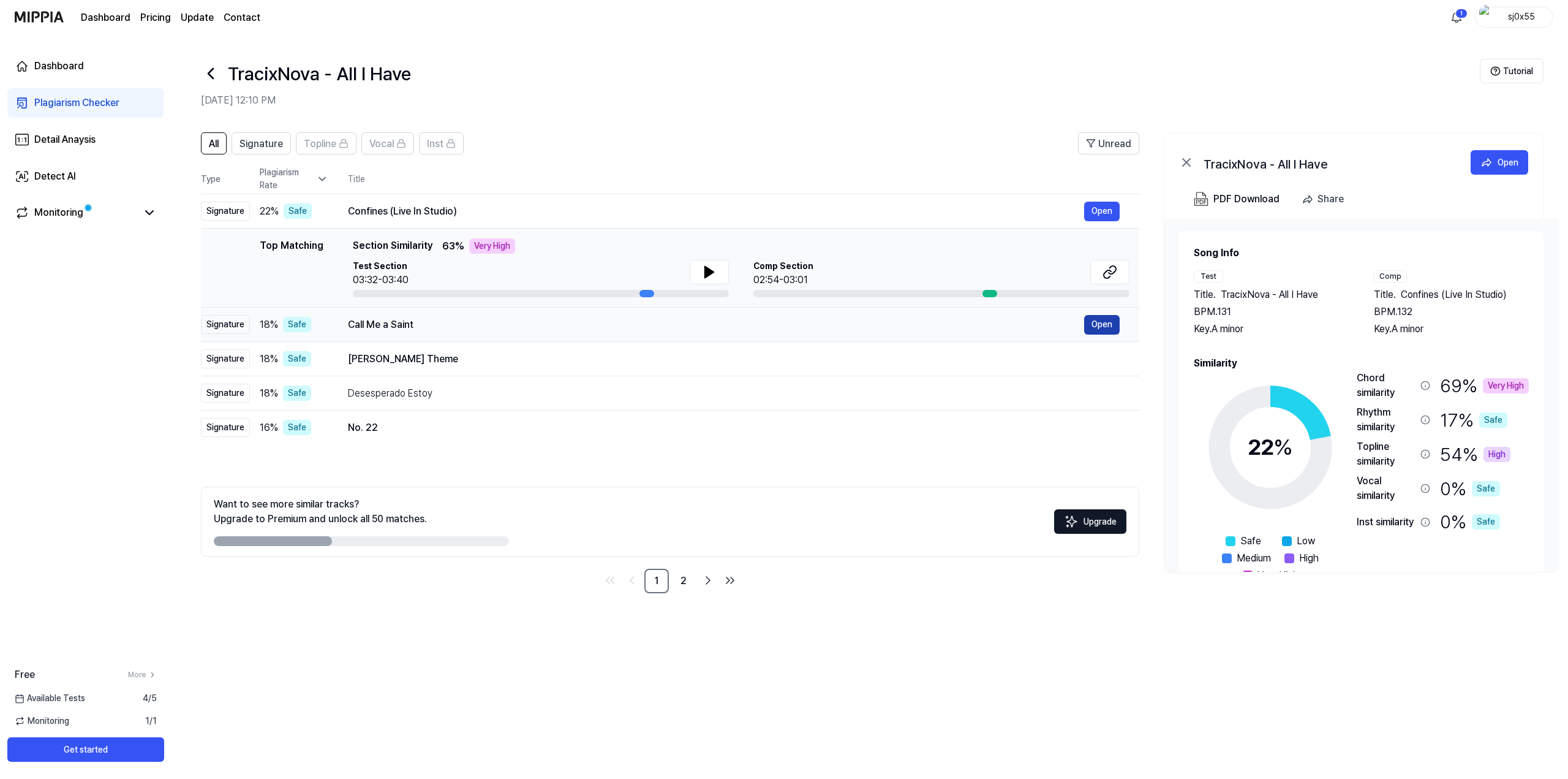
click at [1095, 325] on button "Open" at bounding box center [1101, 325] width 36 height 20
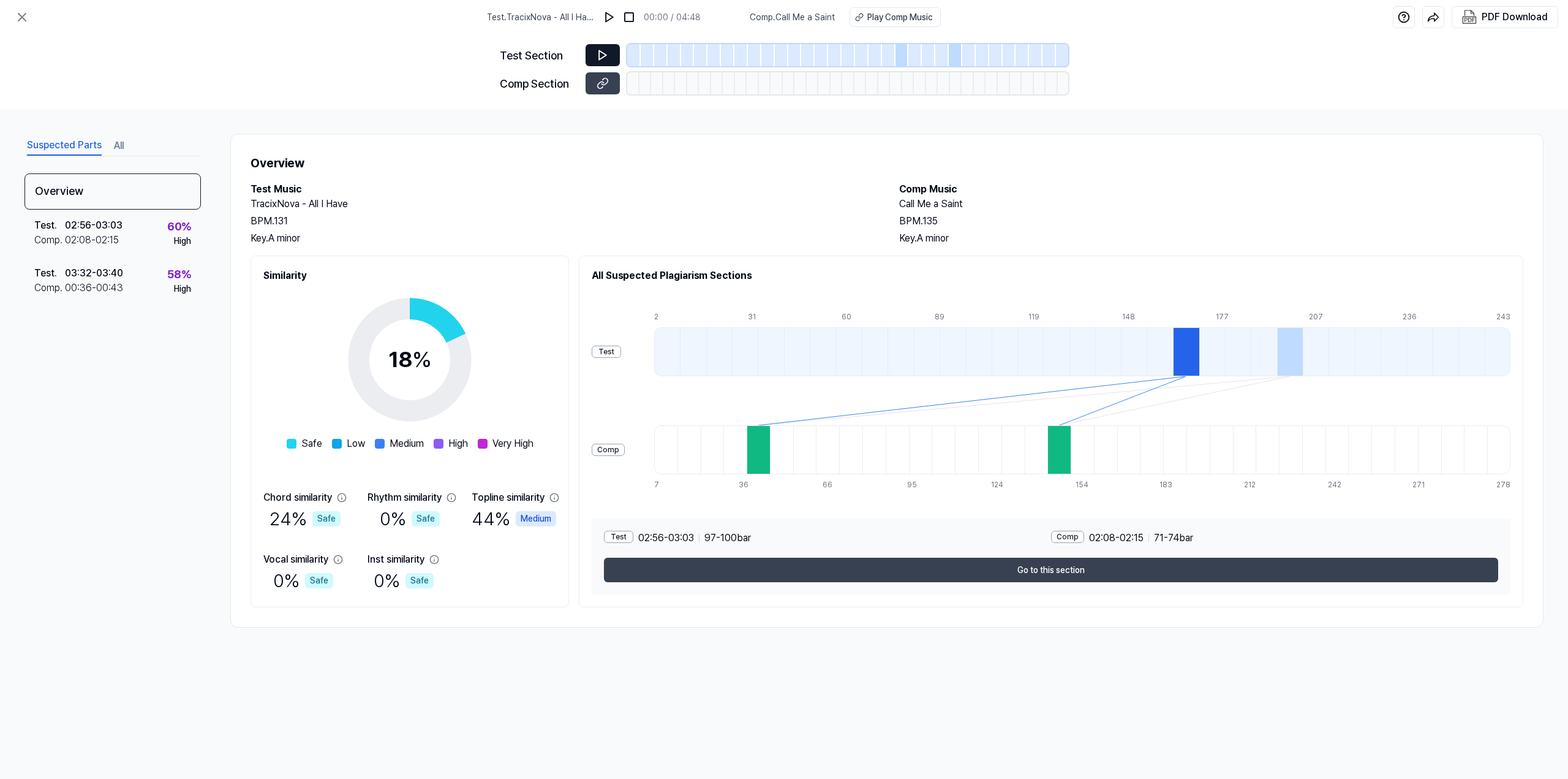
click at [601, 52] on icon at bounding box center [602, 55] width 12 height 12
click at [613, 12] on img at bounding box center [609, 17] width 12 height 12
click at [612, 13] on img at bounding box center [609, 17] width 12 height 12
click at [598, 47] on button at bounding box center [602, 55] width 34 height 22
click at [602, 58] on icon at bounding box center [602, 55] width 12 height 12
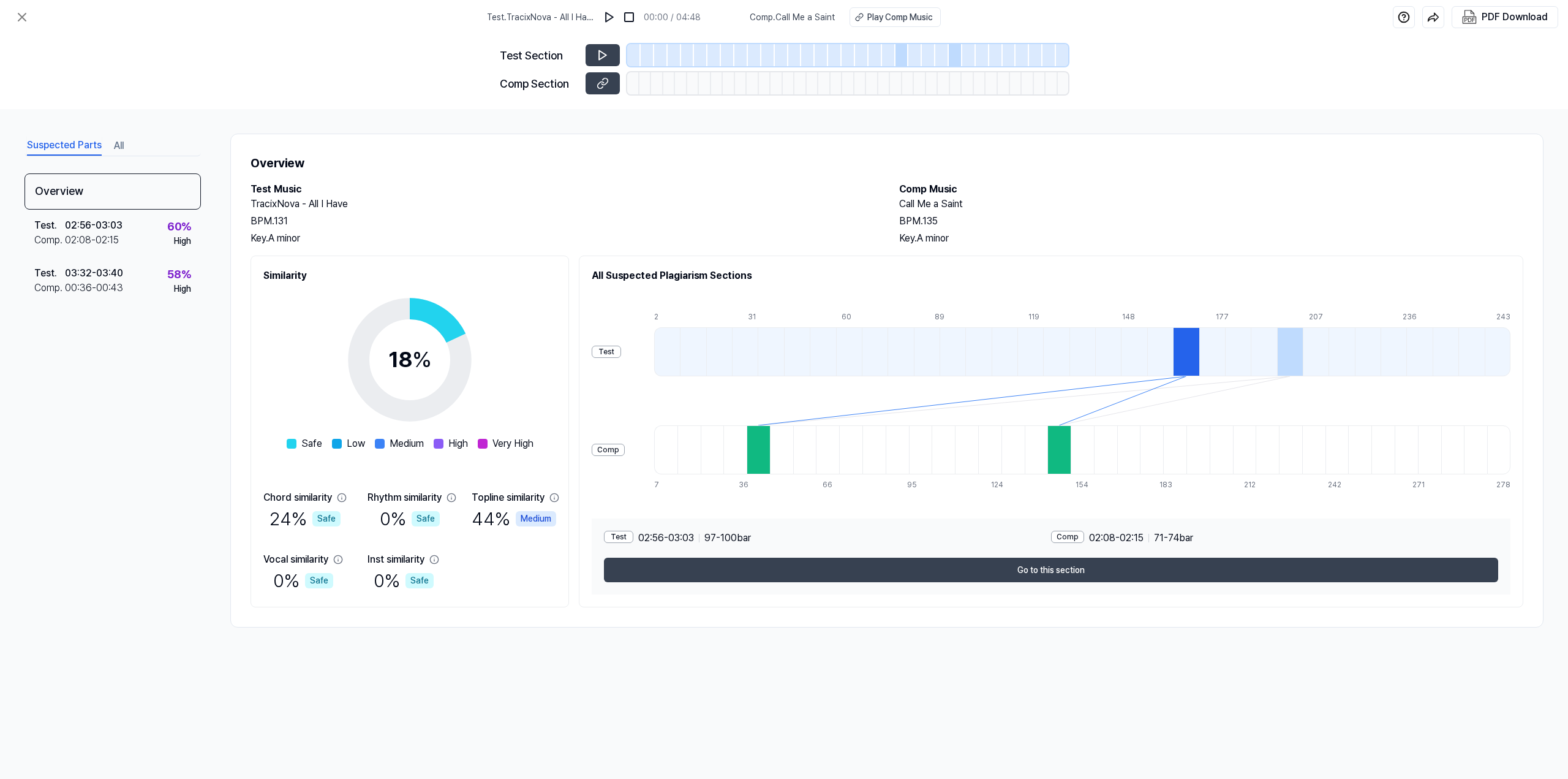
click at [1189, 357] on div at bounding box center [1186, 352] width 26 height 49
click at [1068, 449] on div at bounding box center [1059, 449] width 23 height 49
click at [896, 557] on div "Test 02:56 - 03:03 97 - 100 bar Comp 02:08 - 02:15 71 - 74 bar Go to this secti…" at bounding box center [1051, 556] width 919 height 76
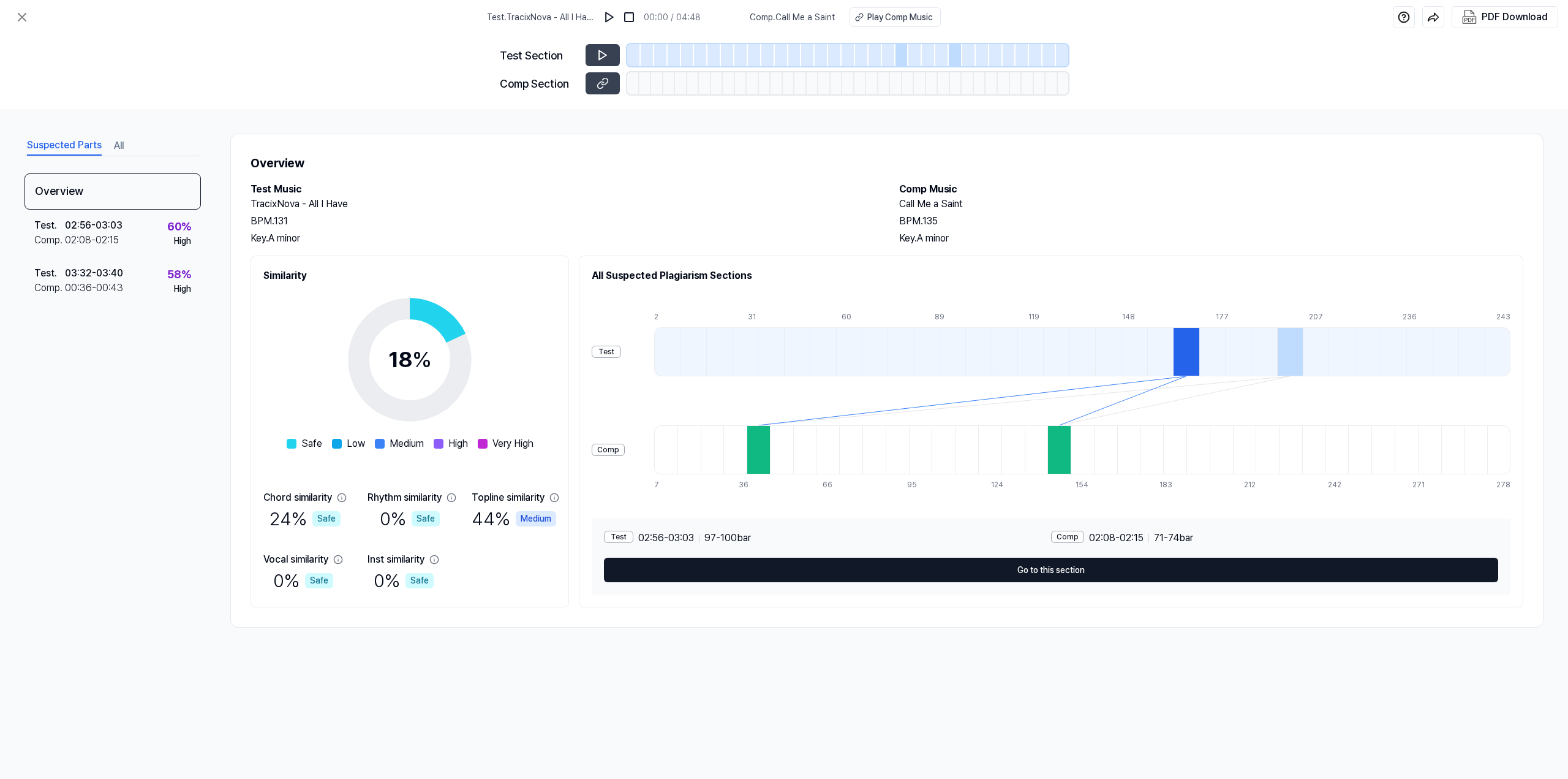
click at [887, 567] on button "Go to this section" at bounding box center [1051, 569] width 894 height 24
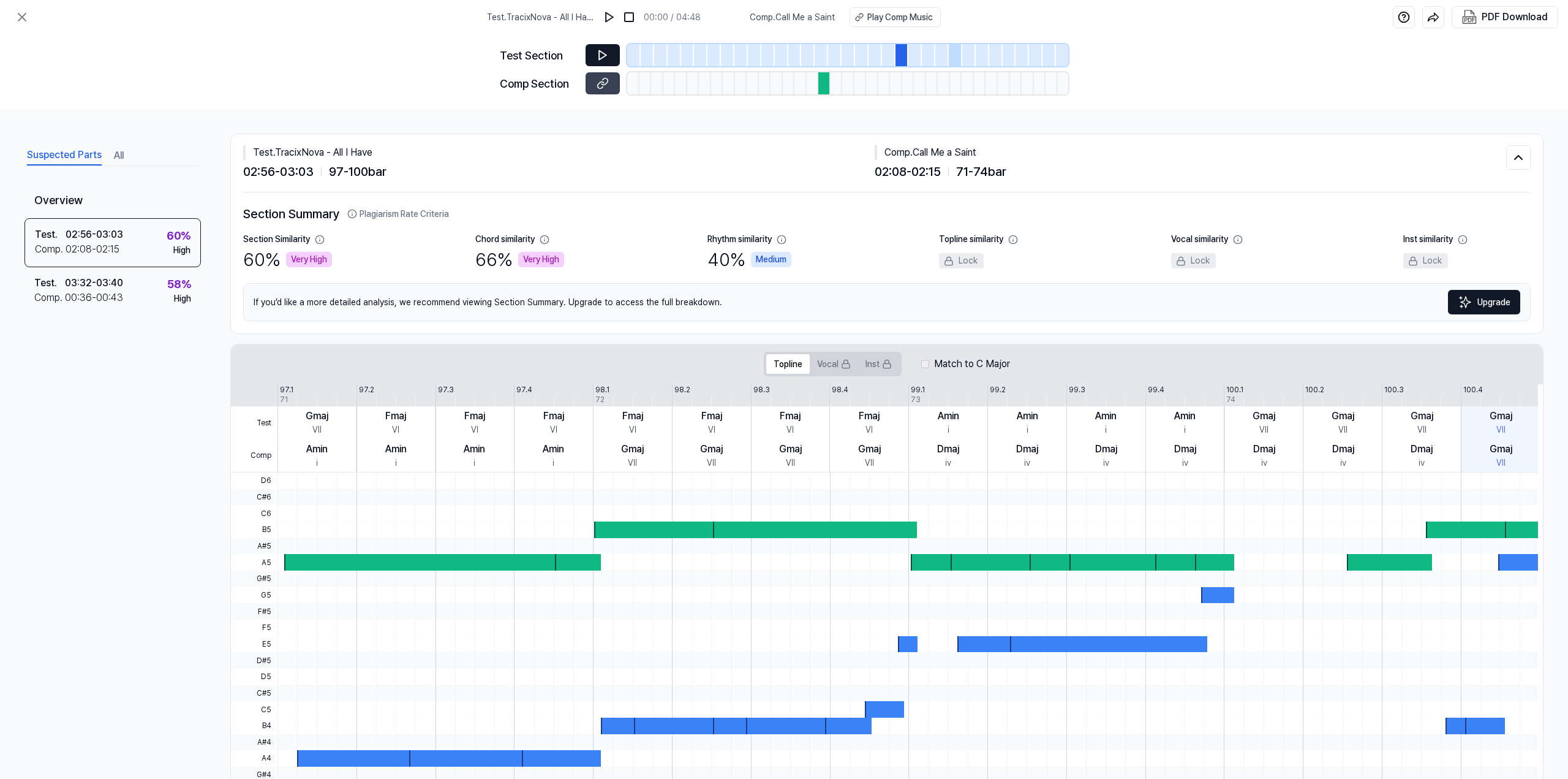
click at [592, 57] on button at bounding box center [602, 55] width 34 height 22
drag, startPoint x: 1002, startPoint y: 148, endPoint x: 915, endPoint y: 148, distance: 87.0
click at [915, 148] on div "Comp . Call Me a Saint" at bounding box center [1191, 152] width 632 height 15
copy div "Call Me a Saint"
click at [446, 217] on button "Plagiarism Rate Criteria" at bounding box center [398, 213] width 102 height 12
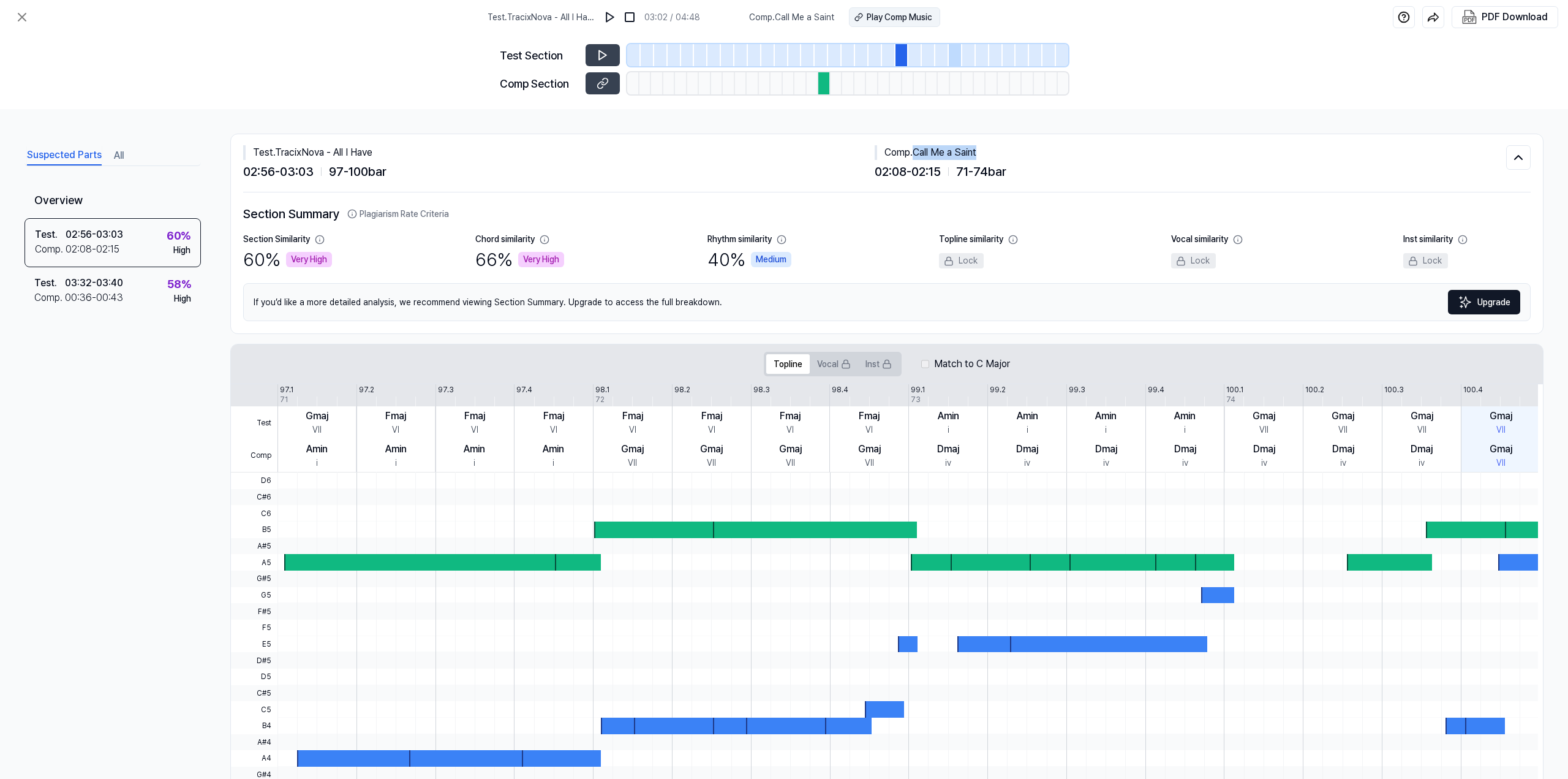
click at [886, 17] on div "Play Comp Music" at bounding box center [899, 17] width 66 height 12
click at [117, 297] on div "00:36 - 00:43" at bounding box center [94, 298] width 58 height 15
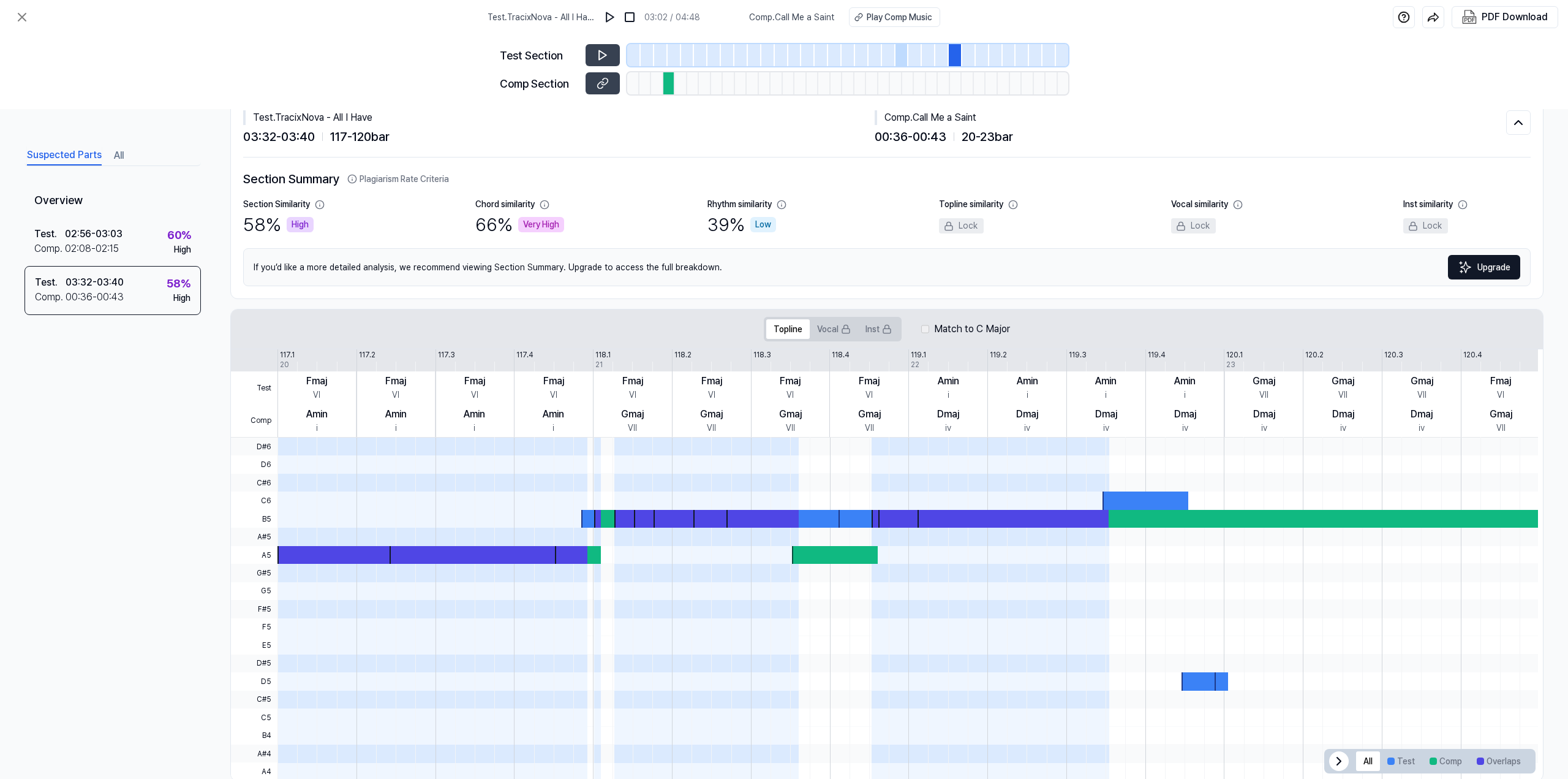
scroll to position [62, 0]
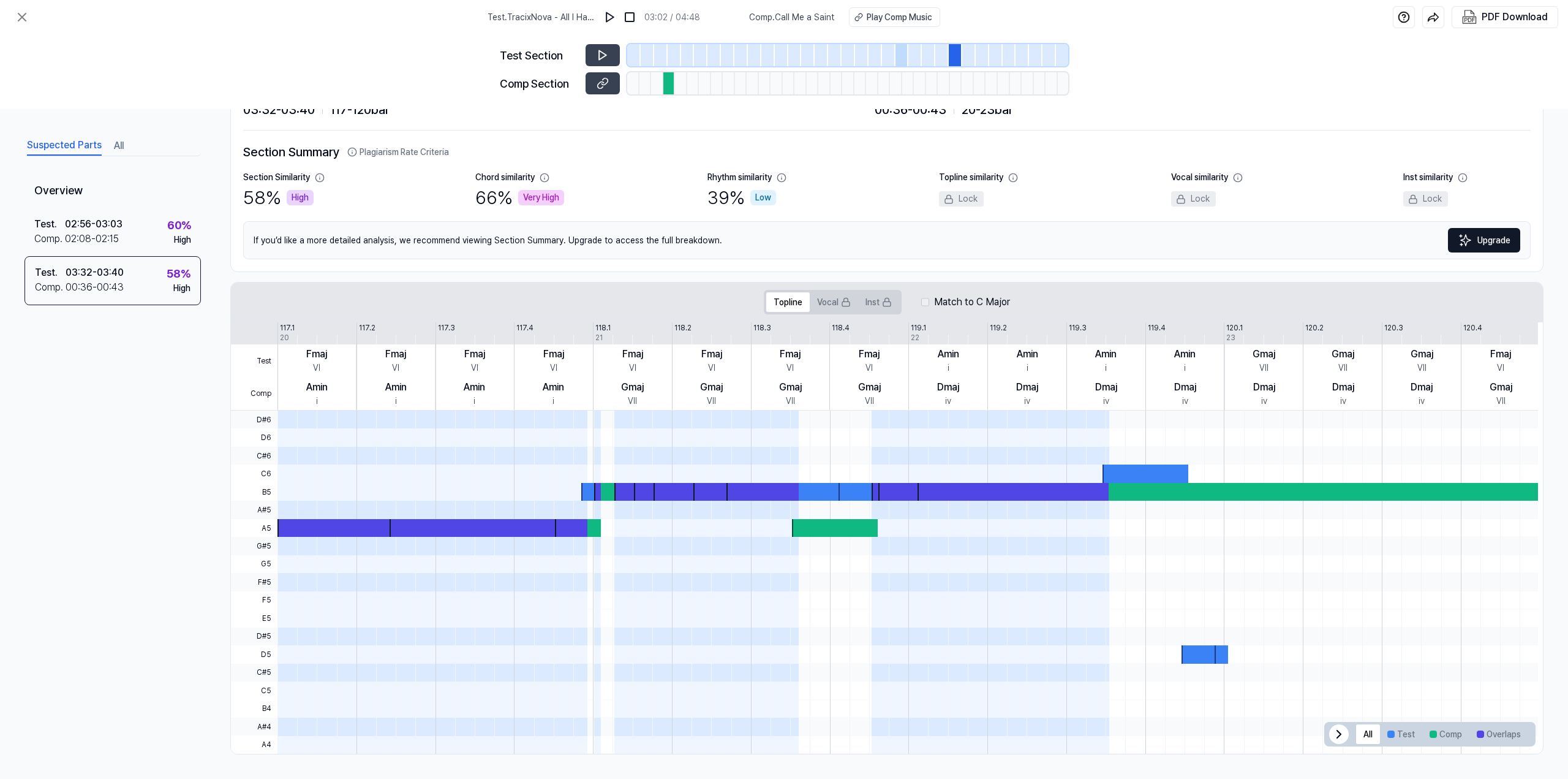
click at [1331, 733] on icon at bounding box center [1339, 734] width 15 height 15
click at [1519, 732] on icon at bounding box center [1521, 733] width 3 height 7
click at [1401, 737] on button "Test" at bounding box center [1401, 734] width 42 height 20
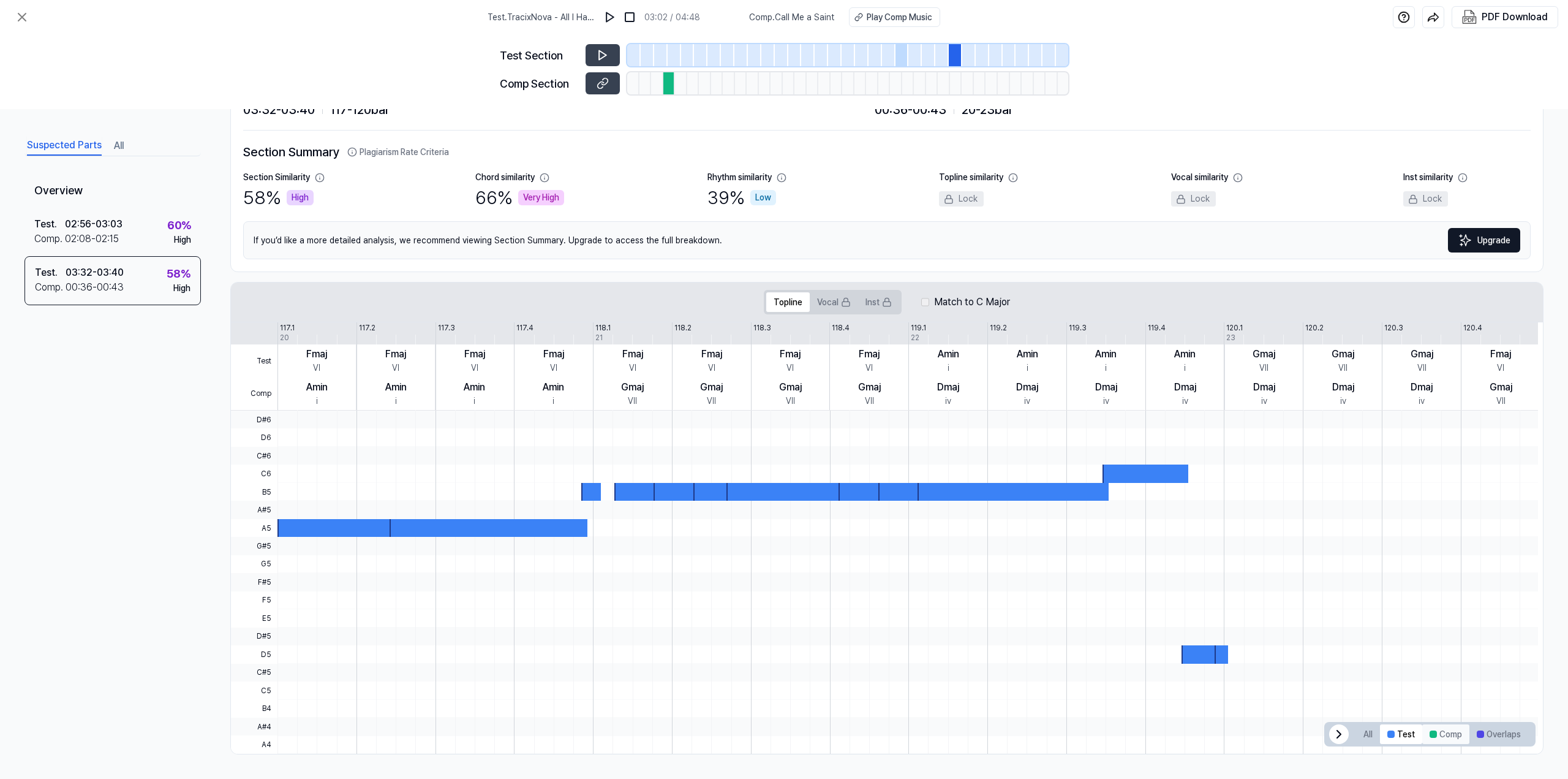
click at [1431, 735] on button "Comp" at bounding box center [1446, 734] width 47 height 20
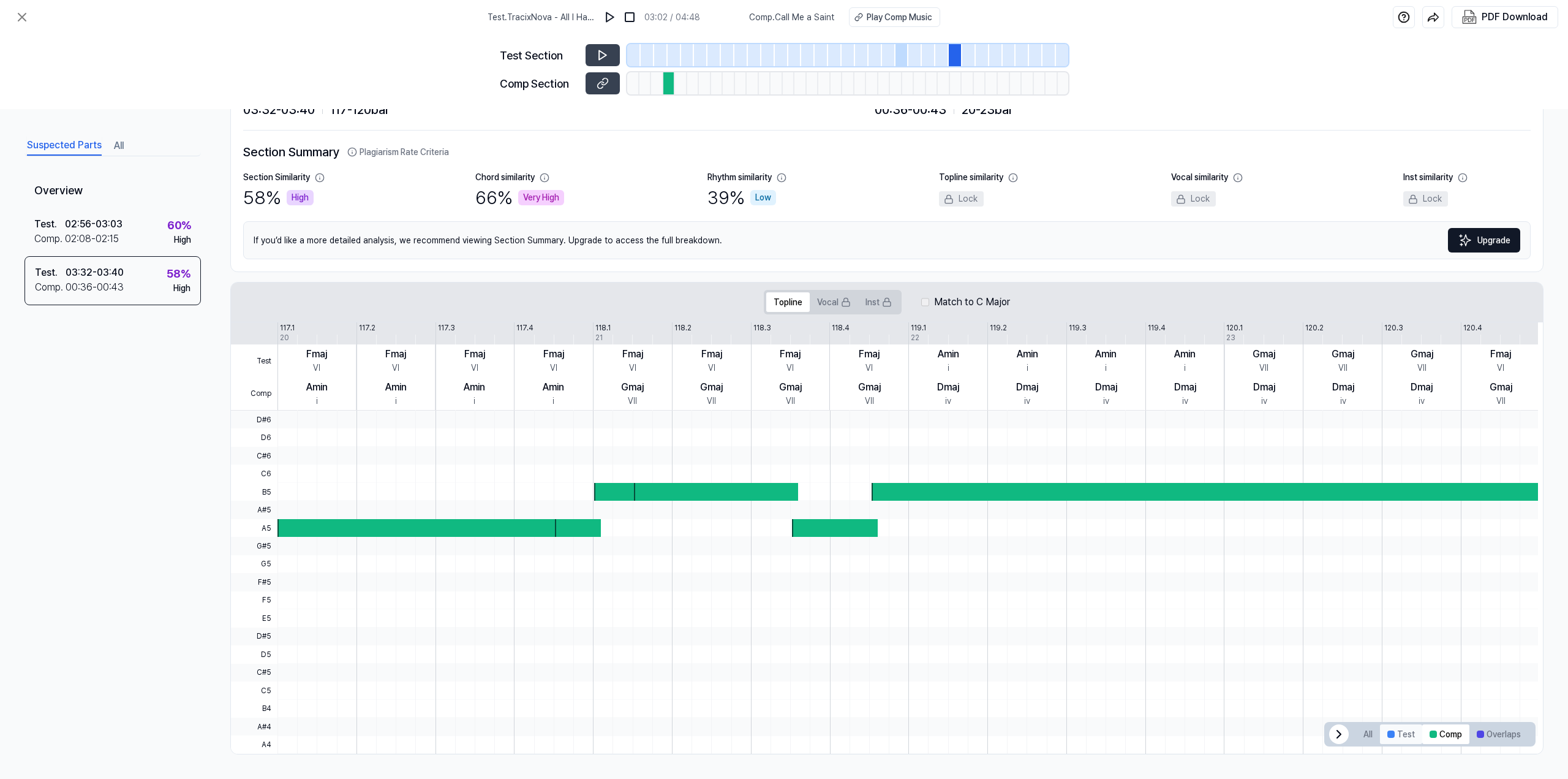
click at [1408, 734] on button "Test" at bounding box center [1401, 734] width 42 height 20
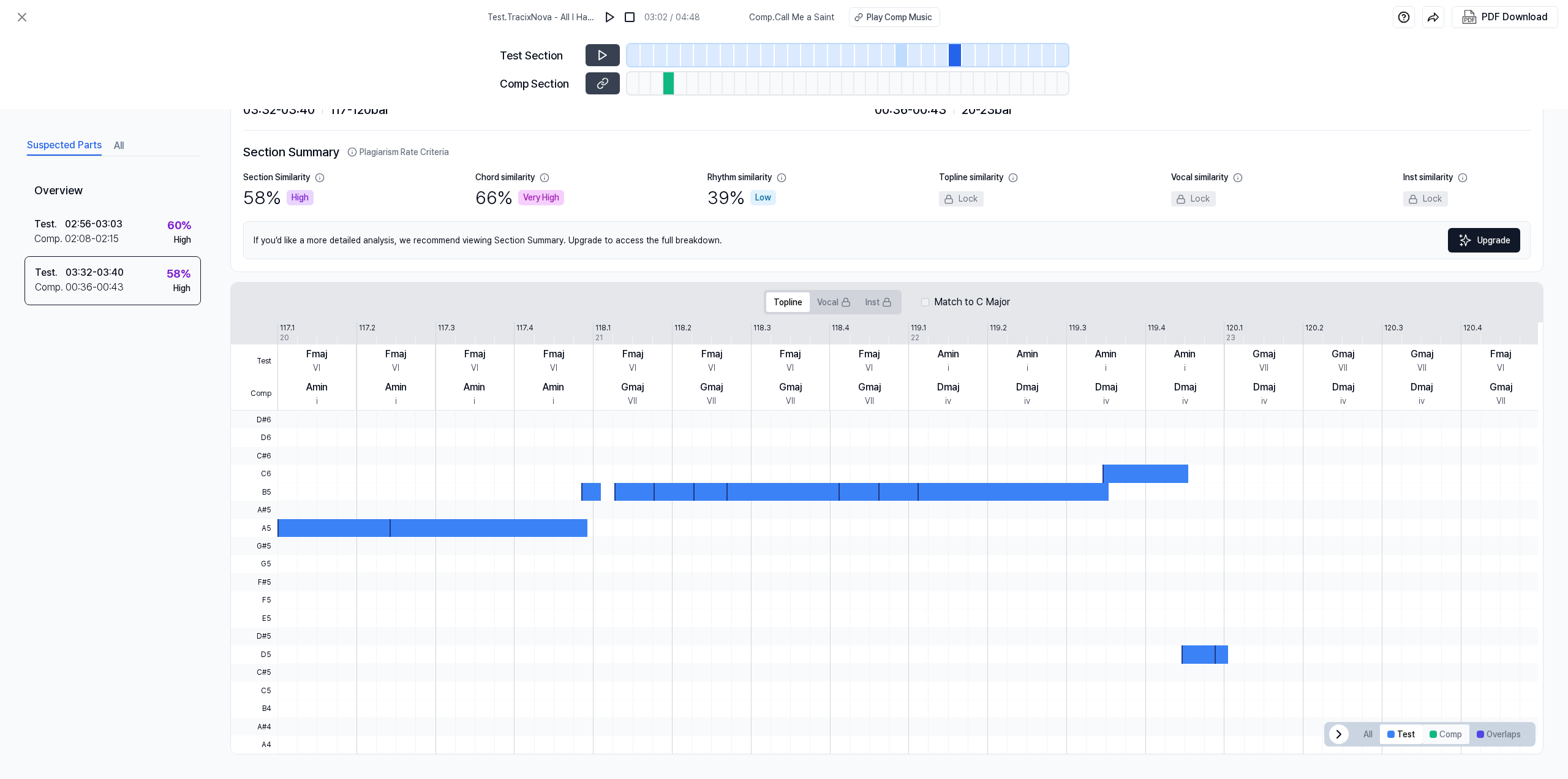
click at [1433, 734] on button "Comp" at bounding box center [1446, 734] width 47 height 20
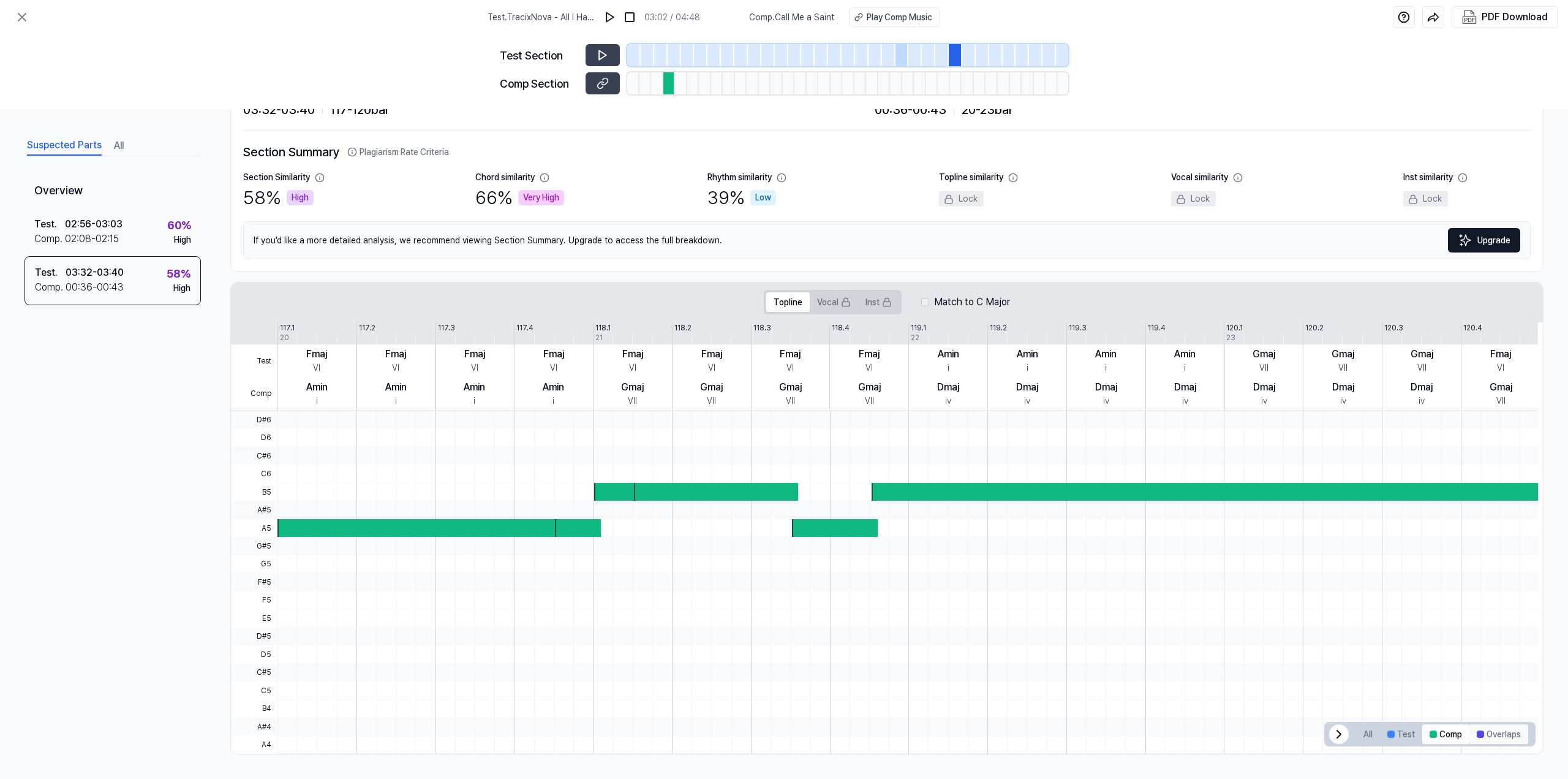
click at [1483, 732] on button "Overlaps" at bounding box center [1499, 734] width 59 height 20
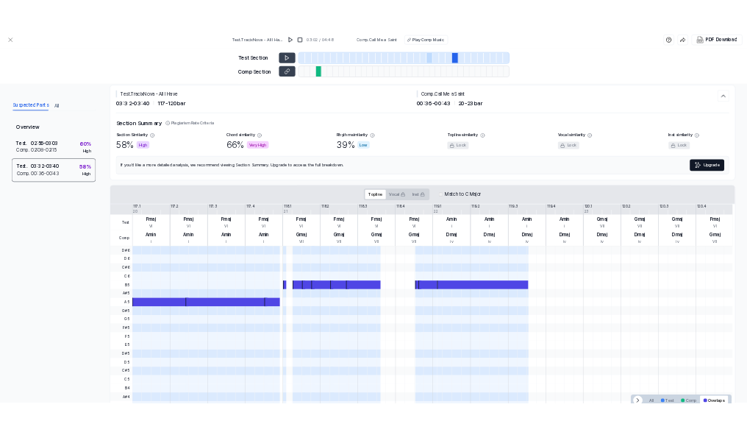
scroll to position [0, 0]
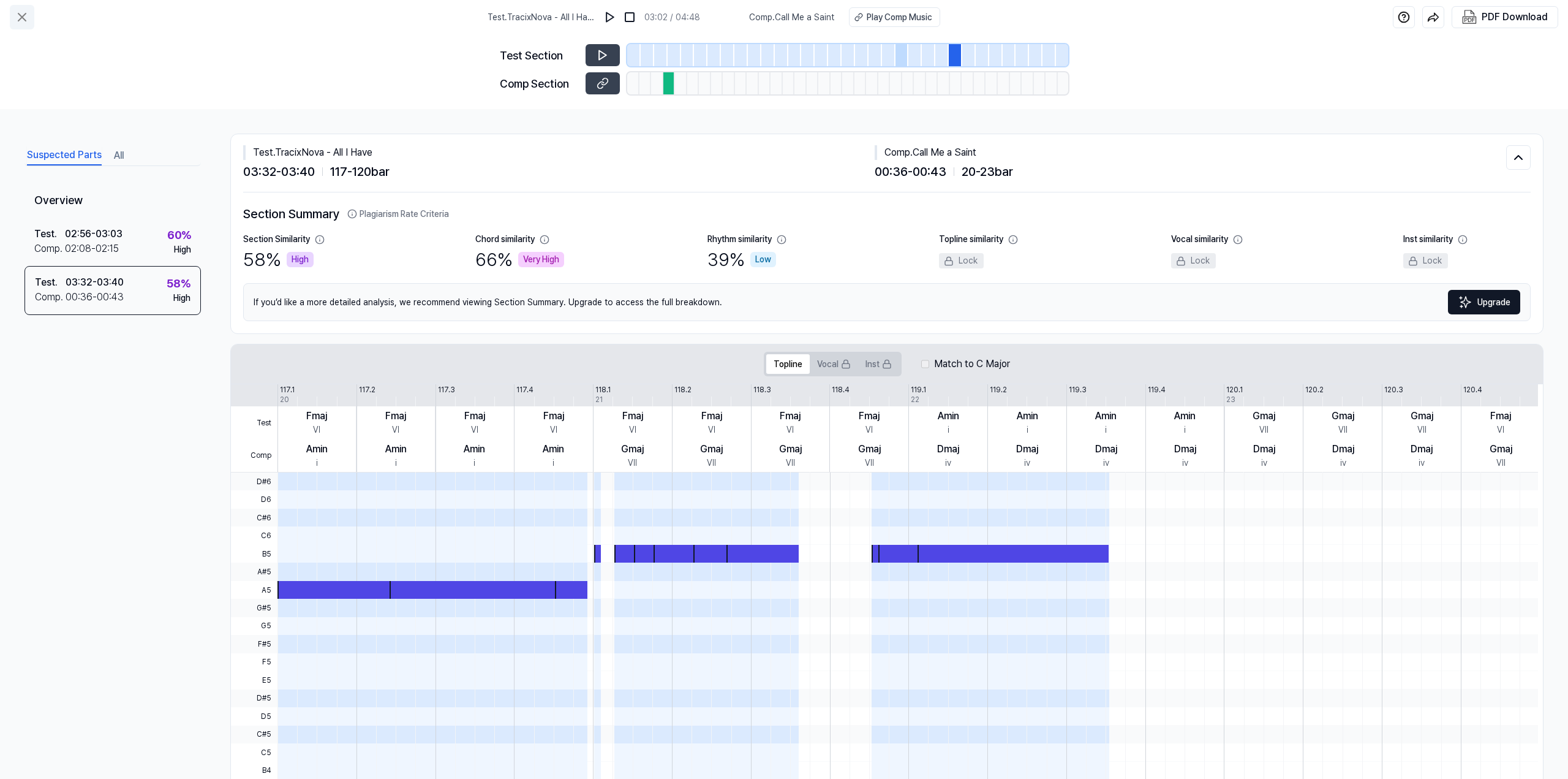
click at [20, 10] on icon at bounding box center [22, 17] width 15 height 15
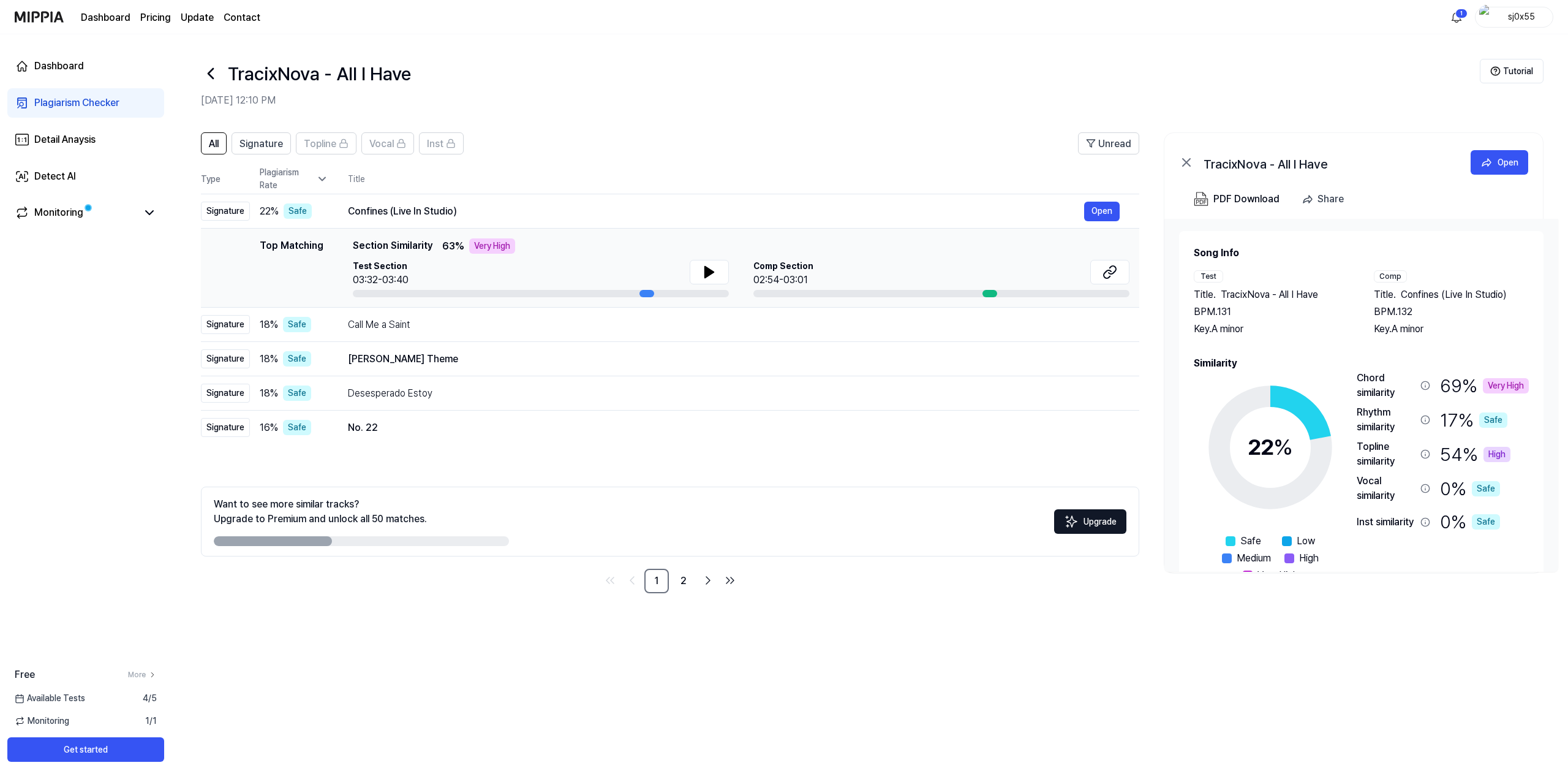
click at [1276, 440] on span "%" at bounding box center [1284, 447] width 20 height 27
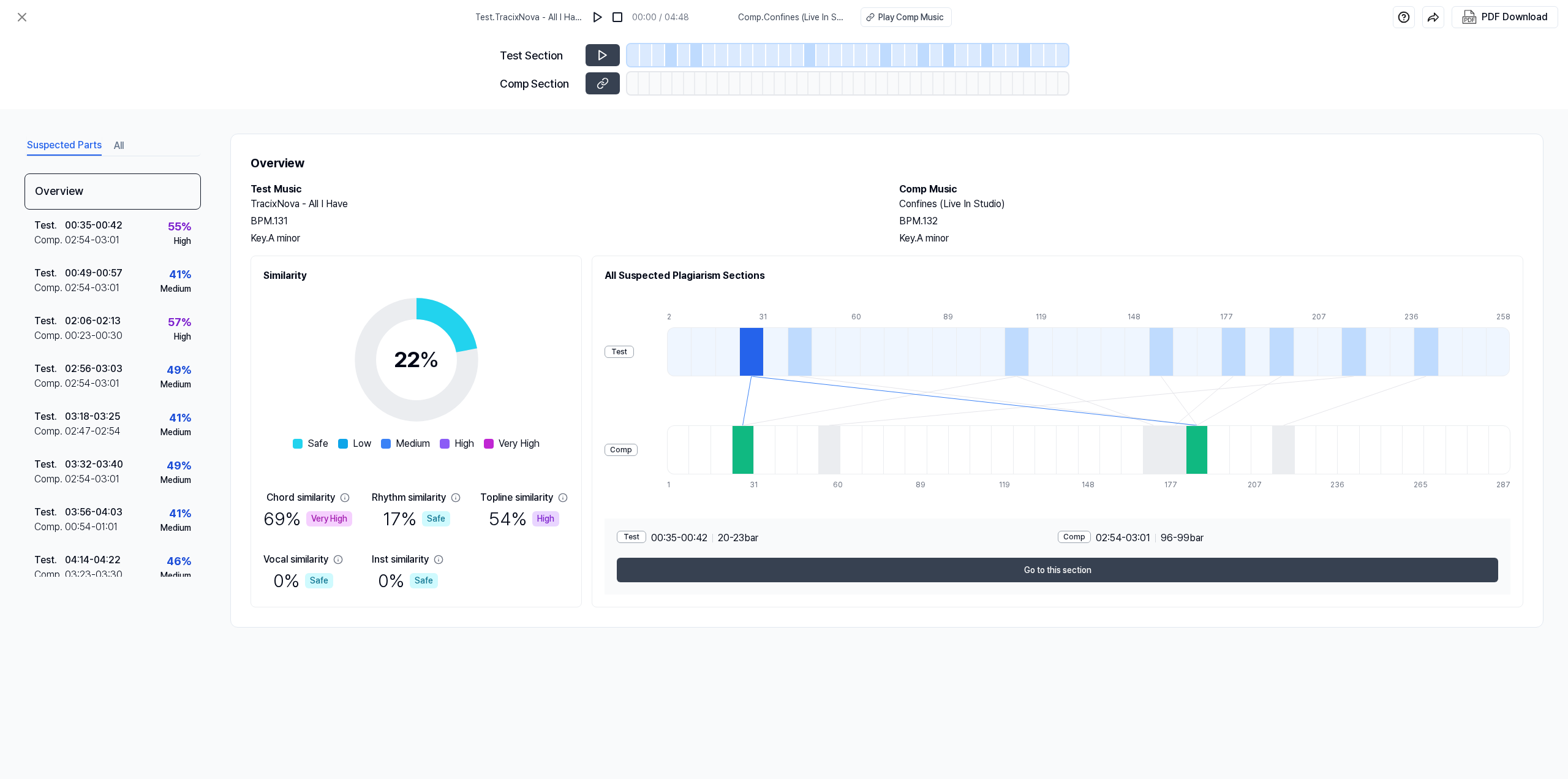
click at [758, 346] on div at bounding box center [751, 352] width 24 height 49
click at [806, 353] on div at bounding box center [800, 352] width 24 height 49
click at [608, 57] on icon at bounding box center [602, 55] width 12 height 12
click at [595, 59] on button at bounding box center [602, 55] width 34 height 22
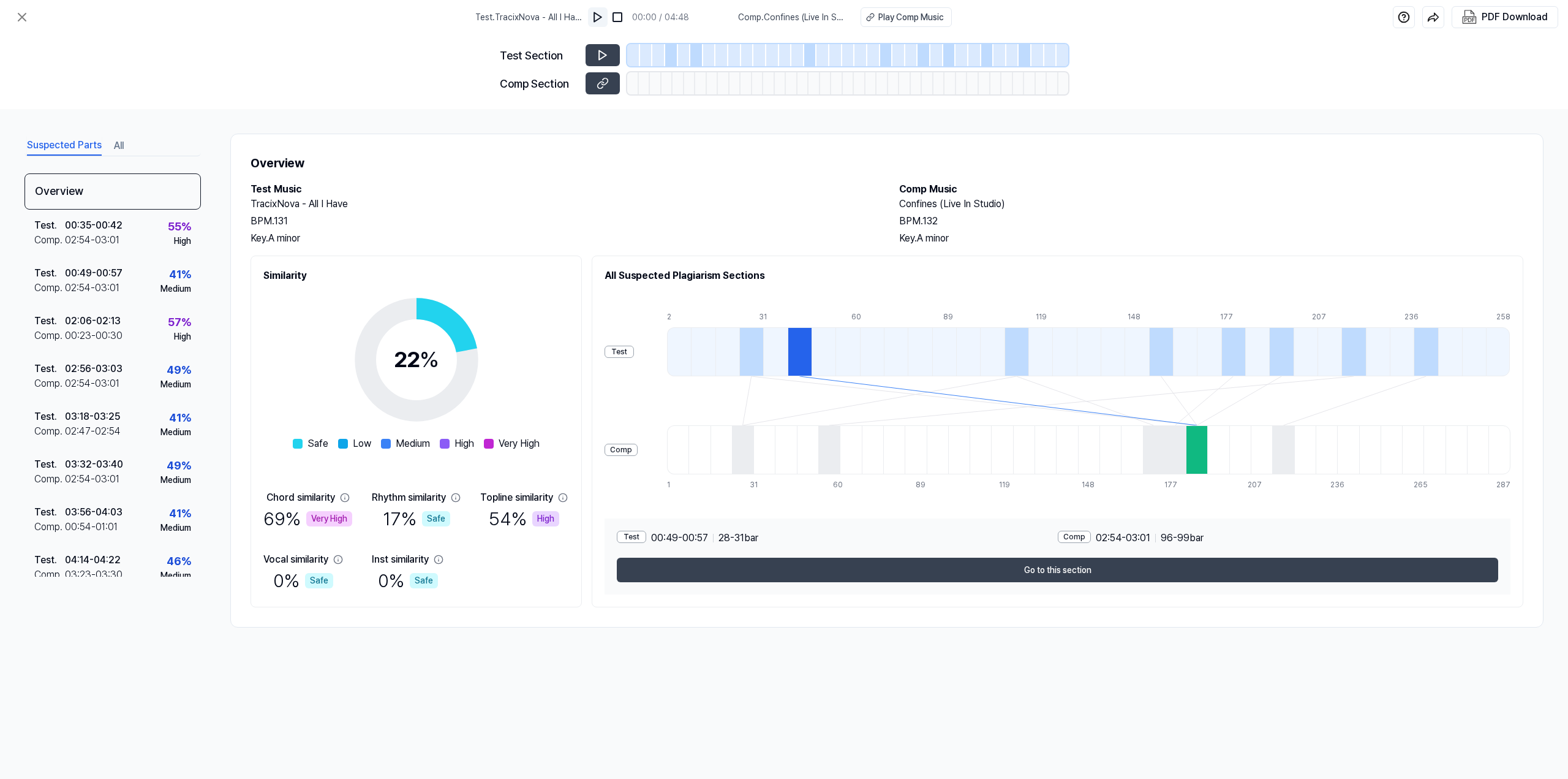
click at [598, 24] on button at bounding box center [598, 17] width 20 height 20
click at [597, 24] on button at bounding box center [598, 17] width 20 height 20
click at [597, 52] on icon at bounding box center [602, 55] width 12 height 12
click at [698, 57] on div at bounding box center [697, 55] width 12 height 22
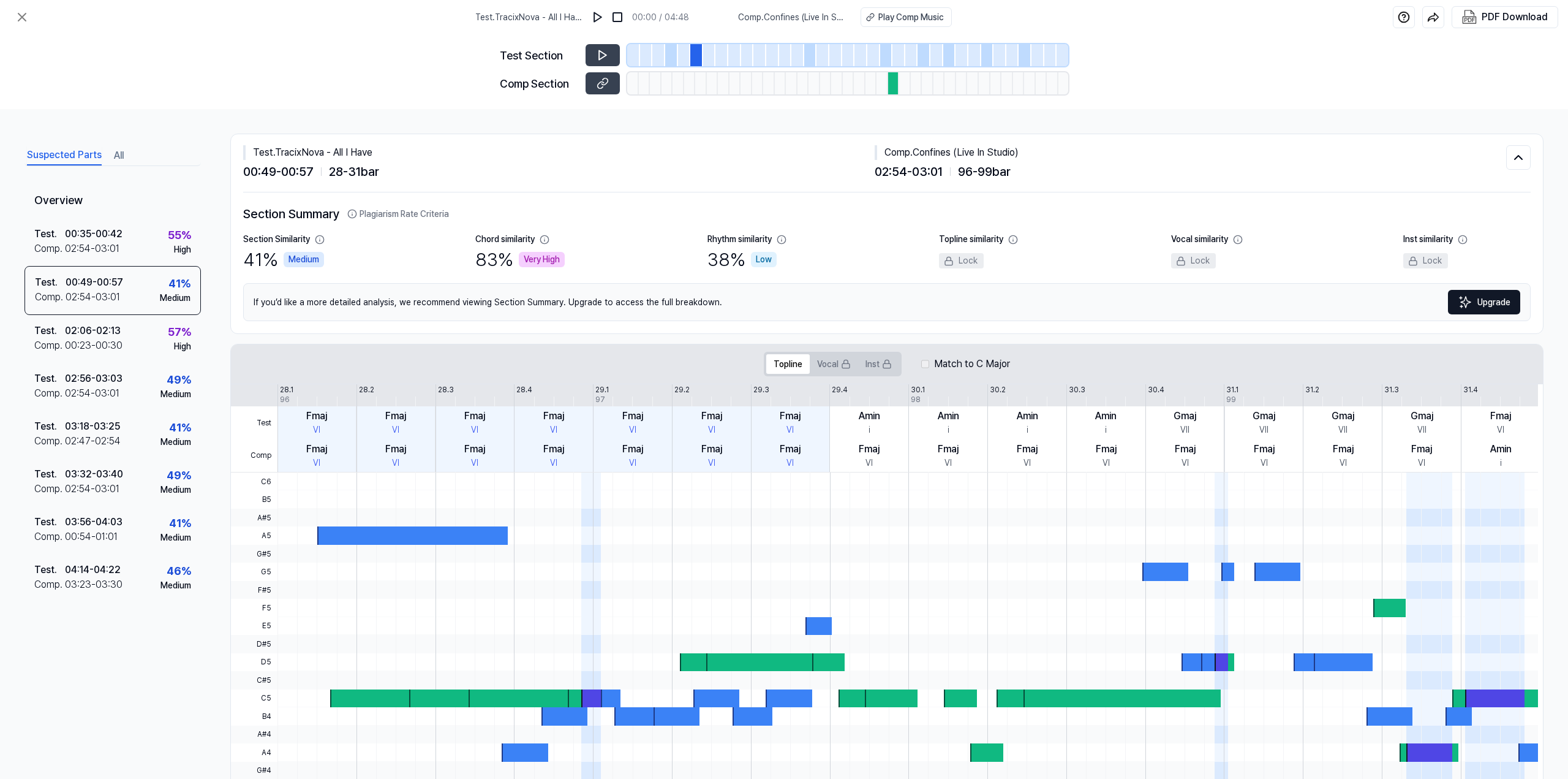
click at [672, 57] on div at bounding box center [671, 55] width 12 height 22
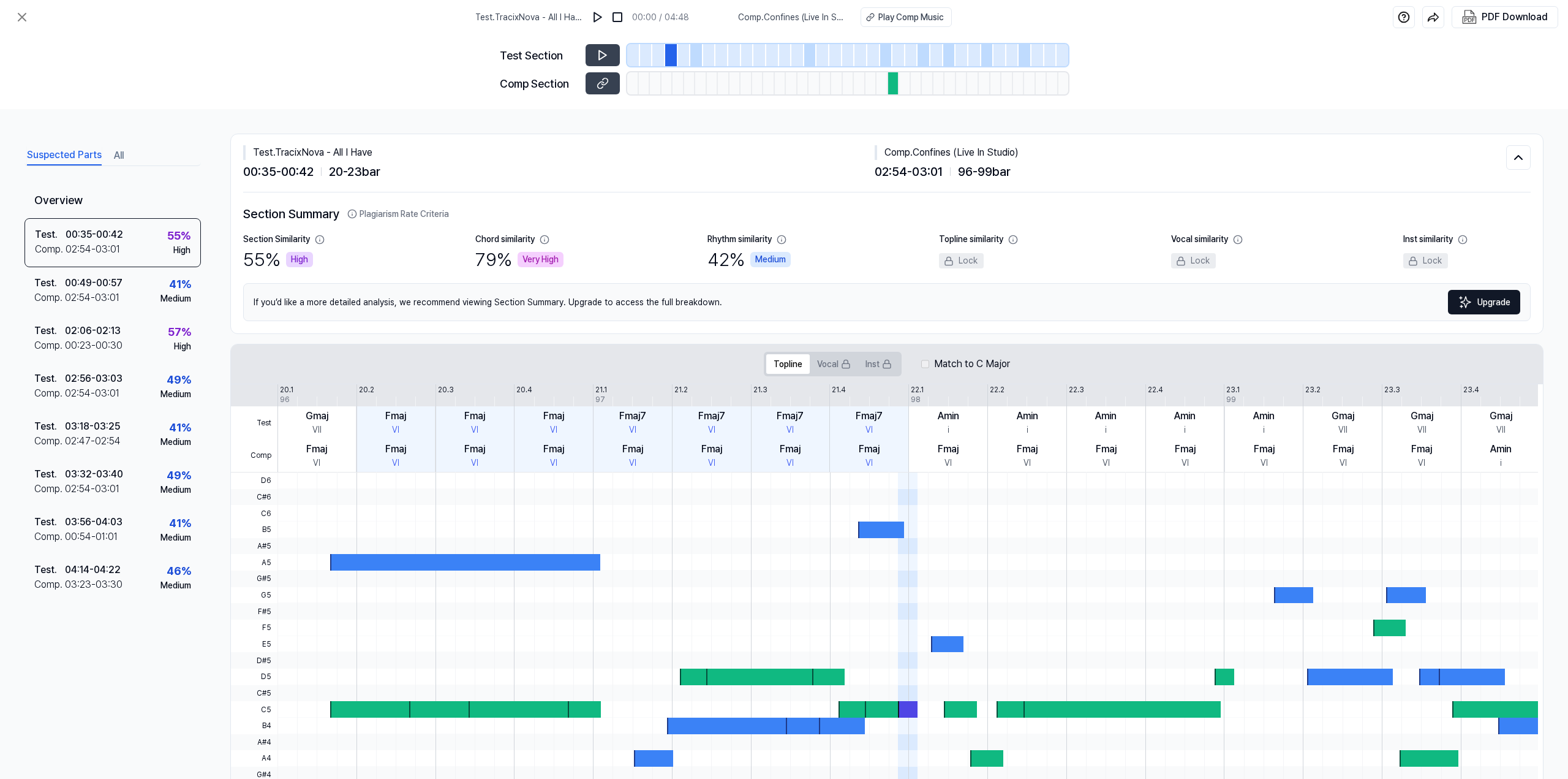
click at [881, 54] on div at bounding box center [886, 55] width 12 height 22
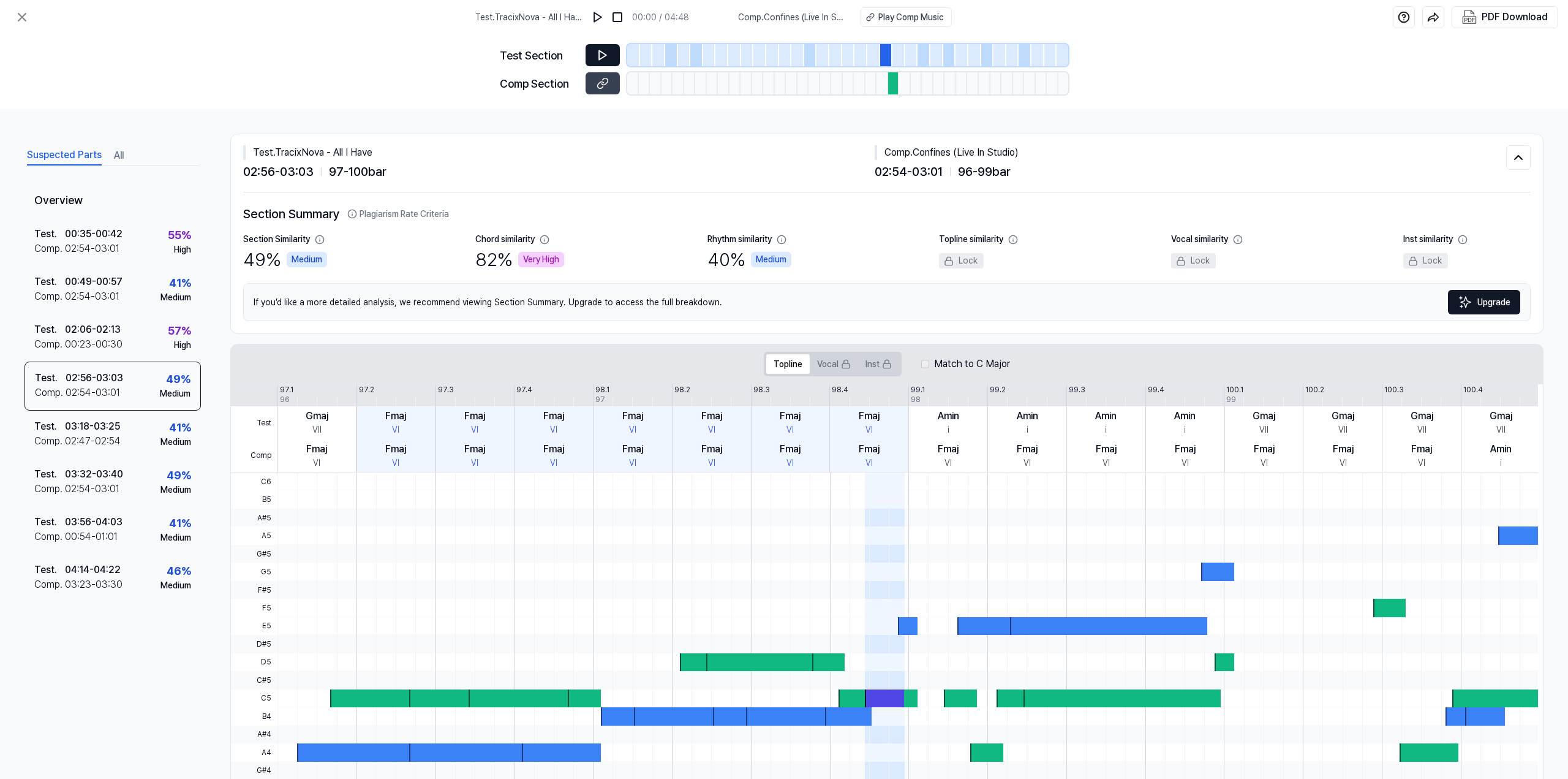
click at [610, 57] on button at bounding box center [602, 55] width 34 height 22
click at [926, 53] on div at bounding box center [923, 55] width 12 height 22
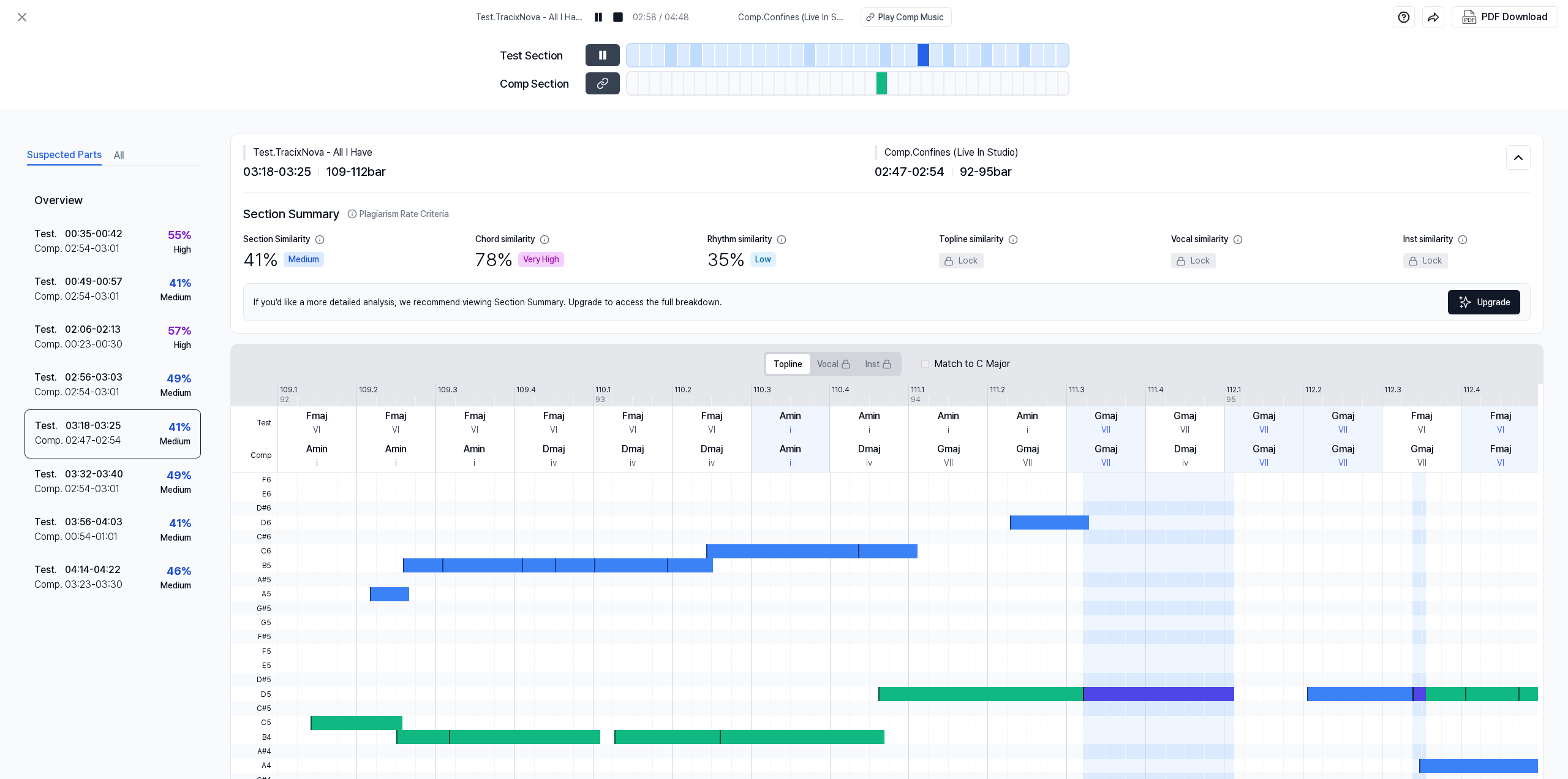
click at [890, 54] on div at bounding box center [886, 55] width 12 height 22
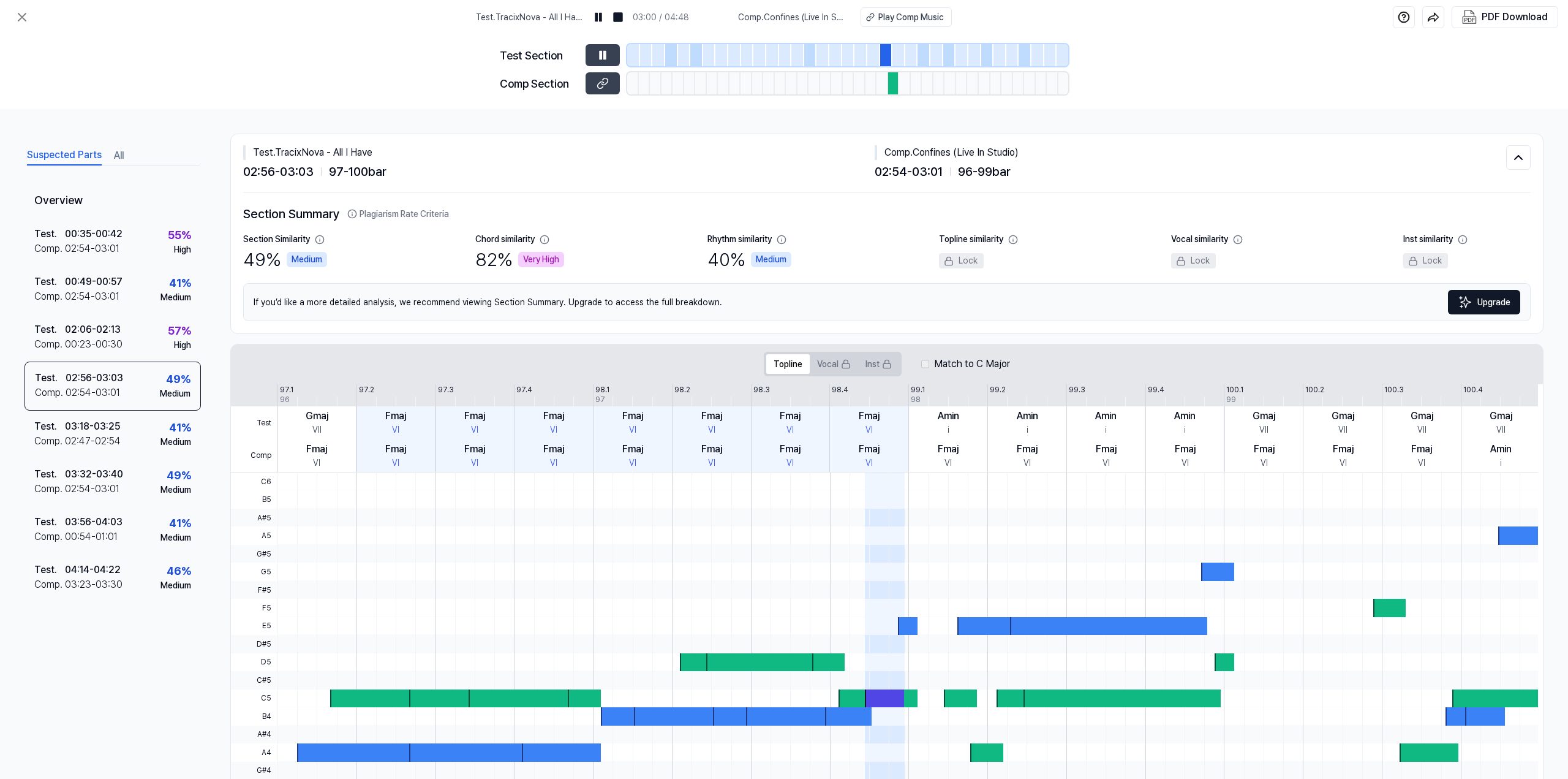
click at [986, 52] on div at bounding box center [987, 55] width 12 height 22
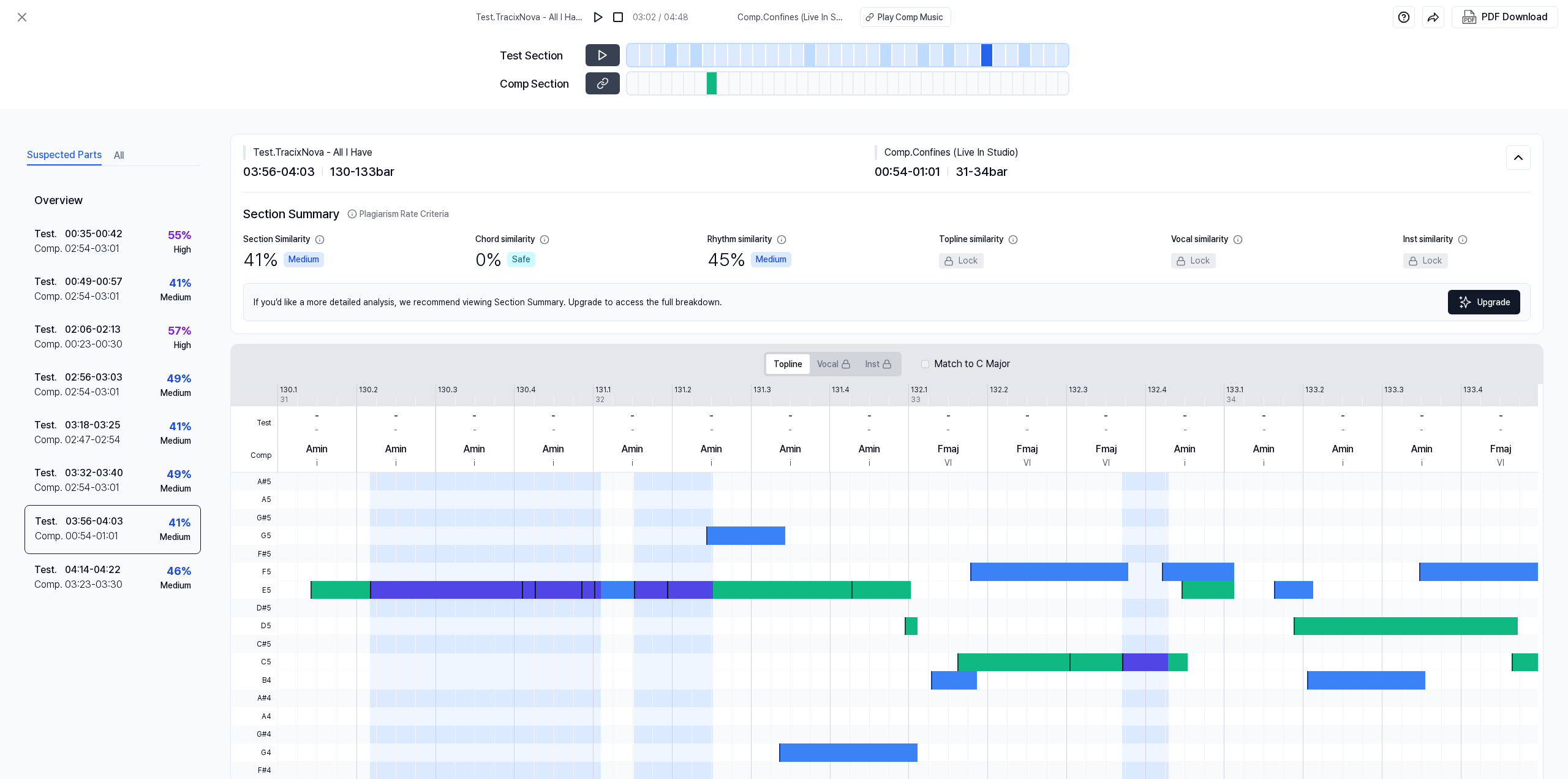
click at [1024, 48] on div at bounding box center [1025, 55] width 12 height 22
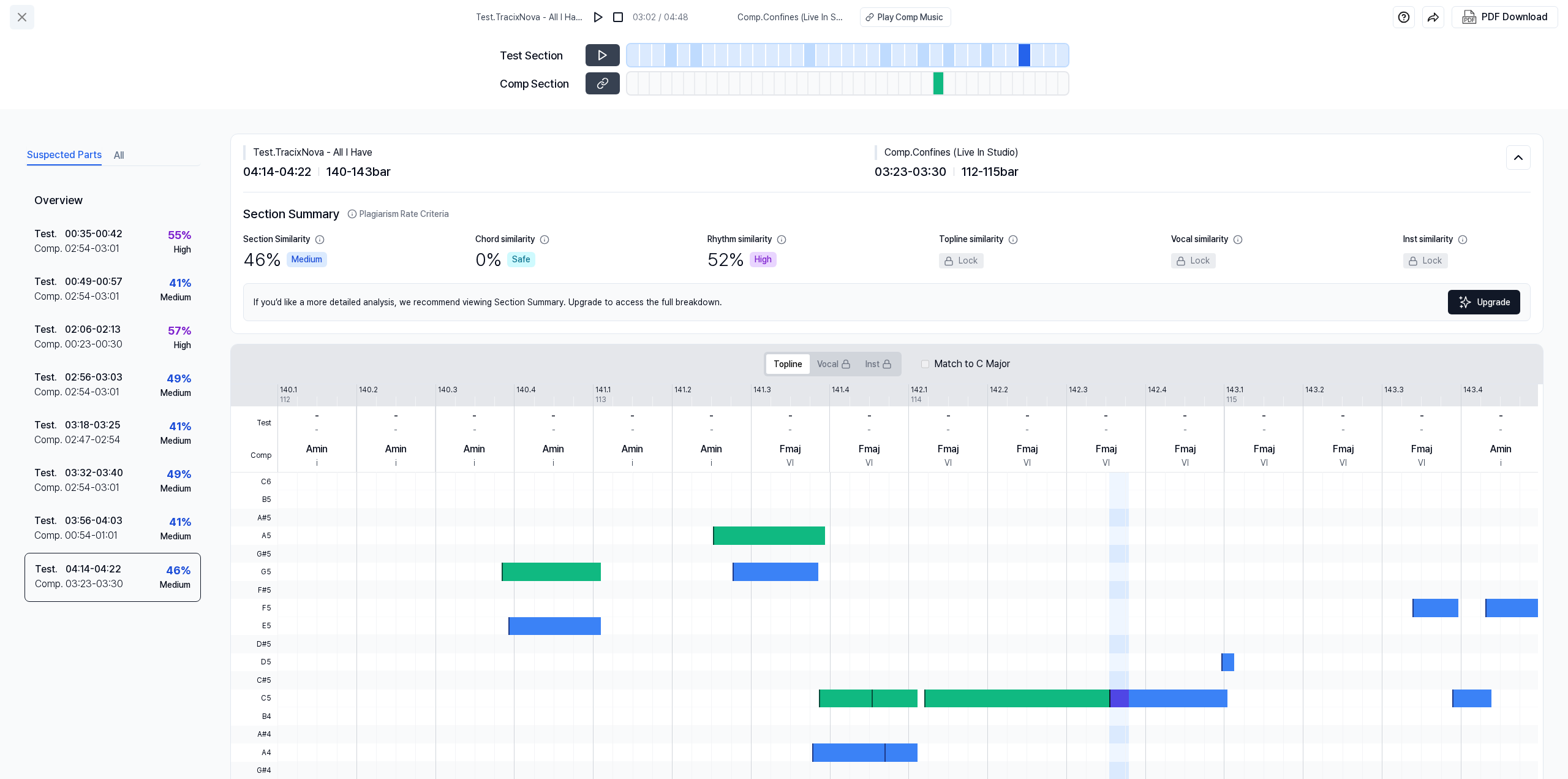
click at [24, 18] on icon at bounding box center [22, 17] width 15 height 15
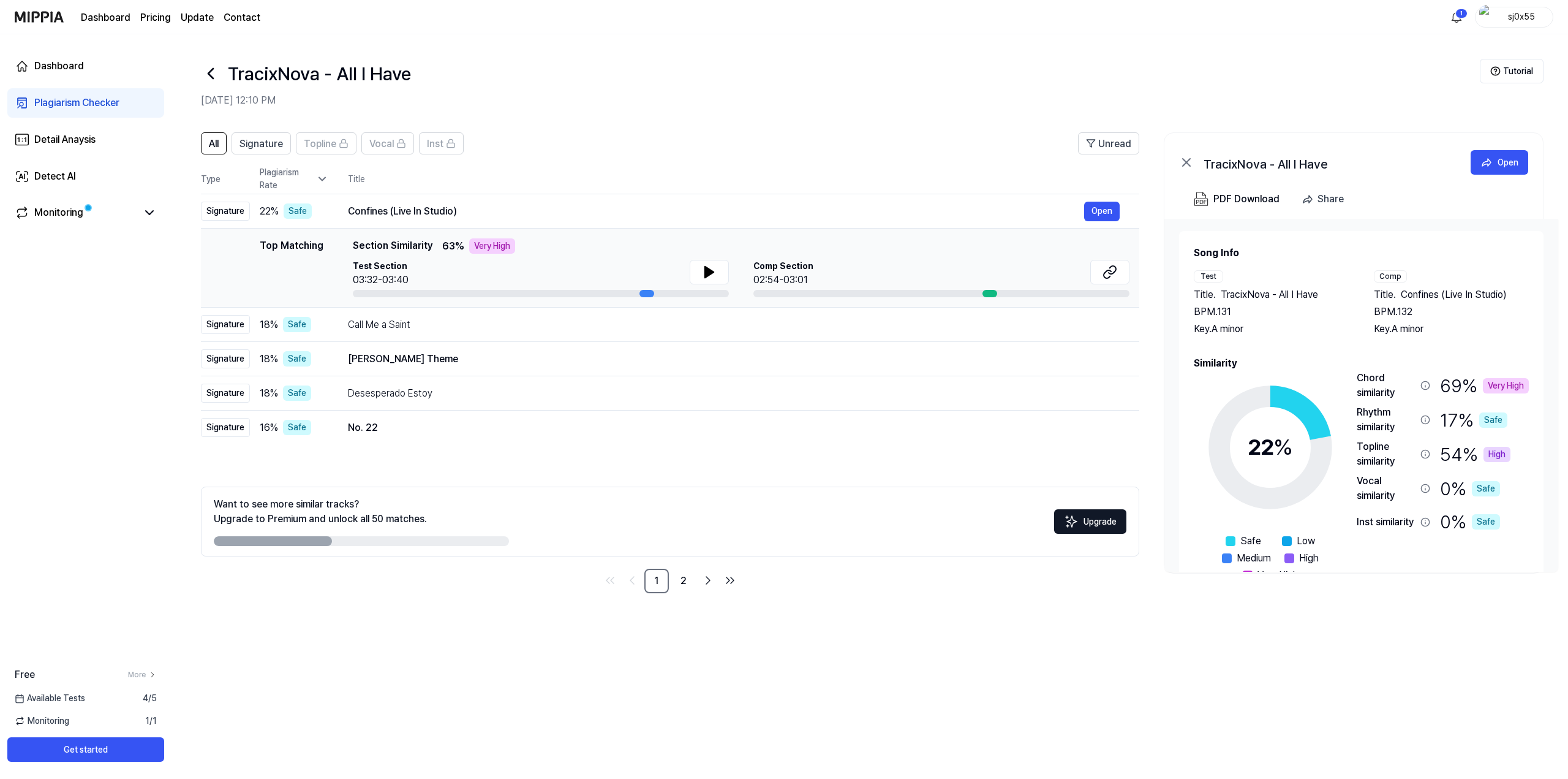
click at [112, 17] on link "Dashboard" at bounding box center [106, 17] width 50 height 15
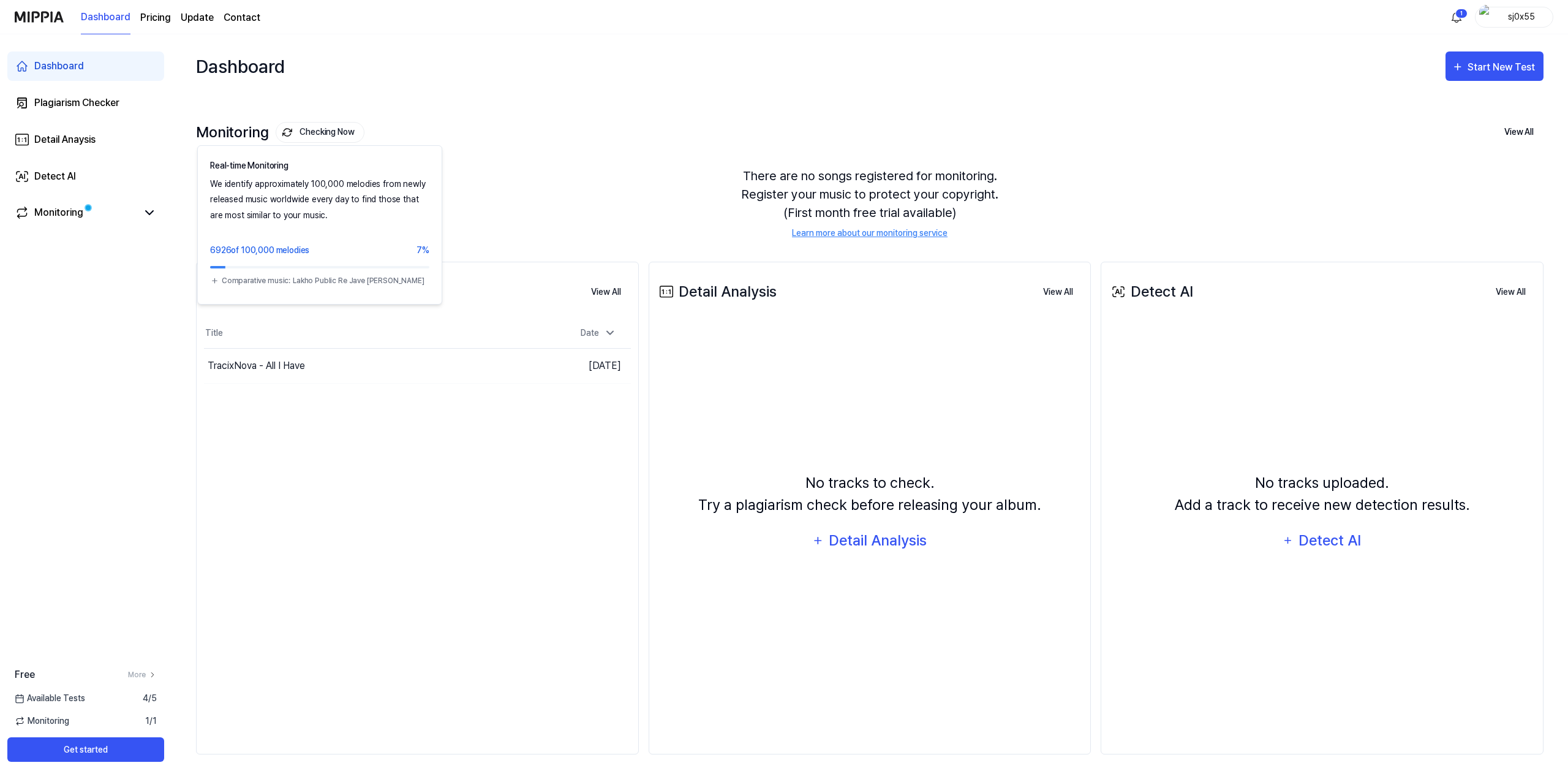
click at [329, 137] on button "Checking Now" at bounding box center [320, 132] width 89 height 21
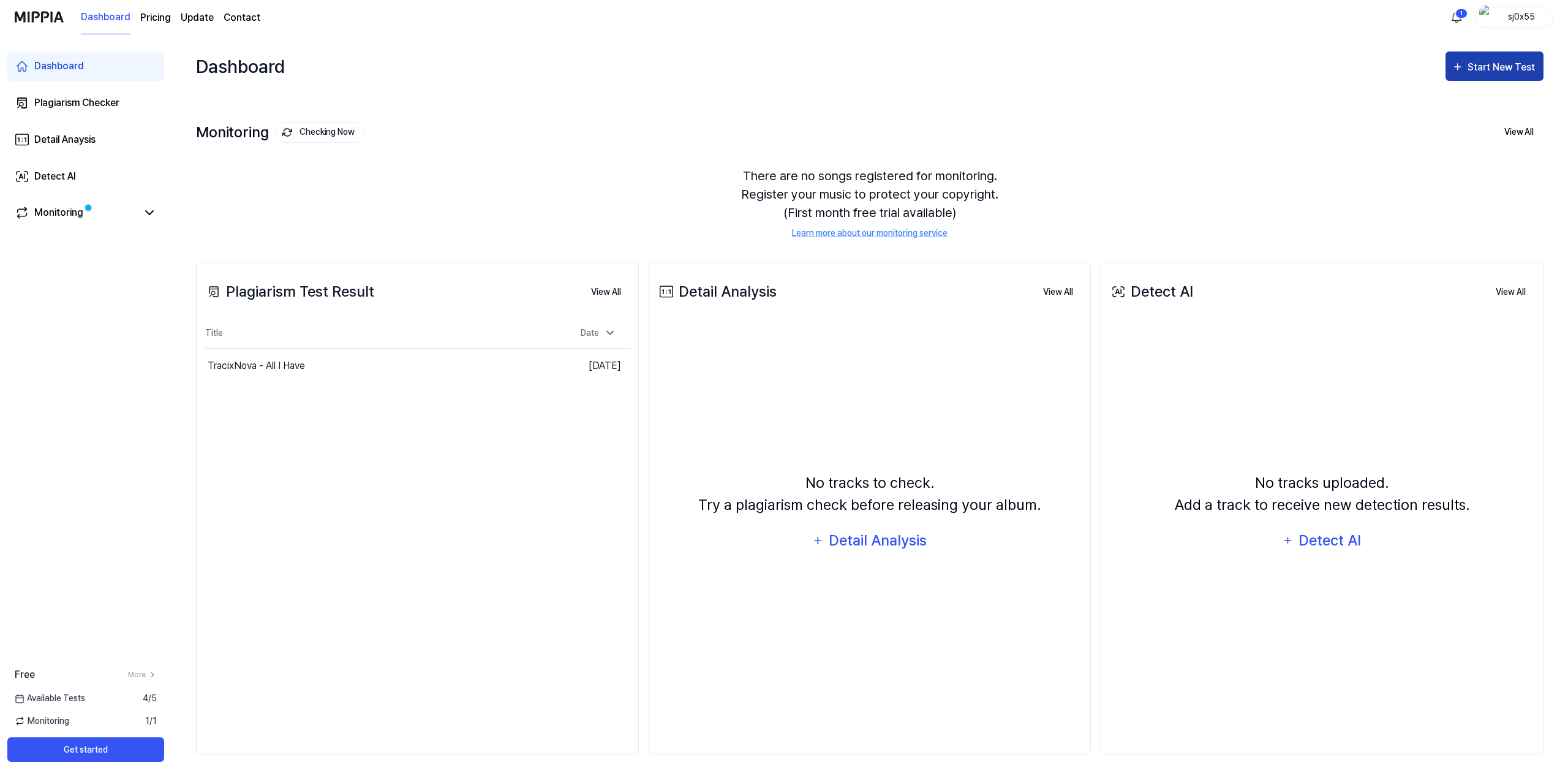
click at [1498, 65] on div "Start New Test" at bounding box center [1503, 67] width 70 height 16
click at [1486, 135] on div "Detail Analysis" at bounding box center [1480, 133] width 107 height 16
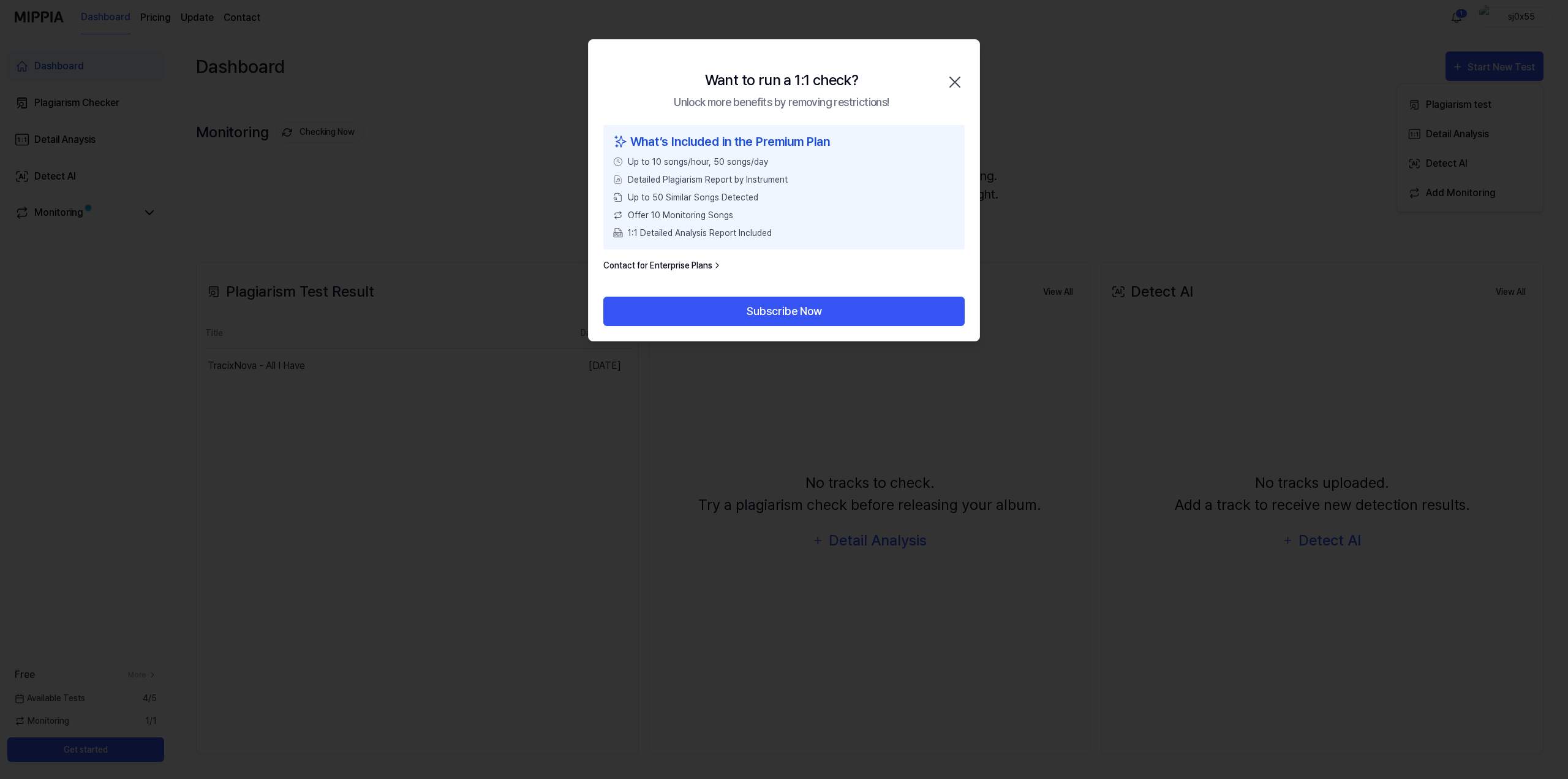
click at [959, 81] on icon "button" at bounding box center [955, 82] width 20 height 20
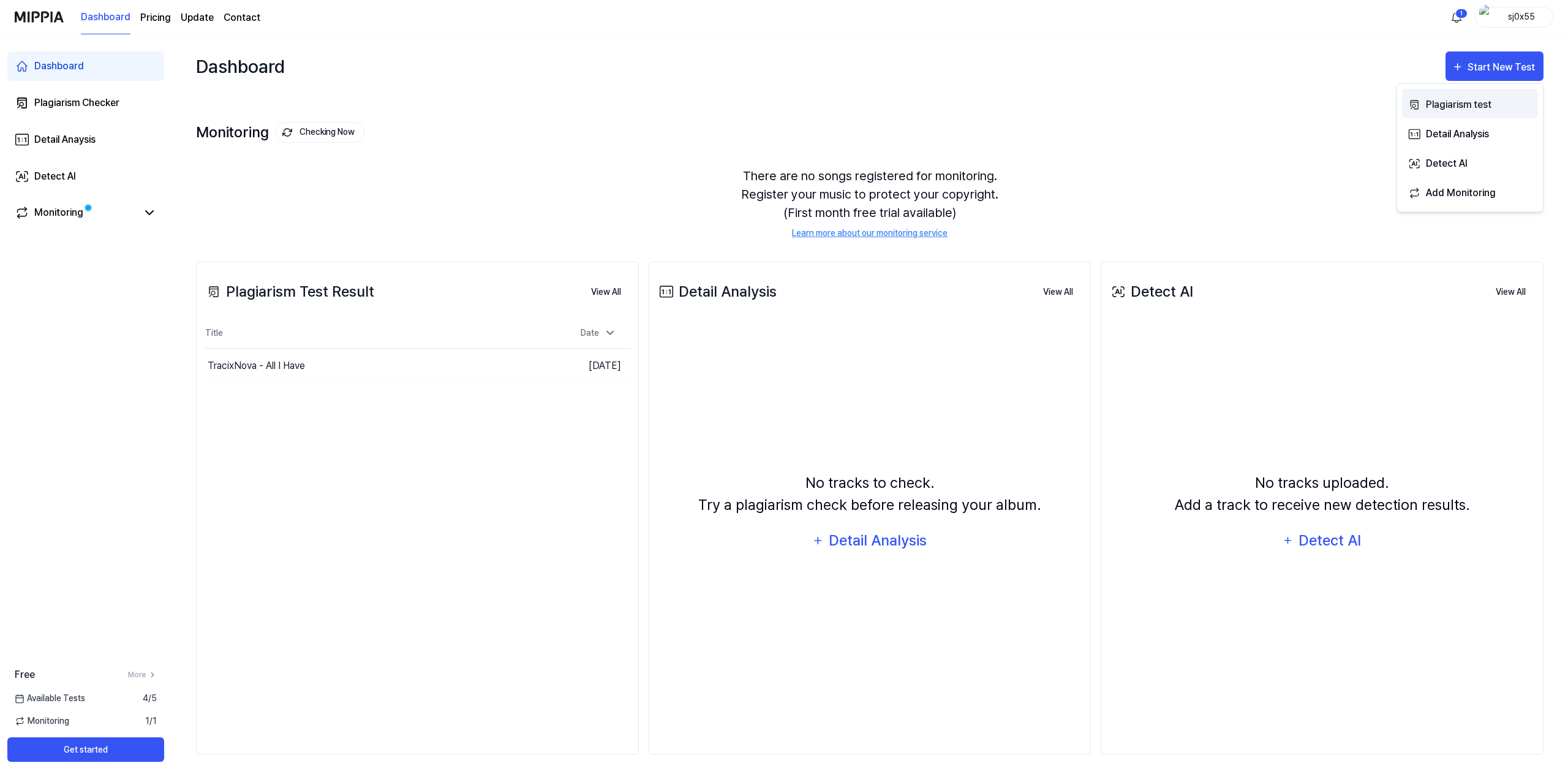
click at [1456, 108] on div "Plagiarism test" at bounding box center [1480, 104] width 107 height 16
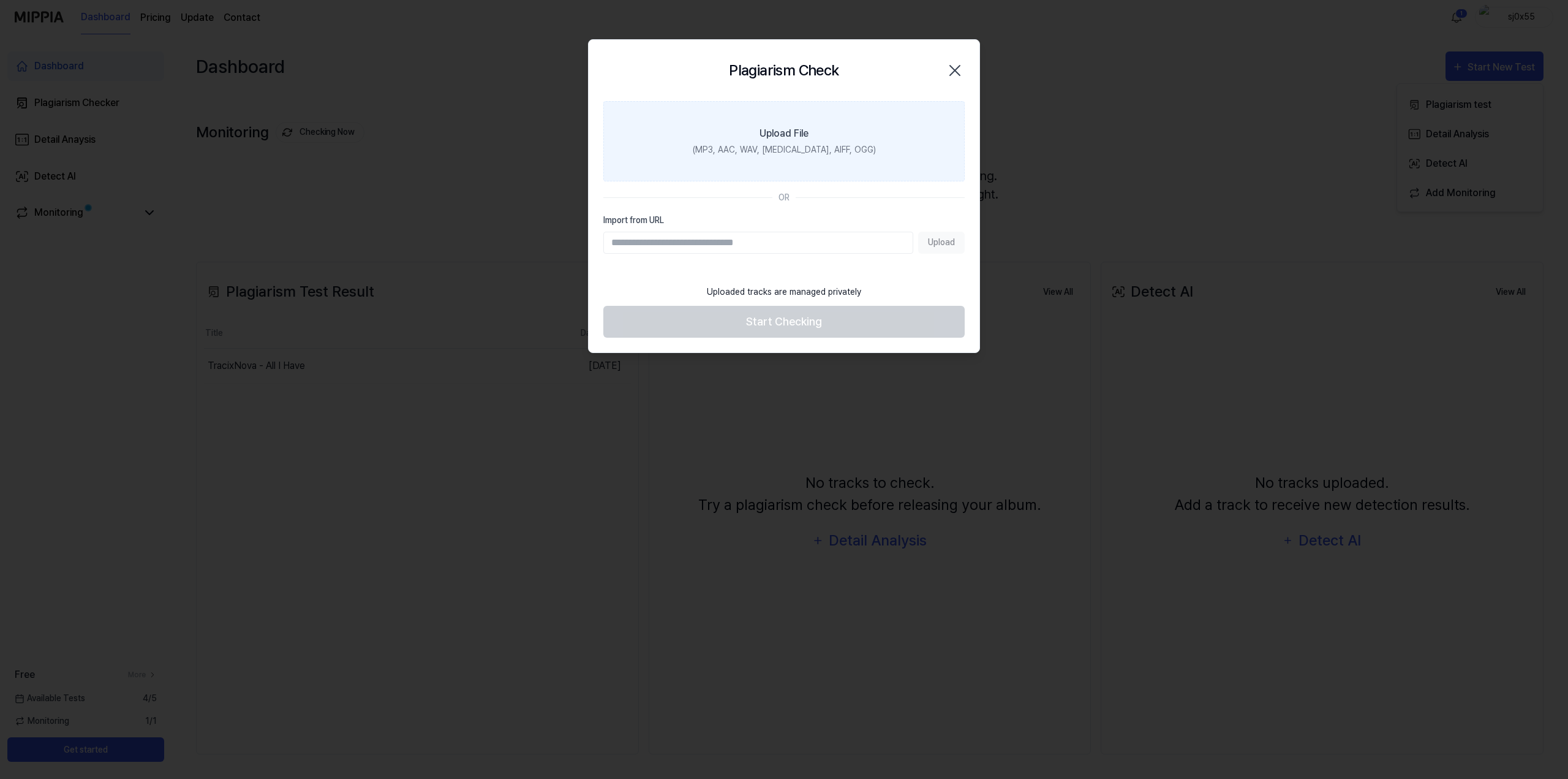
click at [779, 163] on label "Upload File (MP3, AAC, WAV, FLAC, AIFF, OGG)" at bounding box center [784, 141] width 362 height 80
click at [0, 0] on input "Upload File (MP3, AAC, WAV, FLAC, AIFF, OGG)" at bounding box center [0, 0] width 0 height 0
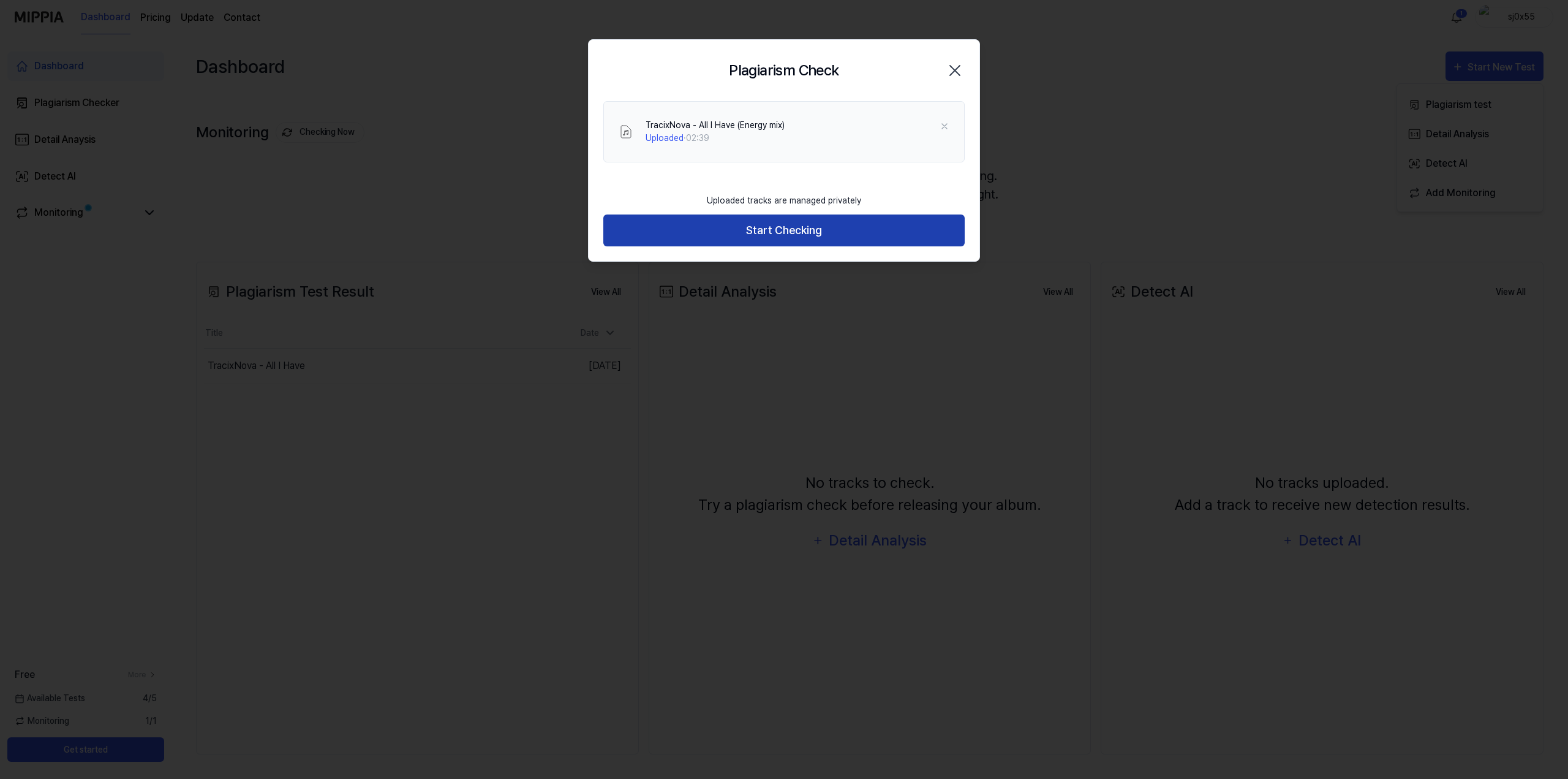
click at [769, 236] on button "Start Checking" at bounding box center [784, 230] width 362 height 32
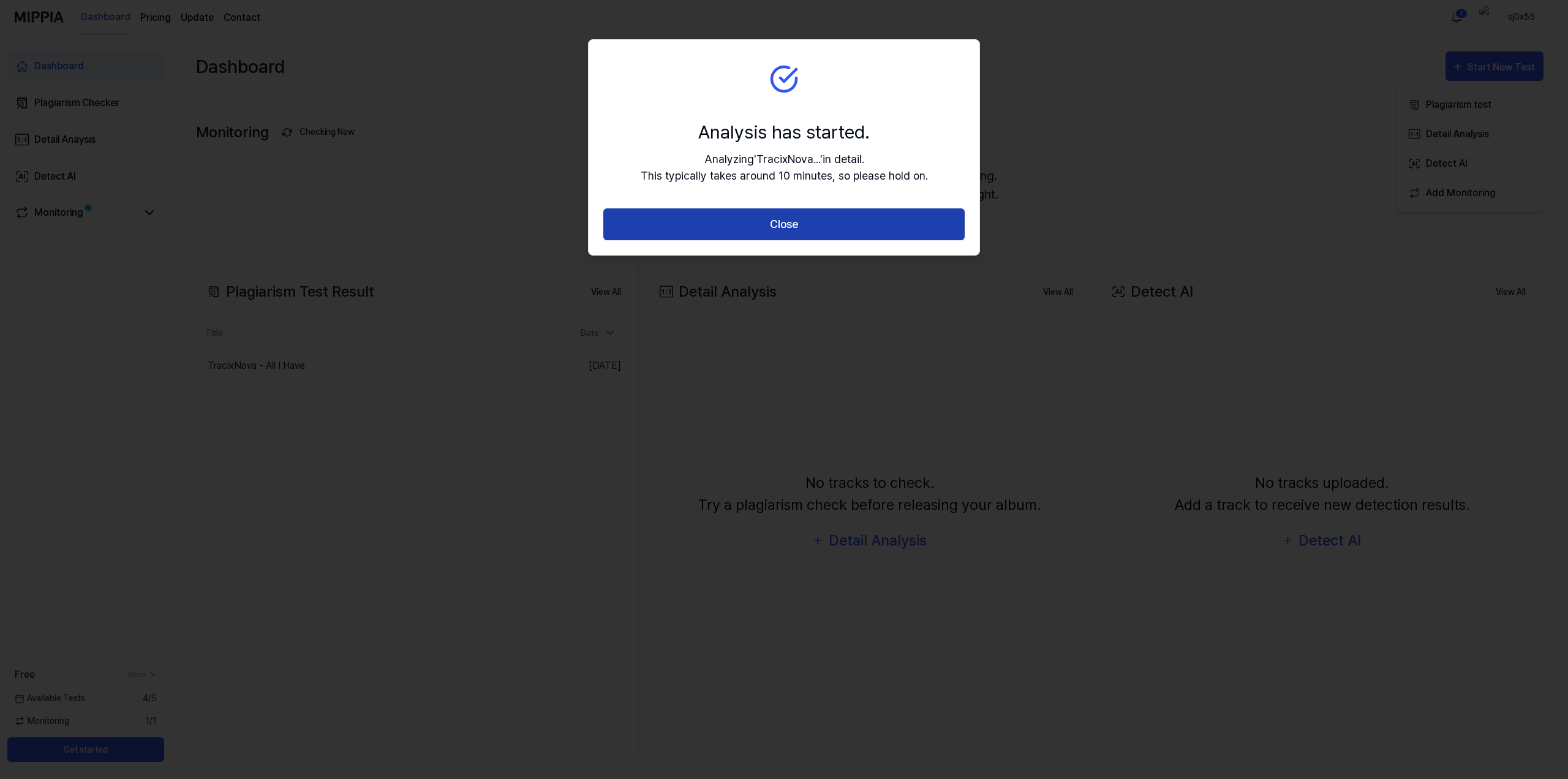
click at [818, 229] on button "Close" at bounding box center [784, 224] width 362 height 32
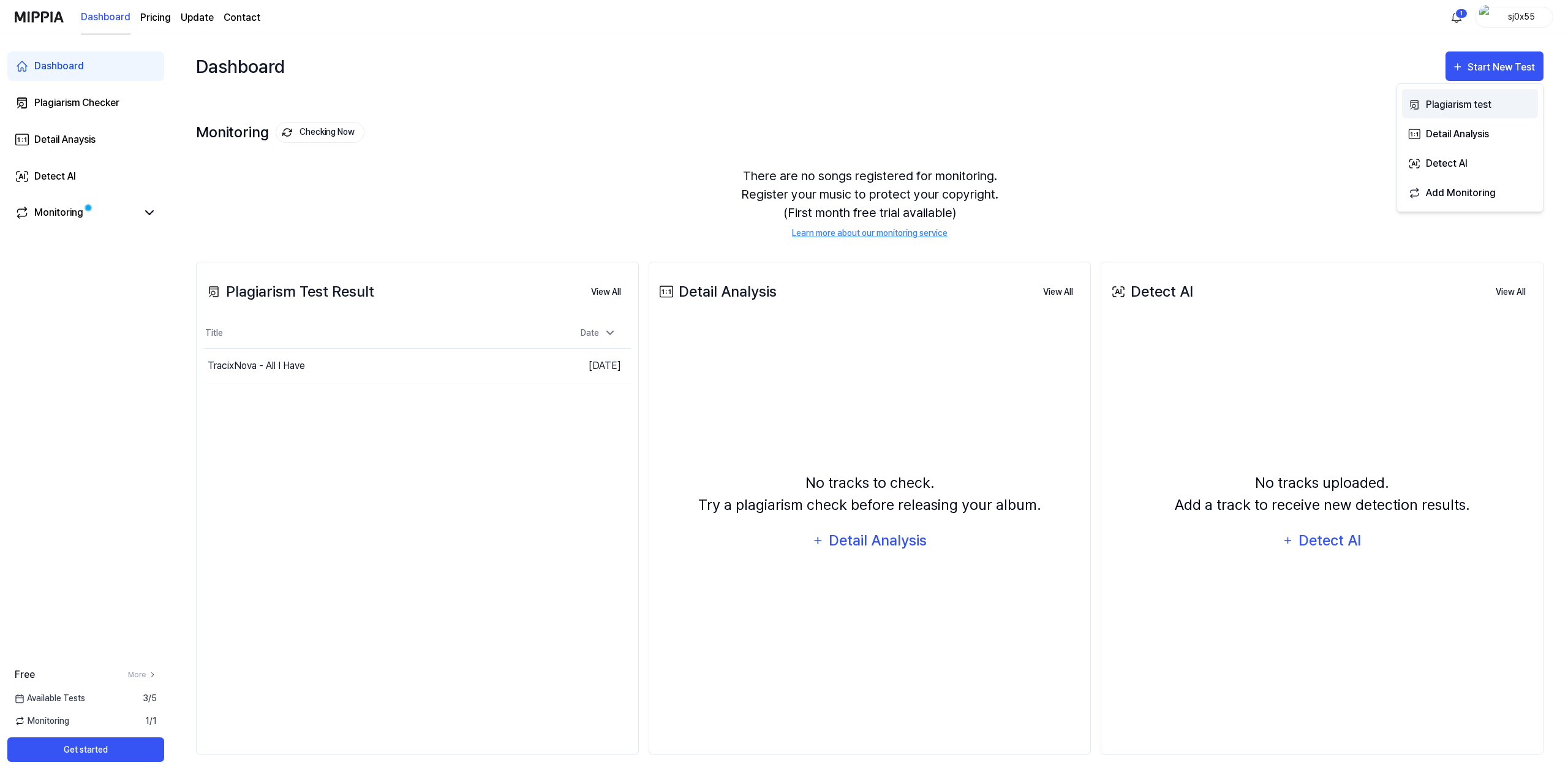
click at [1446, 101] on div "Plagiarism test" at bounding box center [1480, 104] width 107 height 16
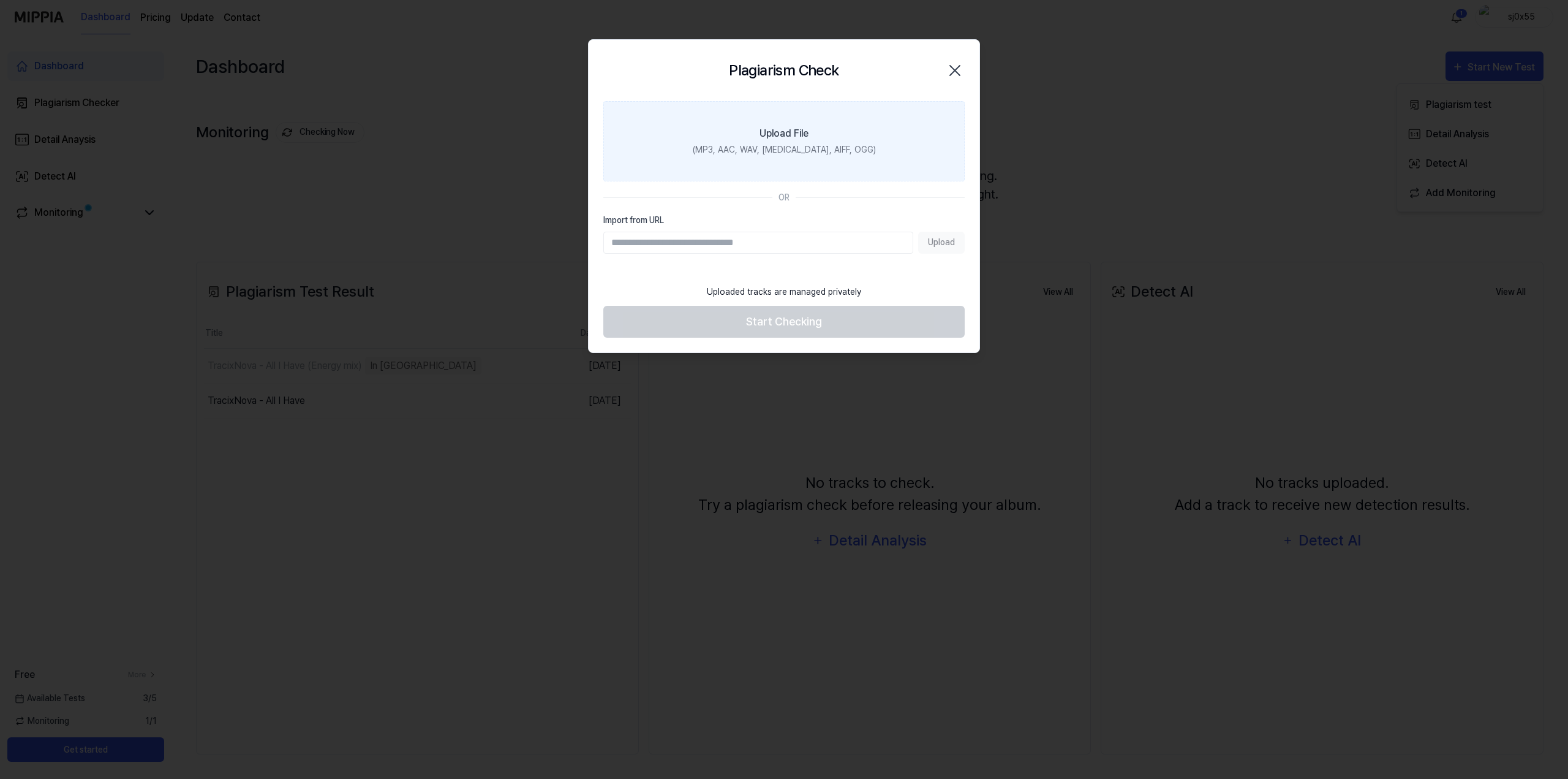
click at [786, 145] on div "(MP3, AAC, WAV, FLAC, AIFF, OGG)" at bounding box center [785, 149] width 183 height 12
click at [0, 0] on input "Upload File (MP3, AAC, WAV, FLAC, AIFF, OGG)" at bounding box center [0, 0] width 0 height 0
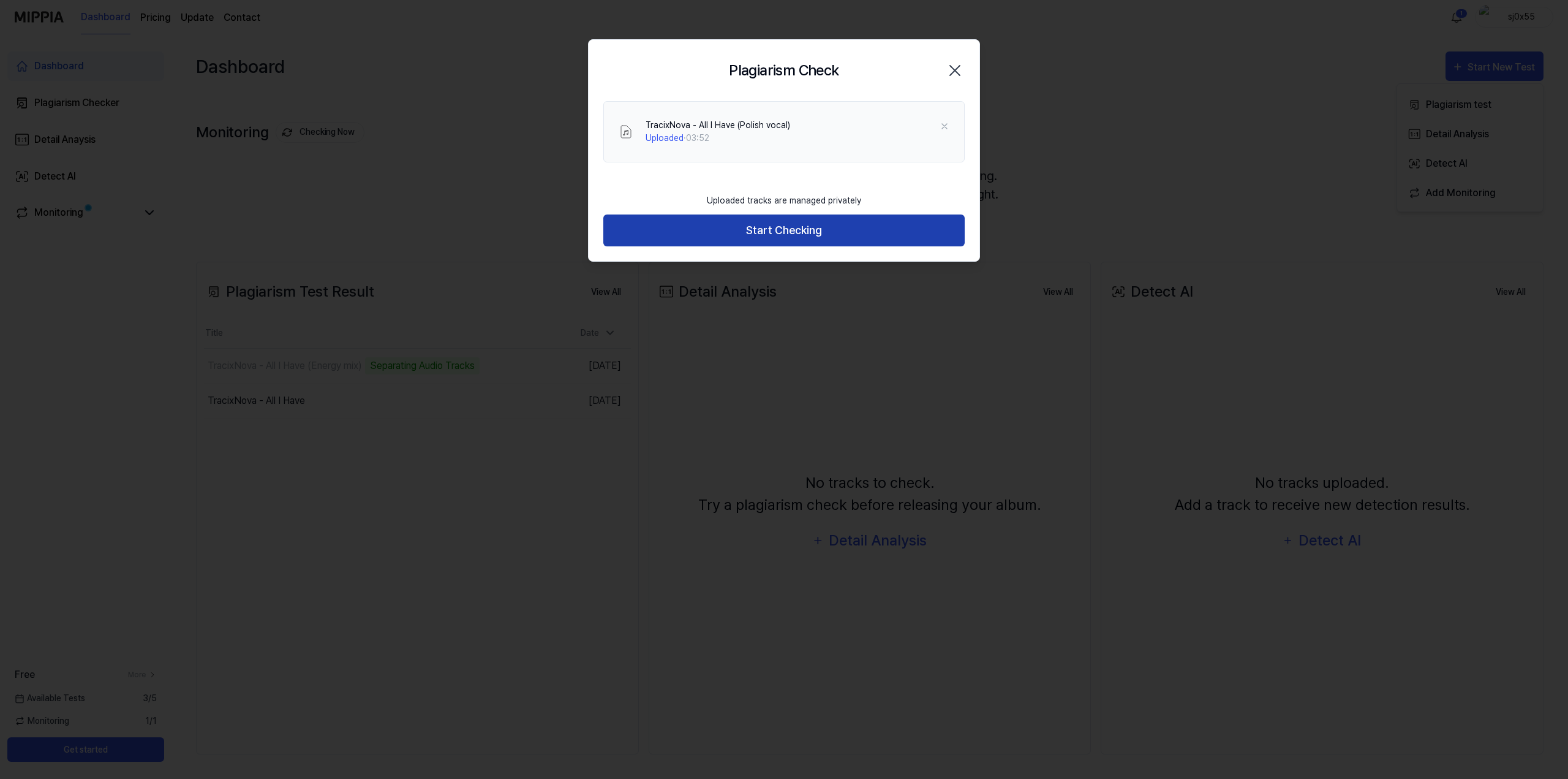
click at [783, 223] on button "Start Checking" at bounding box center [784, 230] width 362 height 32
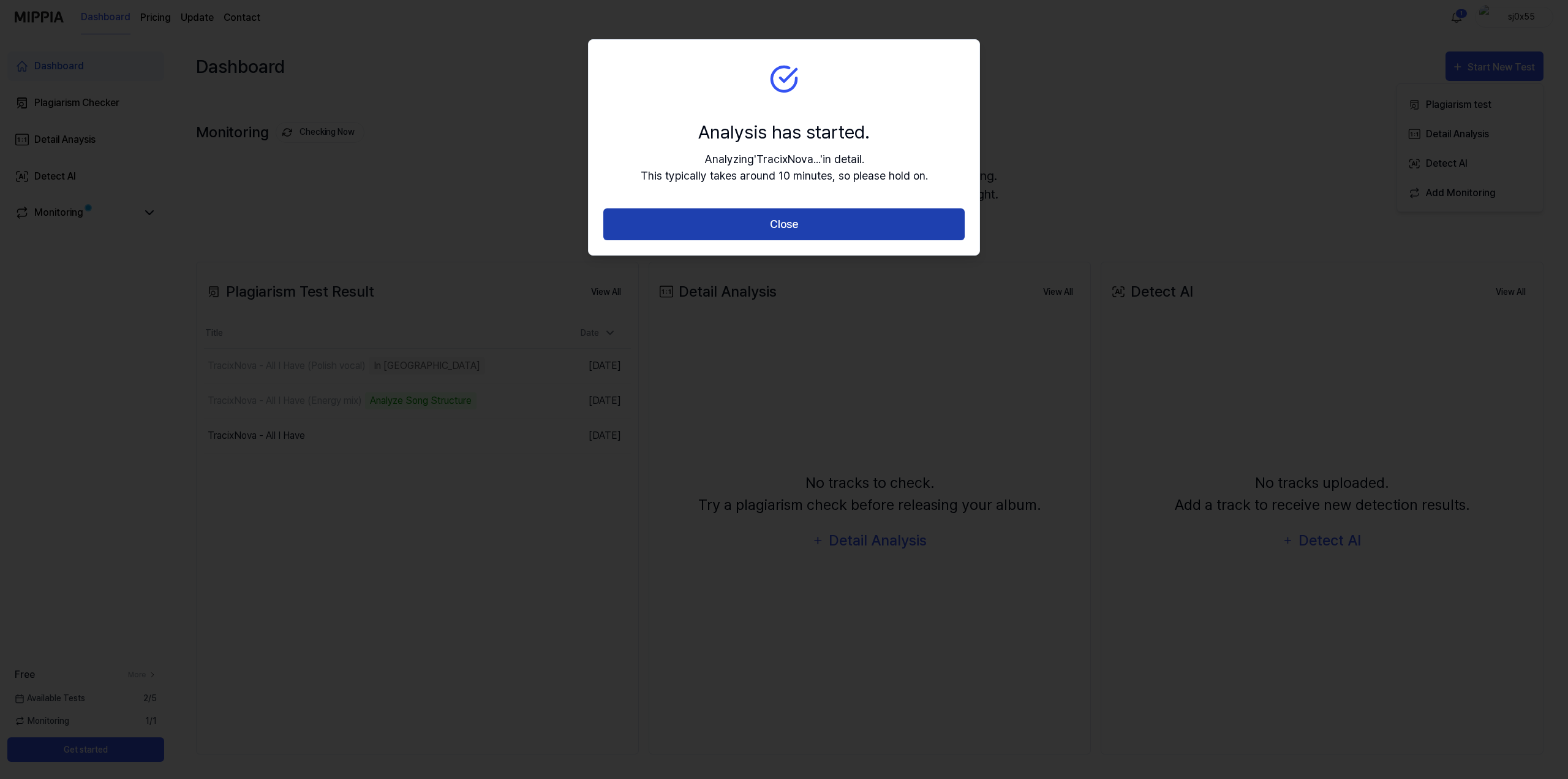
click at [799, 230] on button "Close" at bounding box center [784, 224] width 362 height 32
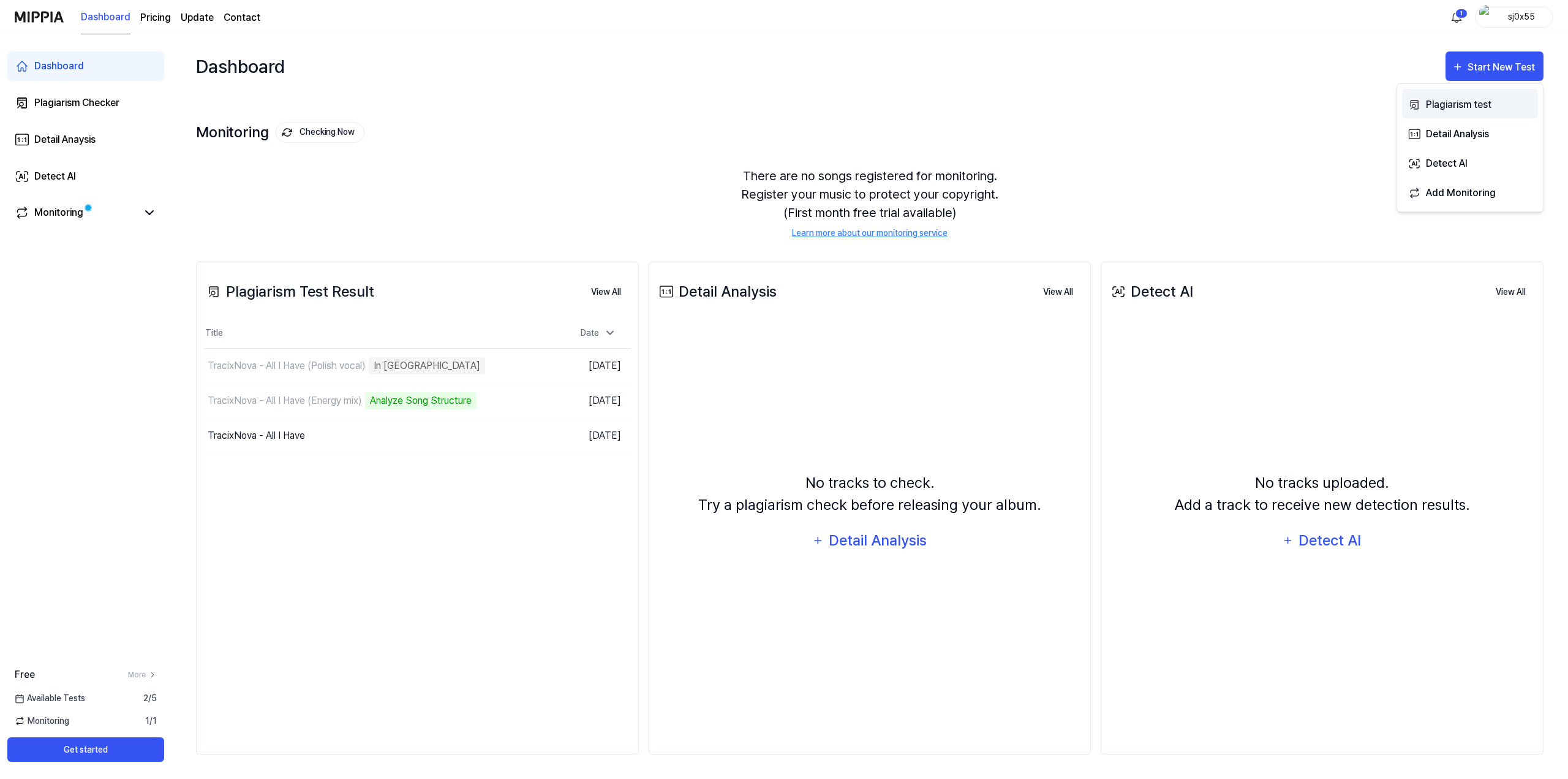
click at [1437, 101] on div "Plagiarism test" at bounding box center [1480, 104] width 107 height 16
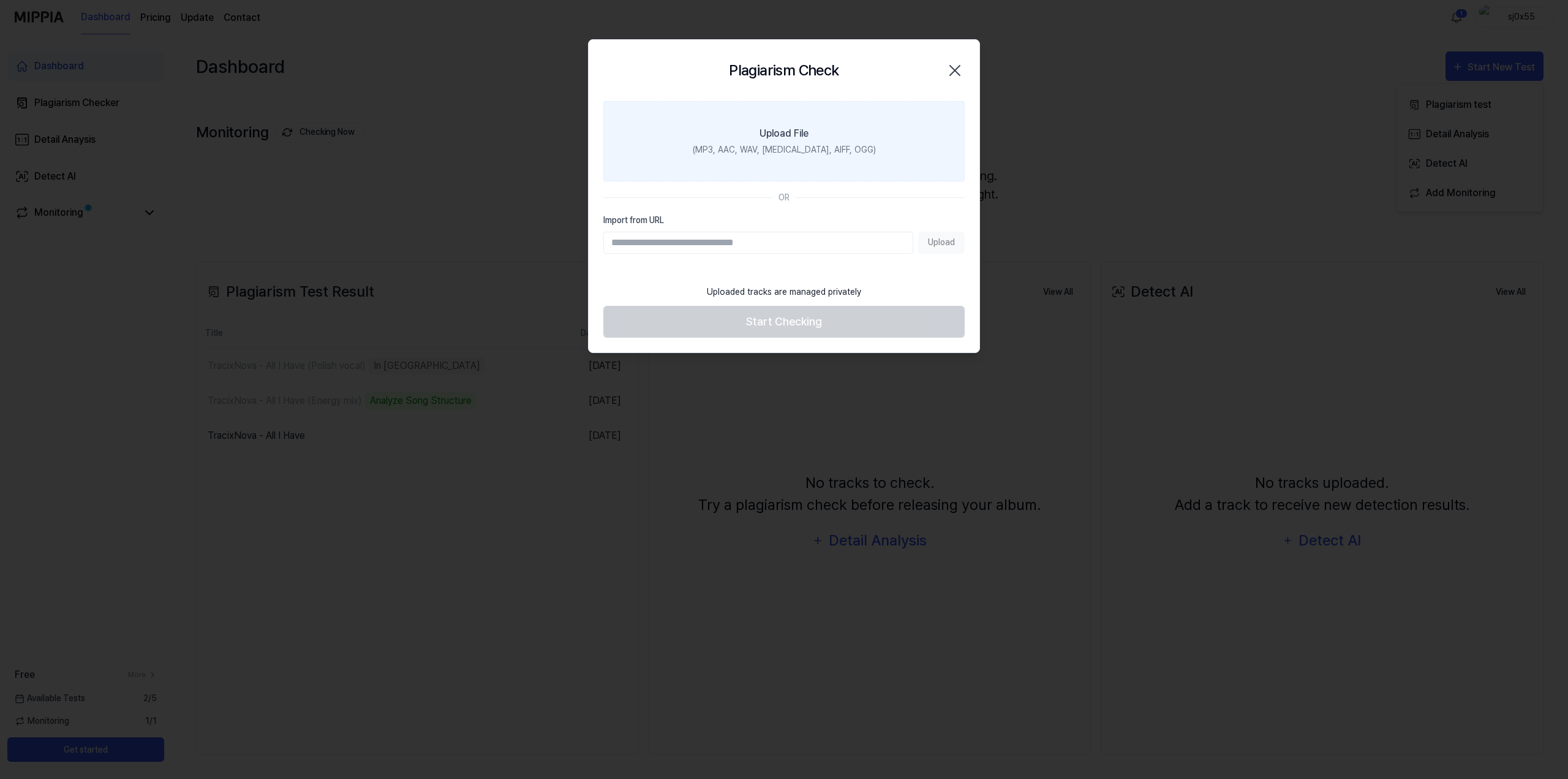
click at [769, 159] on label "Upload File (MP3, AAC, WAV, FLAC, AIFF, OGG)" at bounding box center [784, 141] width 362 height 80
click at [0, 0] on input "Upload File (MP3, AAC, WAV, FLAC, AIFF, OGG)" at bounding box center [0, 0] width 0 height 0
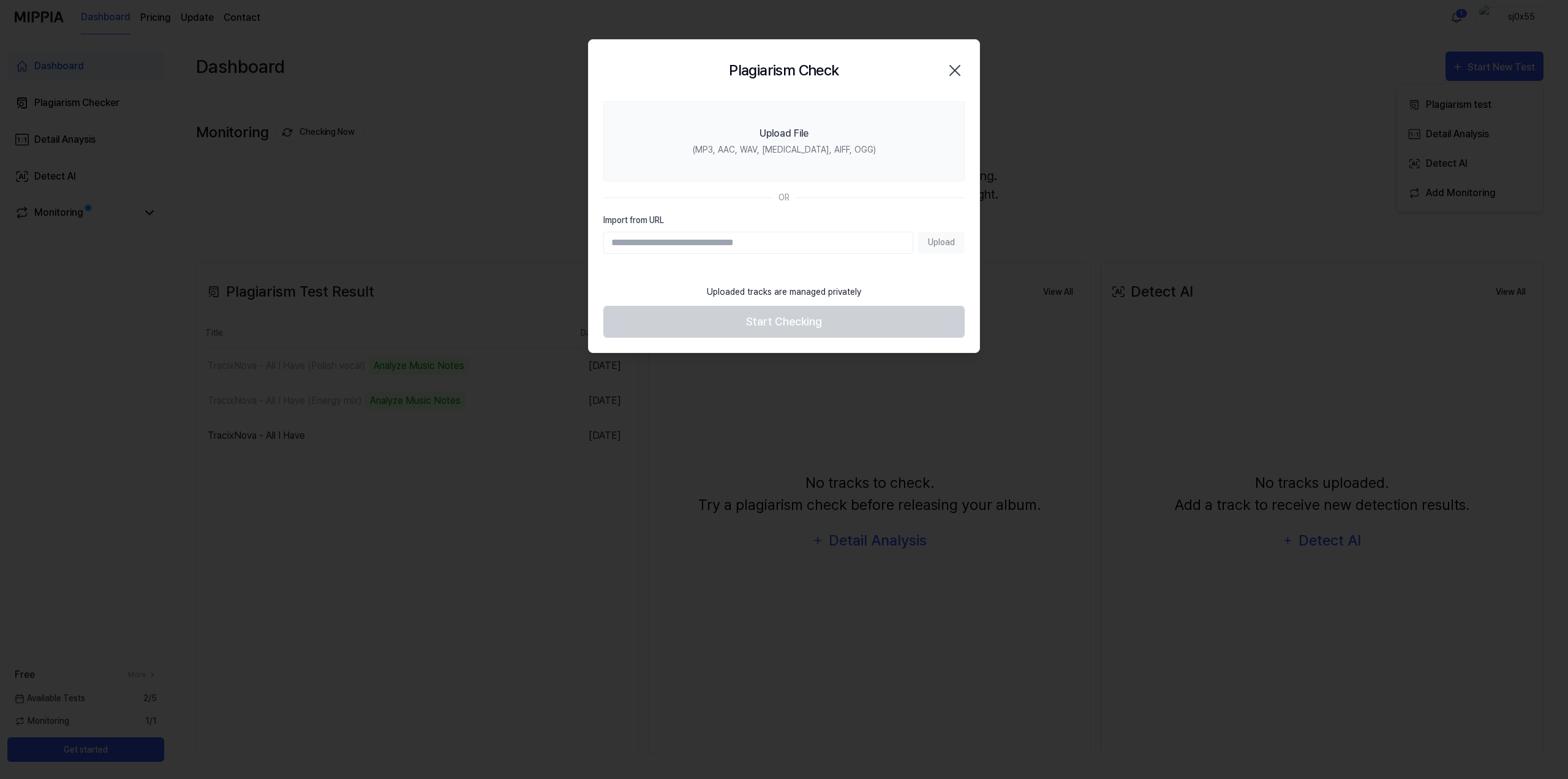
click at [779, 71] on h2 "Plagiarism Check" at bounding box center [784, 70] width 110 height 22
click at [774, 251] on input "Import from URL" at bounding box center [758, 242] width 310 height 22
paste input "**********"
type input "**********"
click at [949, 239] on button "Upload" at bounding box center [941, 242] width 47 height 22
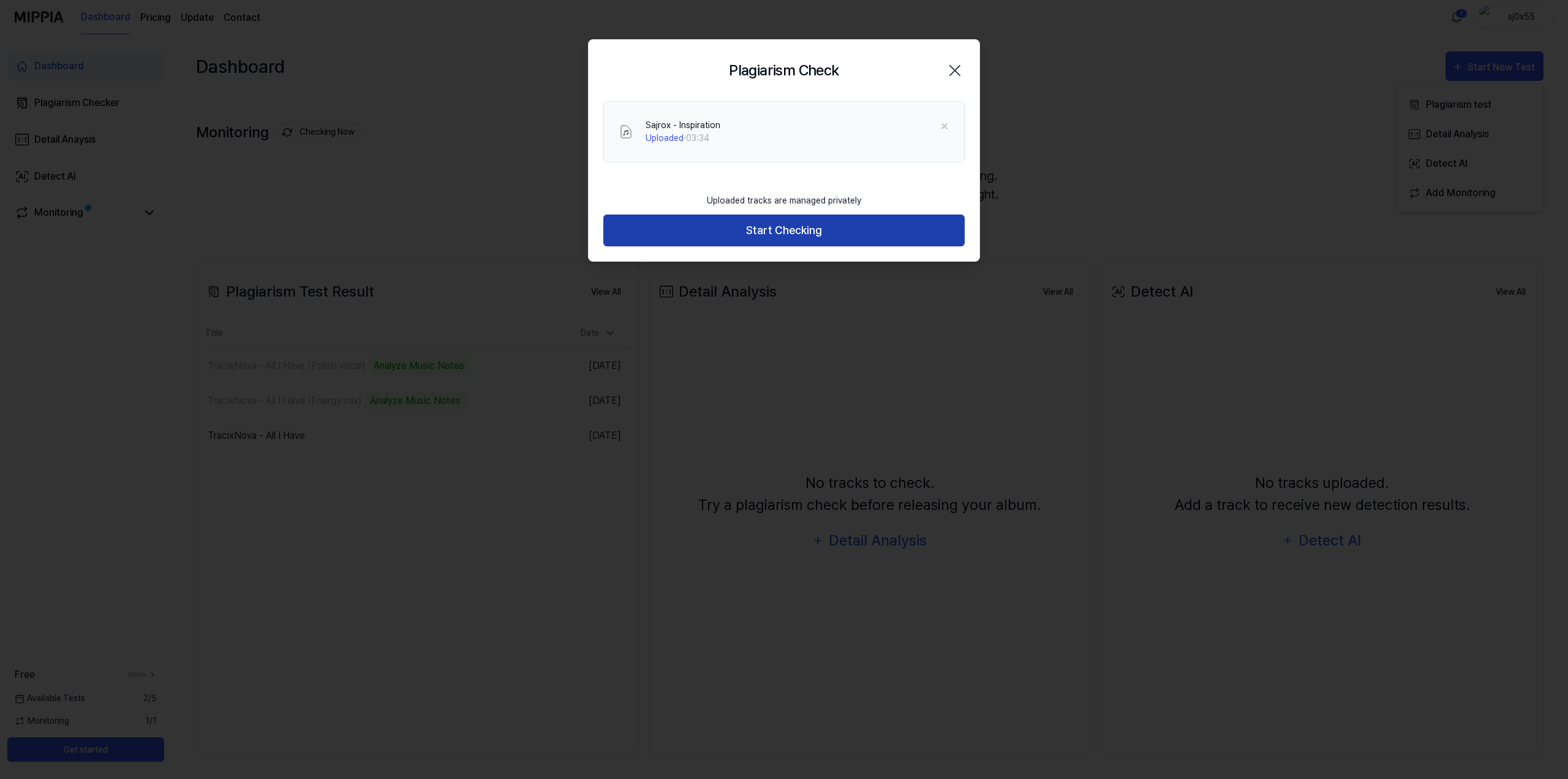
click at [781, 228] on button "Start Checking" at bounding box center [784, 230] width 362 height 32
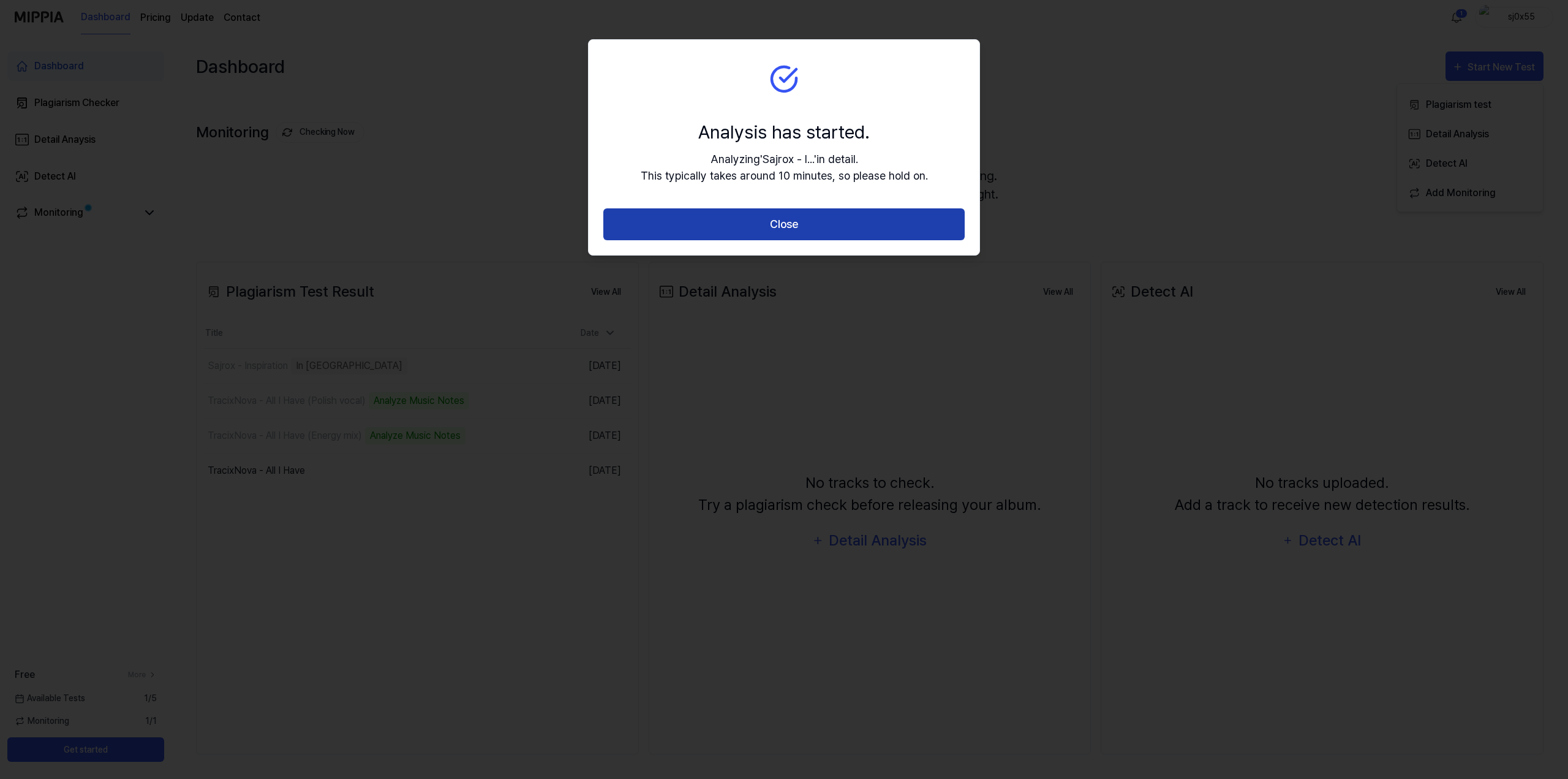
click at [806, 227] on button "Close" at bounding box center [784, 224] width 362 height 32
